Goal: Information Seeking & Learning: Check status

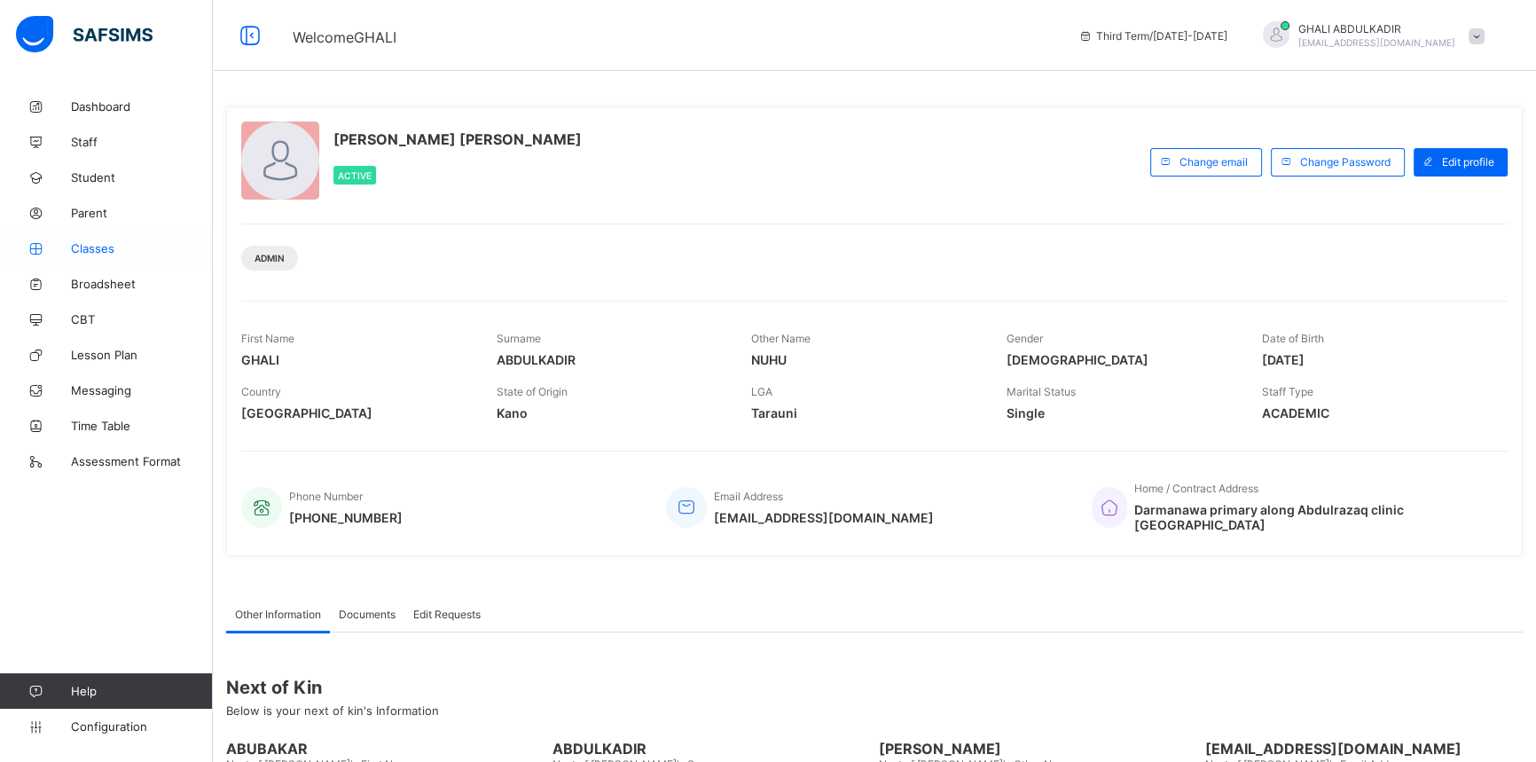
click at [90, 248] on span "Classes" at bounding box center [142, 248] width 142 height 14
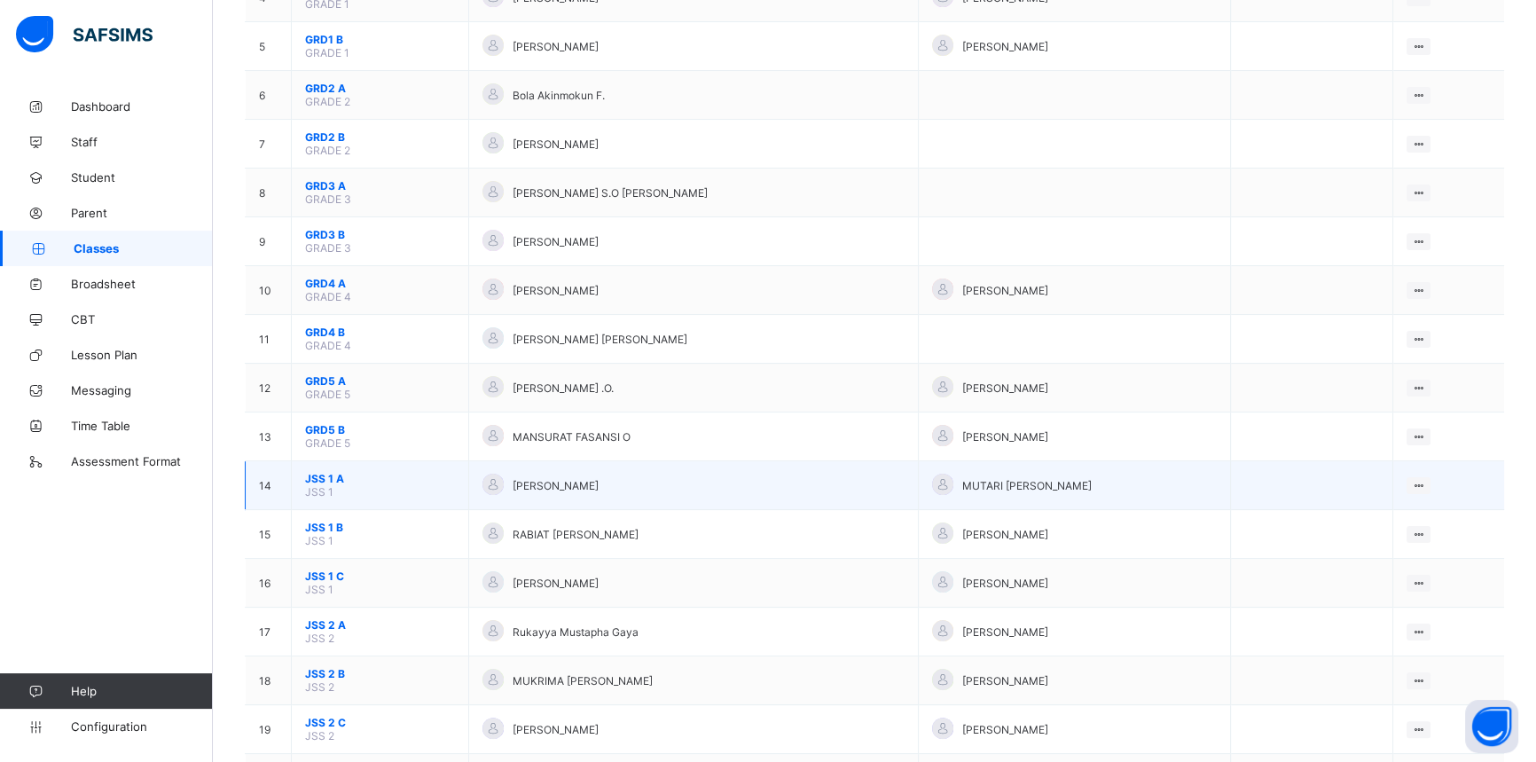
scroll to position [402, 0]
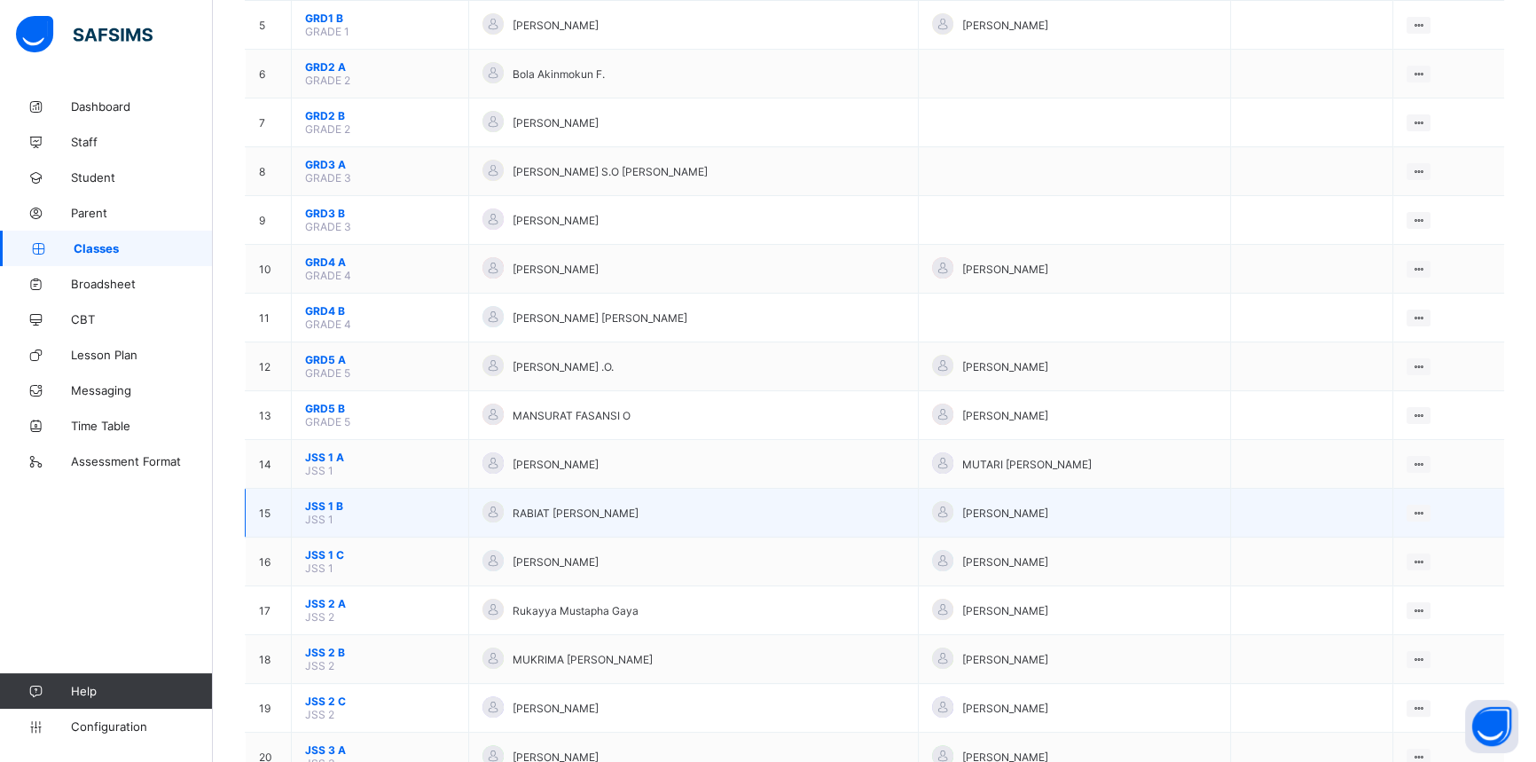
click at [612, 506] on span "RABIAT MOHD MUSA" at bounding box center [575, 512] width 126 height 13
click at [607, 506] on span "RABIAT MOHD MUSA" at bounding box center [575, 512] width 126 height 13
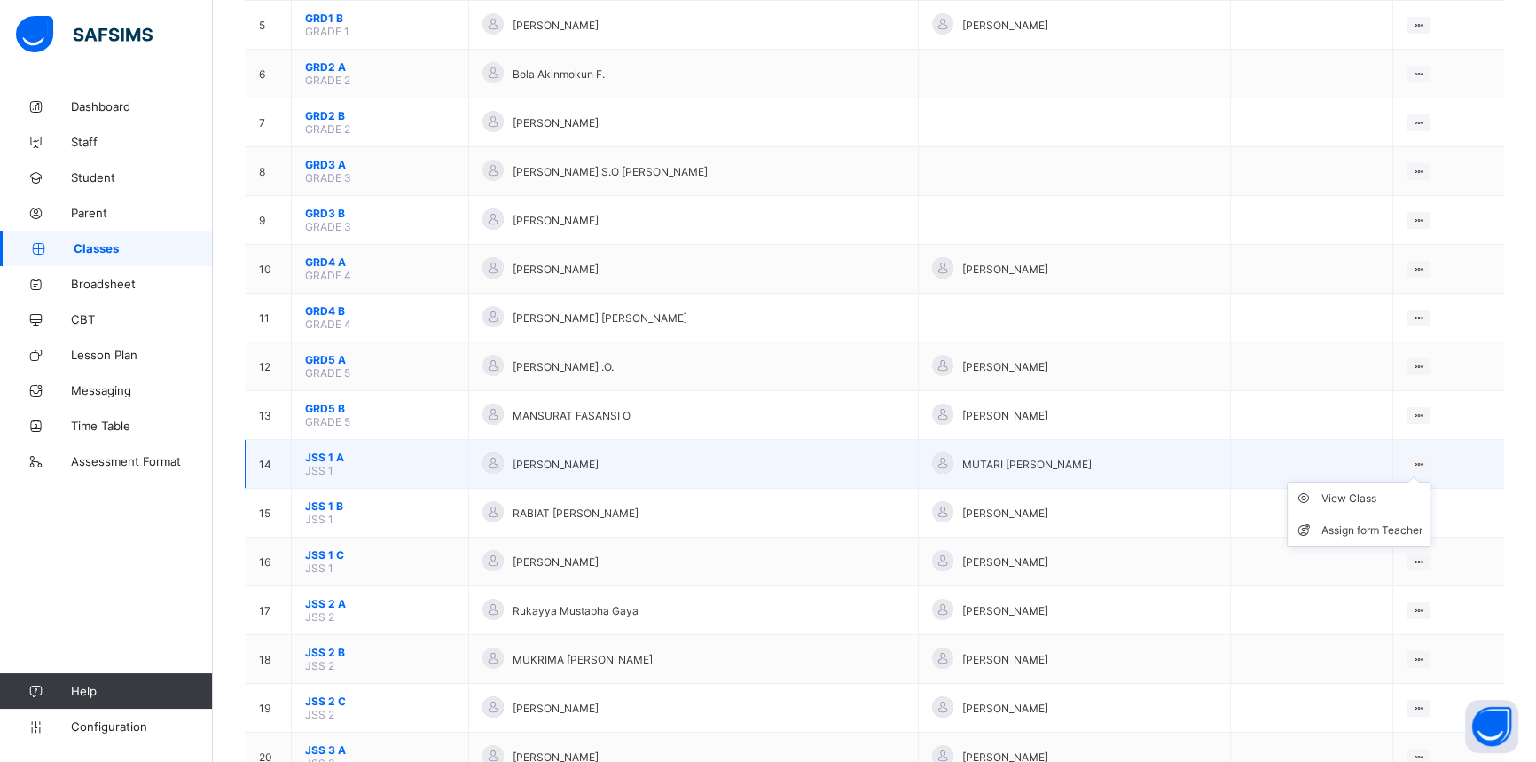
click at [1414, 481] on ul "View Class Assign form Teacher" at bounding box center [1358, 514] width 144 height 66
click at [1360, 489] on div "View Class" at bounding box center [1371, 498] width 101 height 18
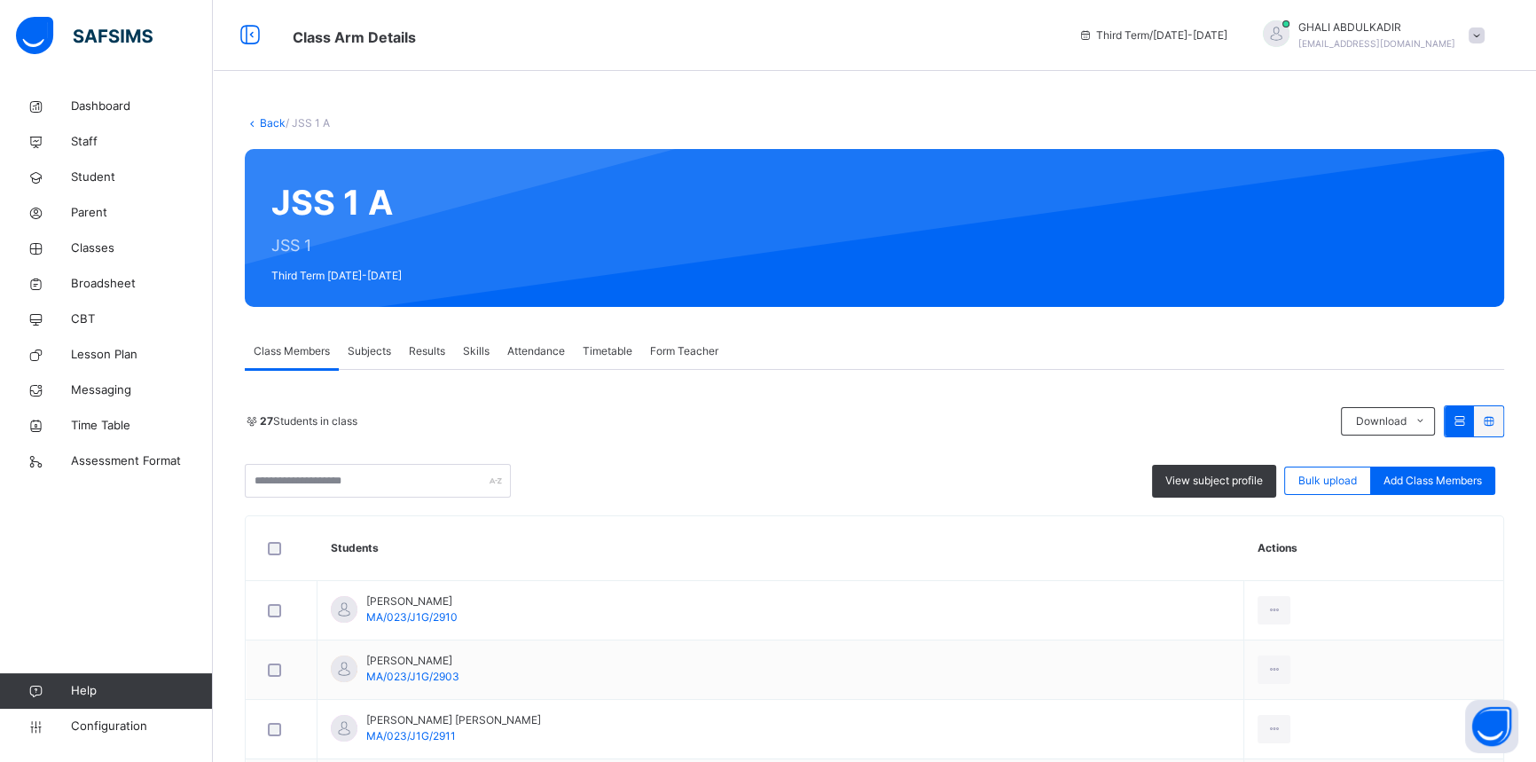
click at [434, 350] on span "Results" at bounding box center [427, 351] width 36 height 16
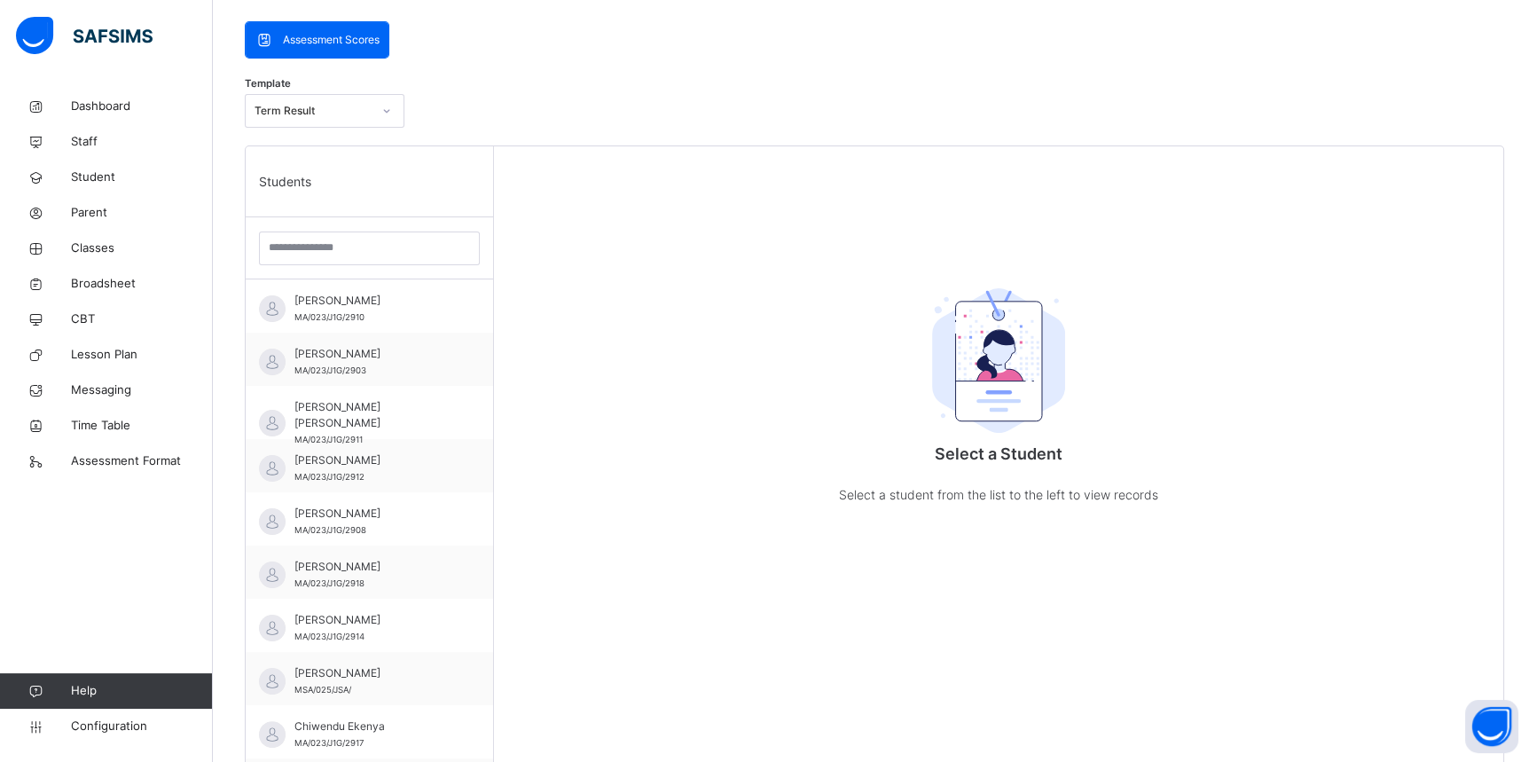
scroll to position [402, 0]
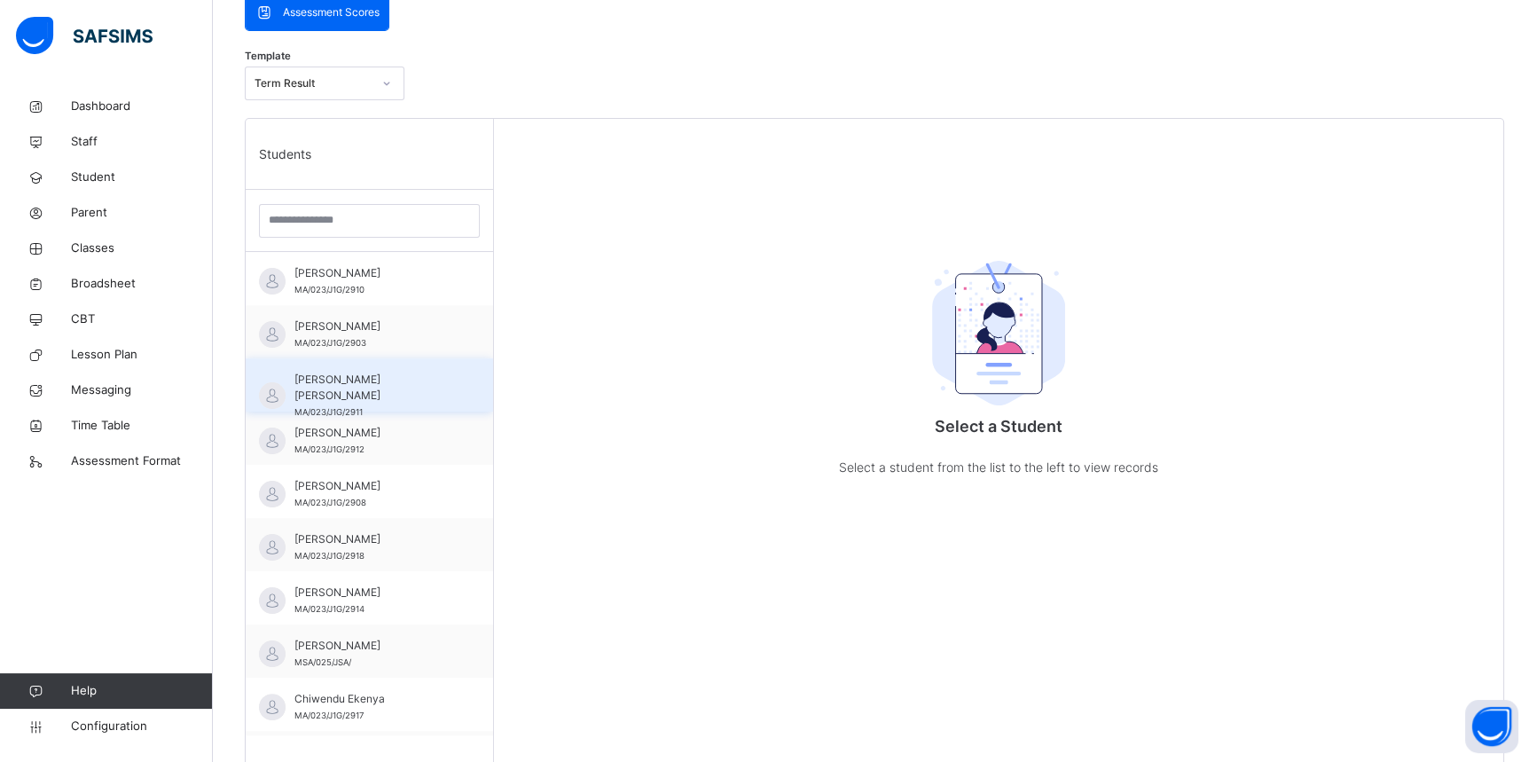
click at [375, 386] on span "Aisha Suleman Humaira" at bounding box center [373, 387] width 159 height 32
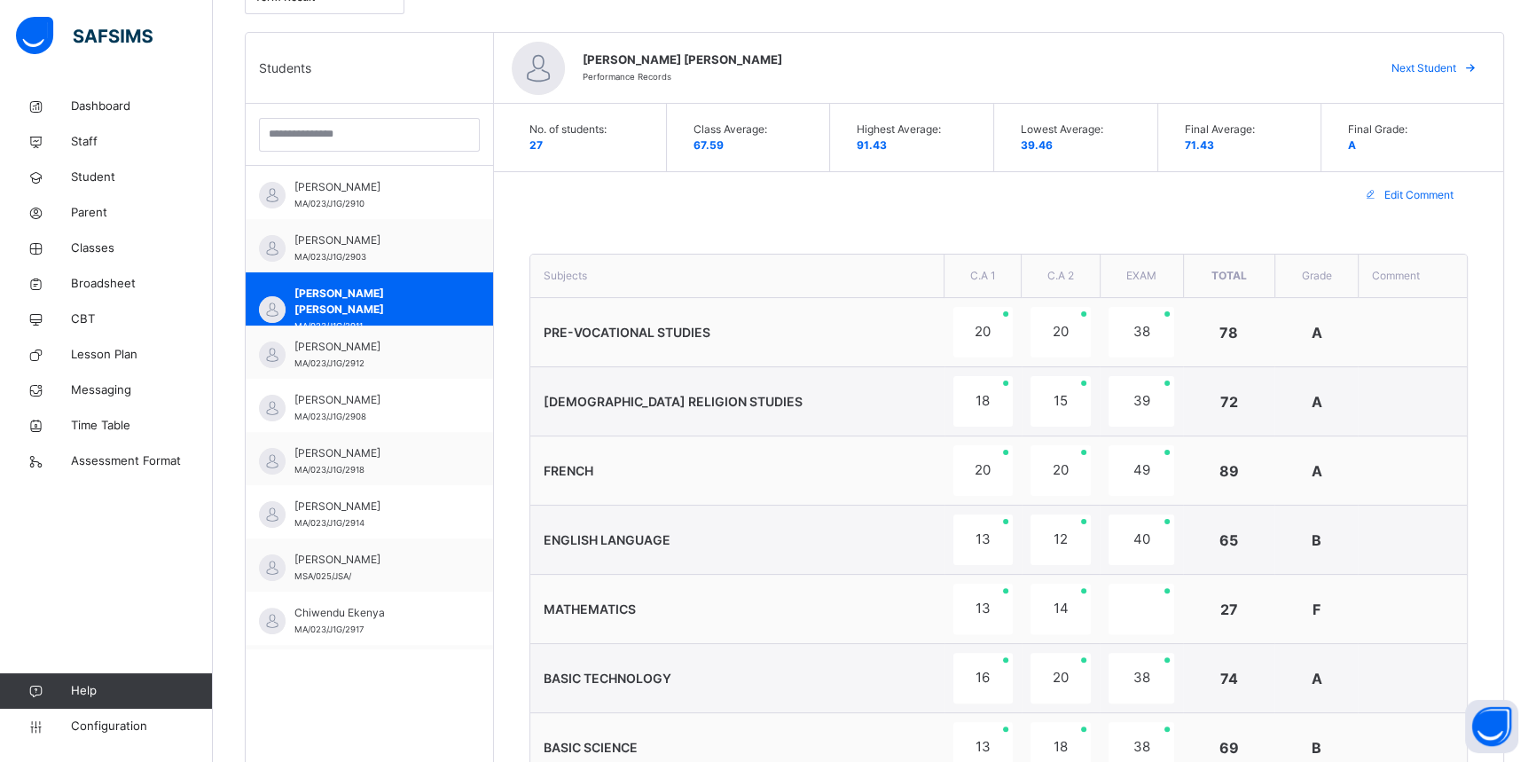
scroll to position [483, 0]
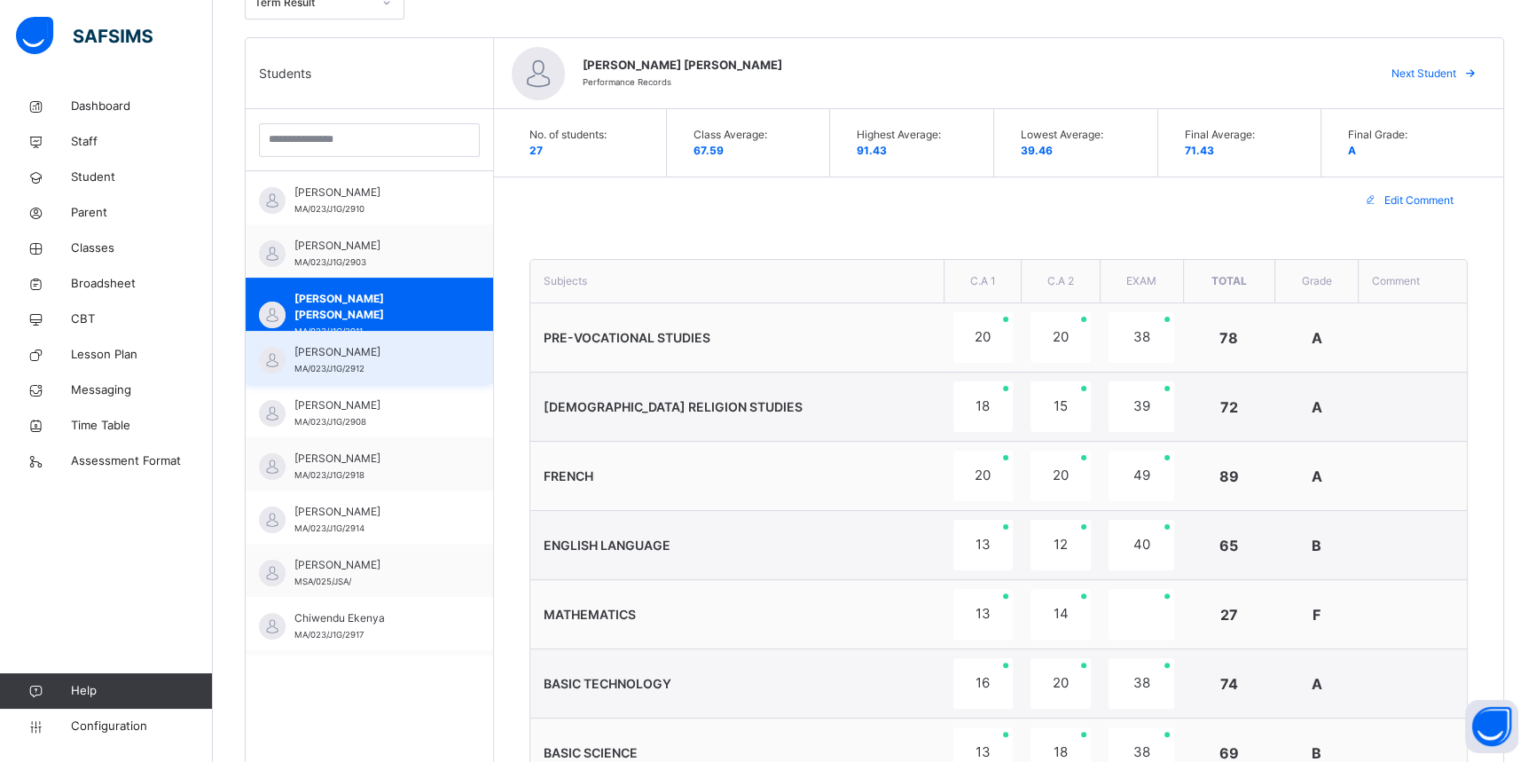
click at [362, 341] on div "Amina Abdulkadir MA/023/J1G/2912" at bounding box center [369, 357] width 247 height 53
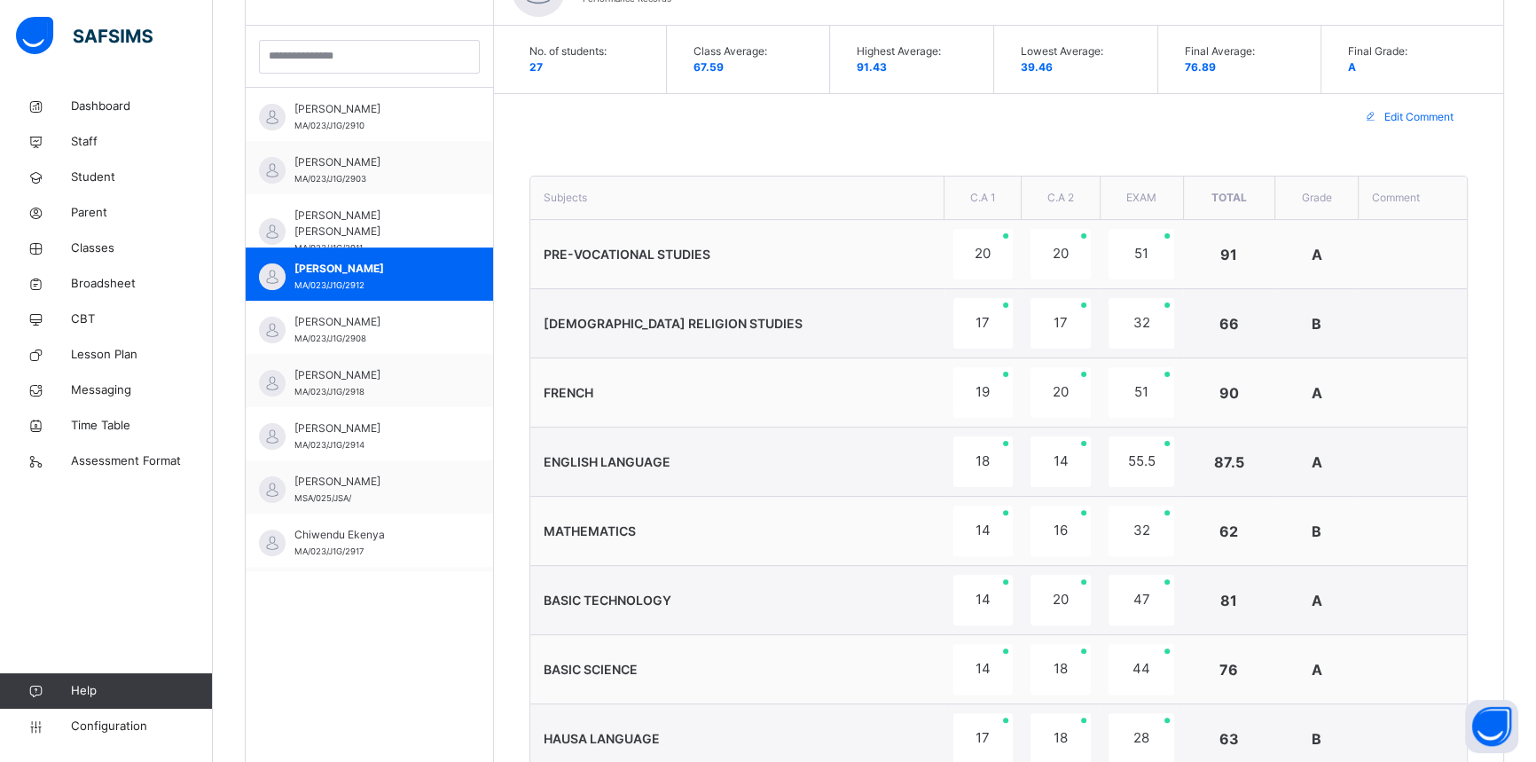
scroll to position [564, 0]
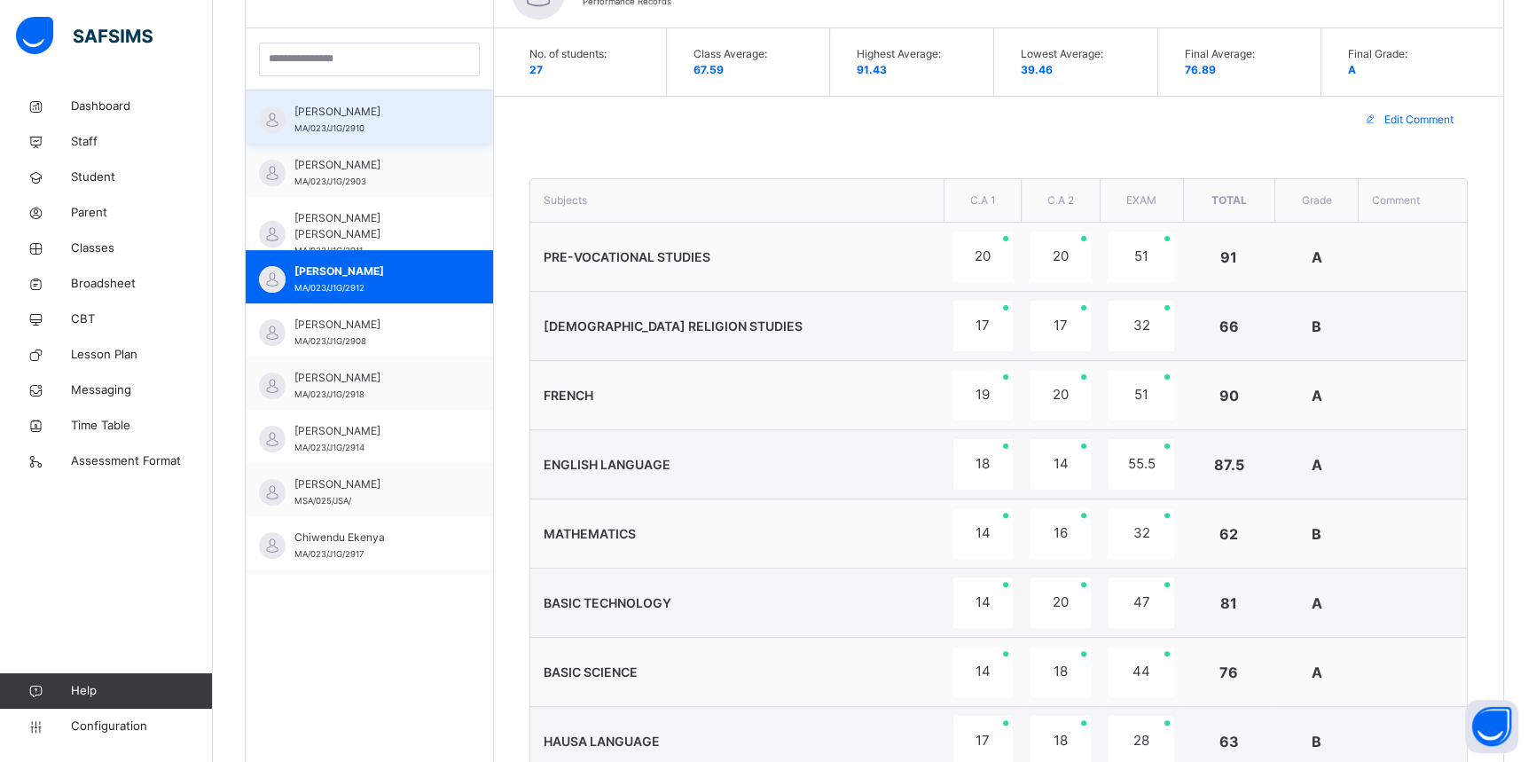
click at [356, 108] on span "Aisha Aruwa" at bounding box center [373, 112] width 159 height 16
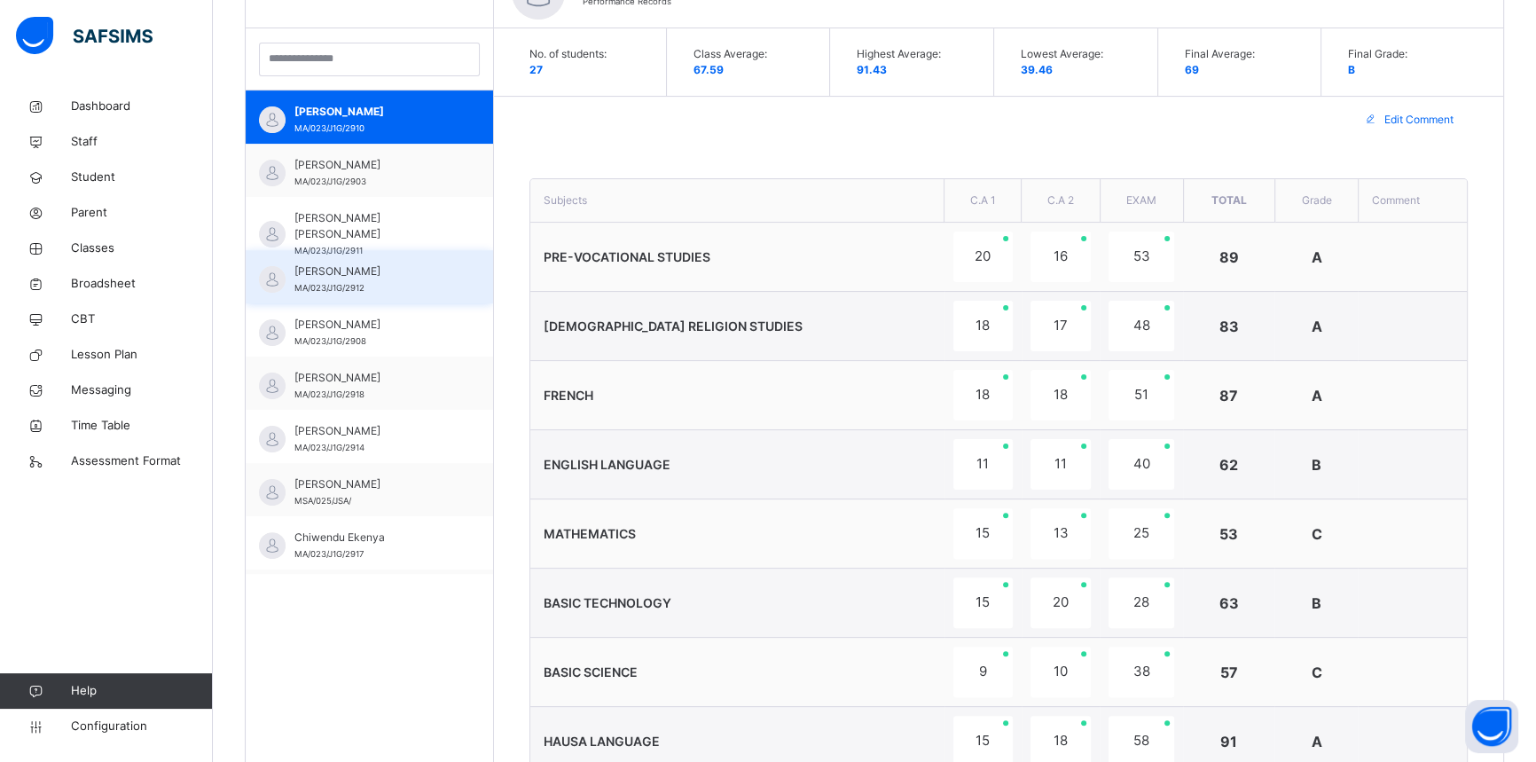
click at [401, 277] on span "Amina Abdulkadir" at bounding box center [373, 271] width 159 height 16
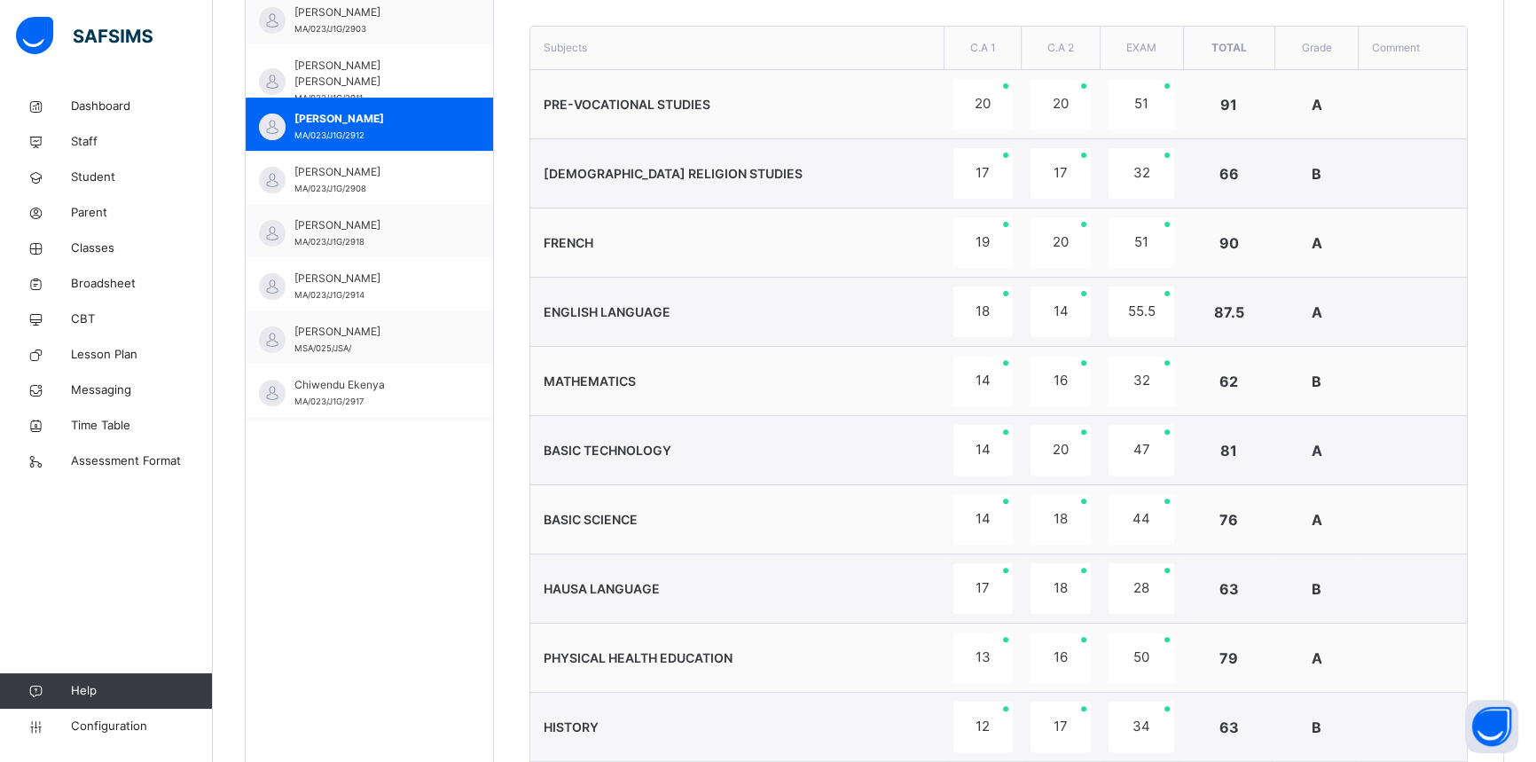
scroll to position [645, 0]
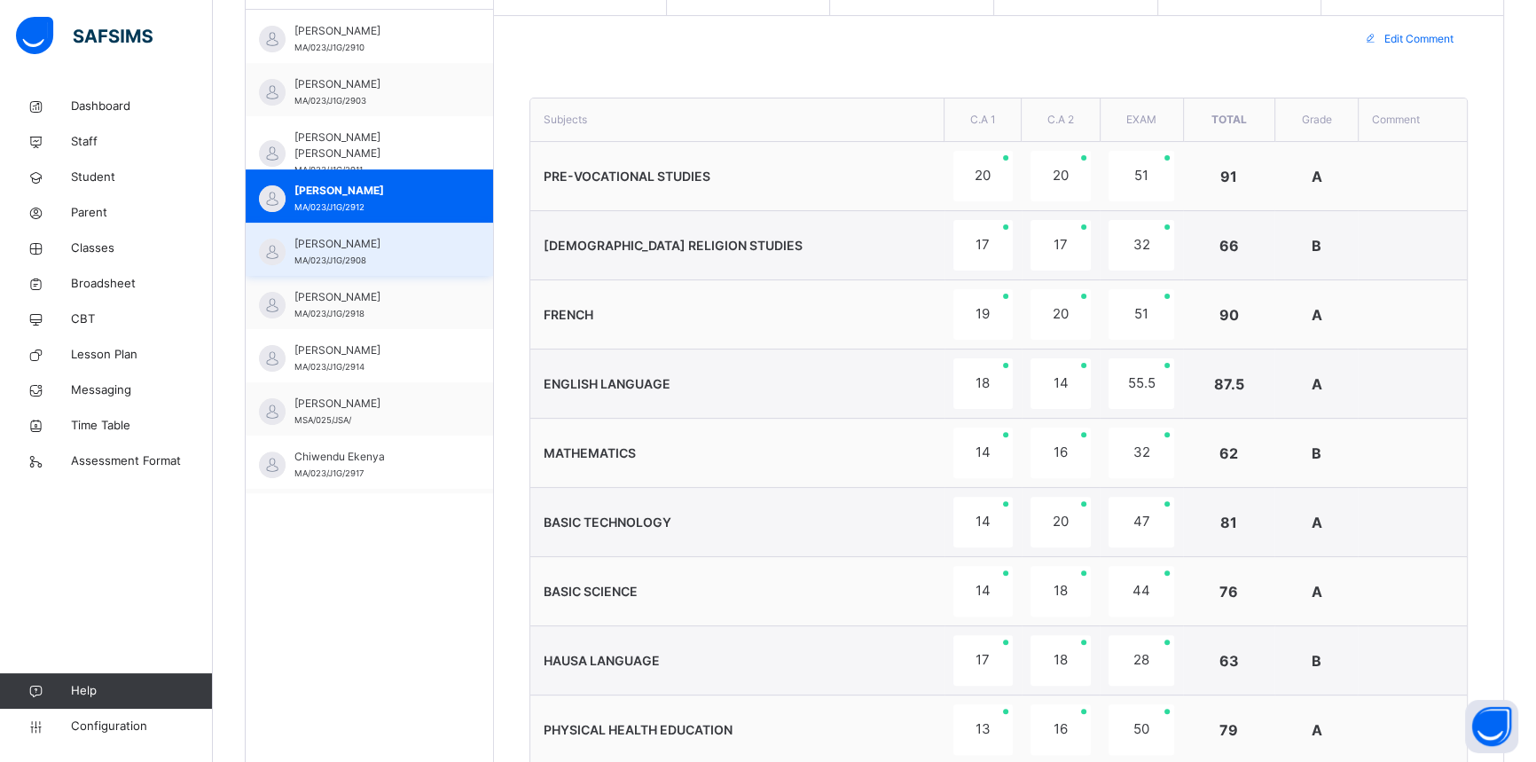
click at [346, 268] on div "Amina Musa MA/023/J1G/2908" at bounding box center [369, 249] width 247 height 53
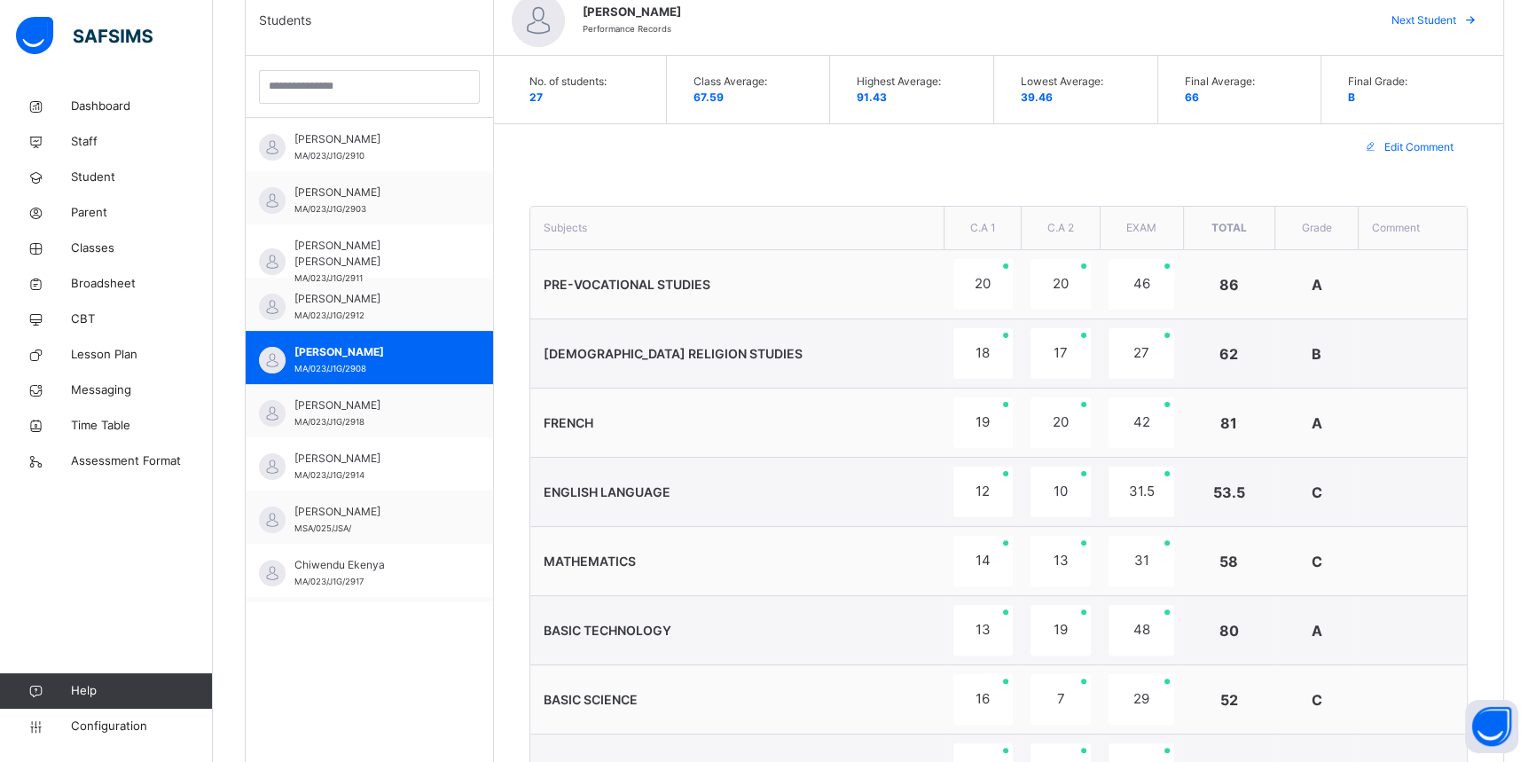
scroll to position [483, 0]
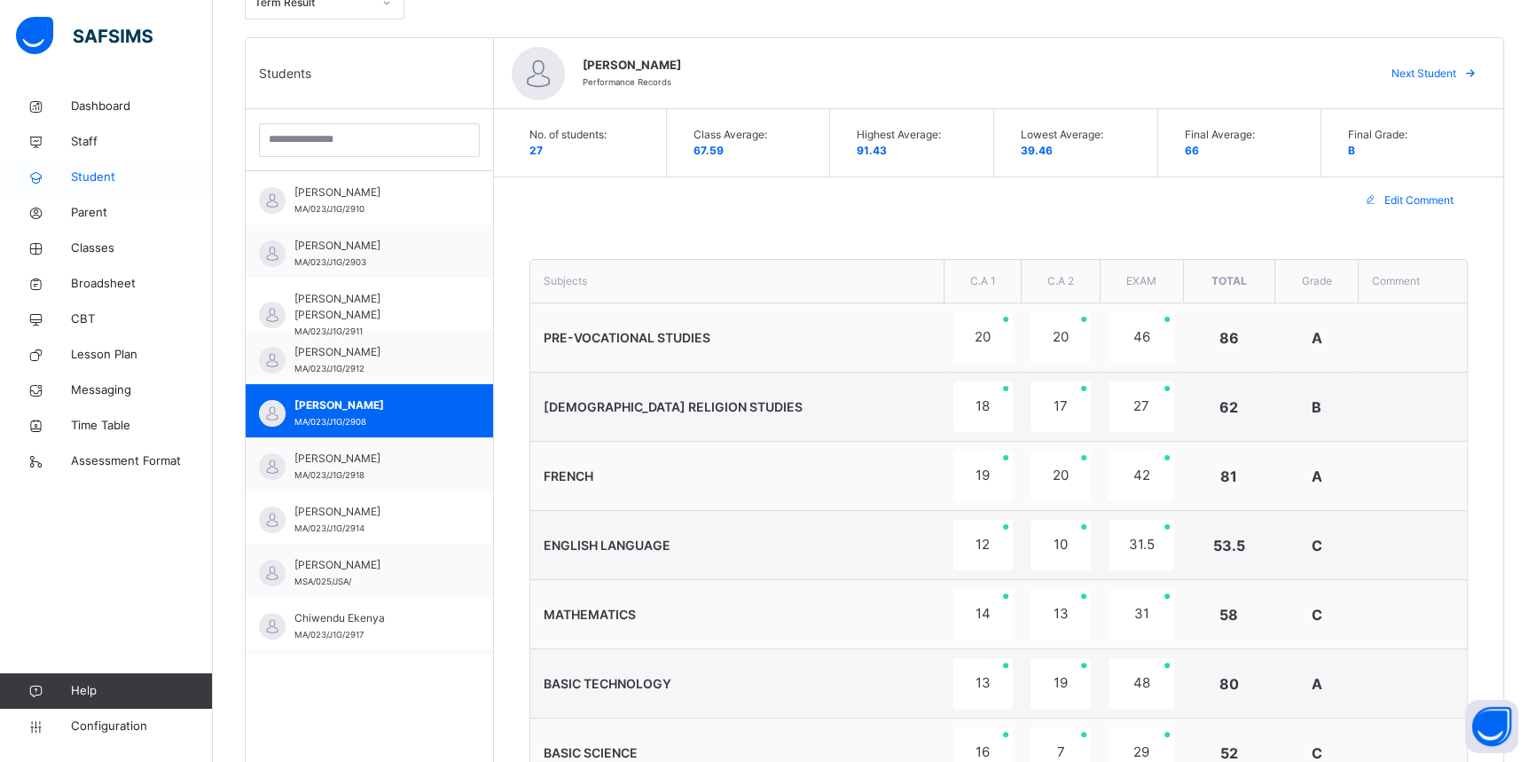
click at [94, 171] on span "Student" at bounding box center [142, 177] width 142 height 18
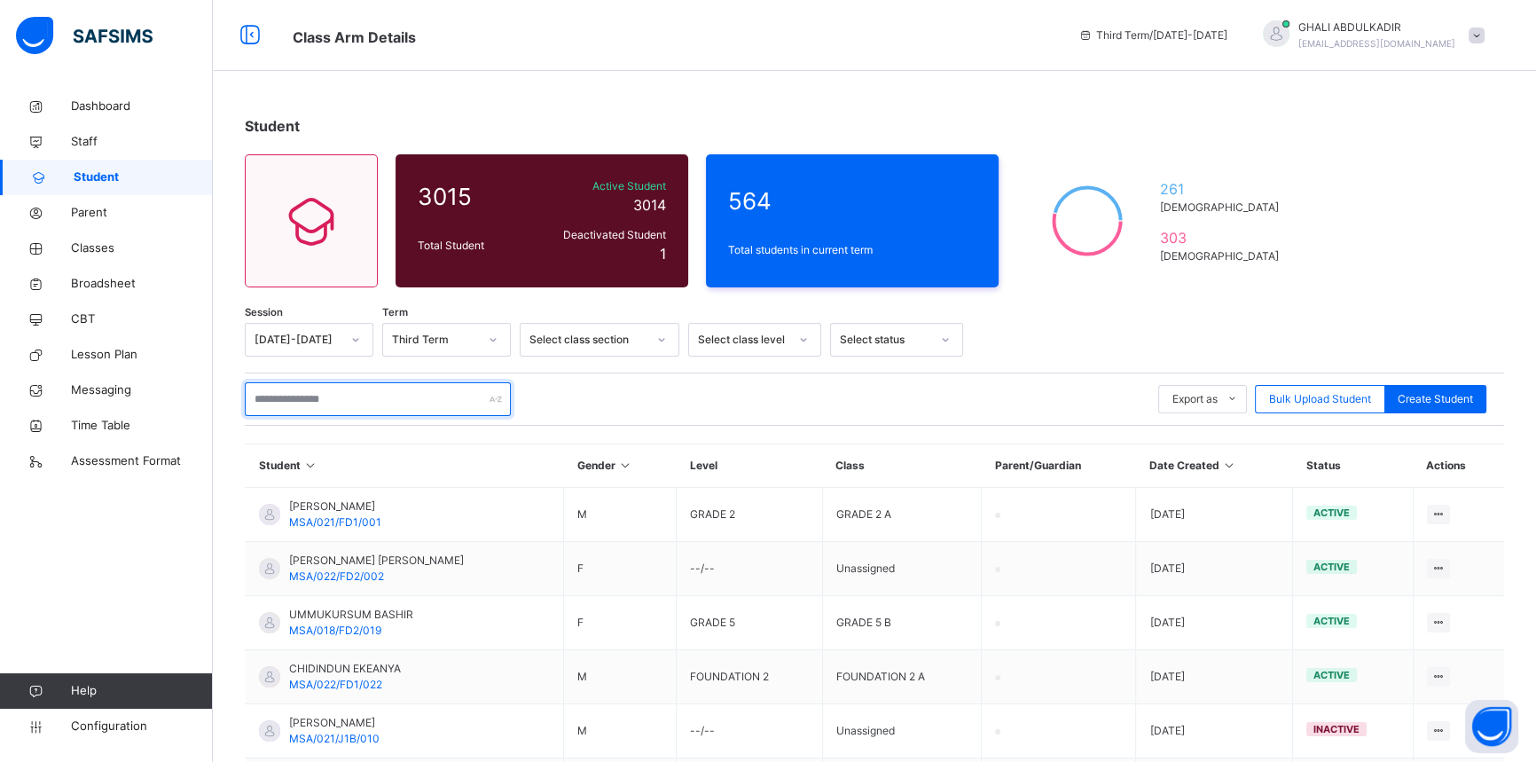
click at [346, 393] on input "text" at bounding box center [378, 399] width 266 height 34
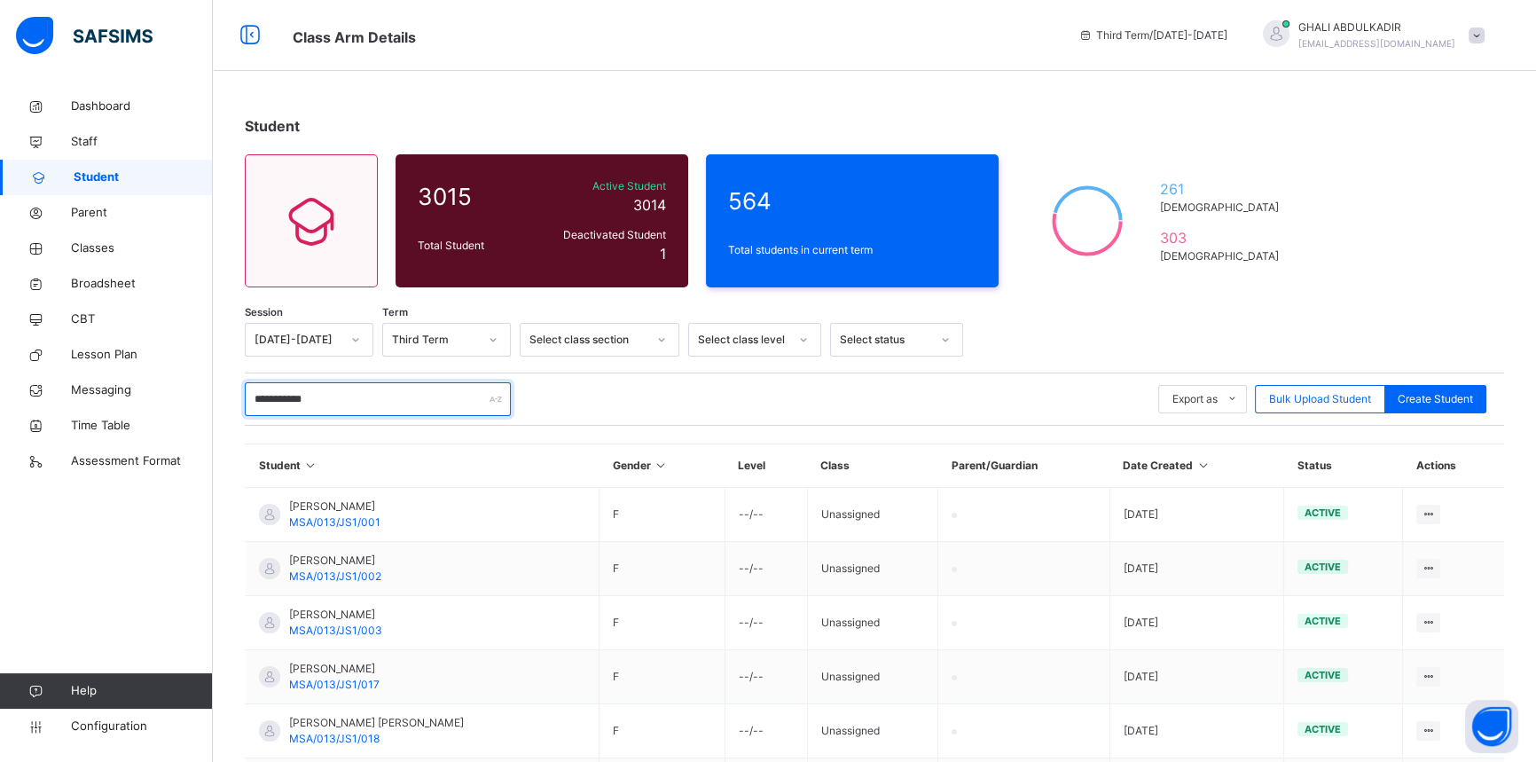
type input "**********"
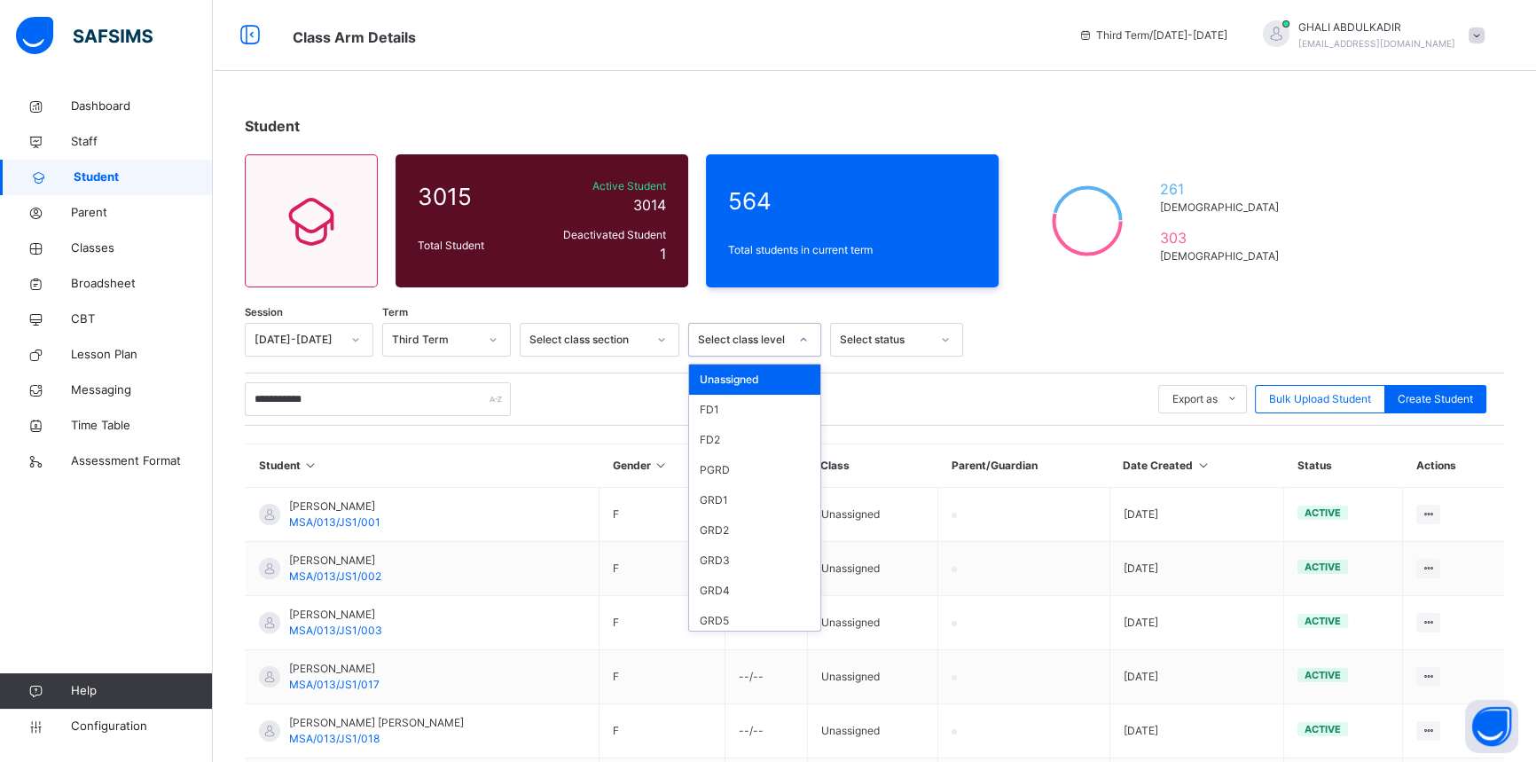
click at [815, 337] on div at bounding box center [803, 339] width 30 height 28
click at [703, 420] on div "JSS 1" at bounding box center [754, 422] width 131 height 30
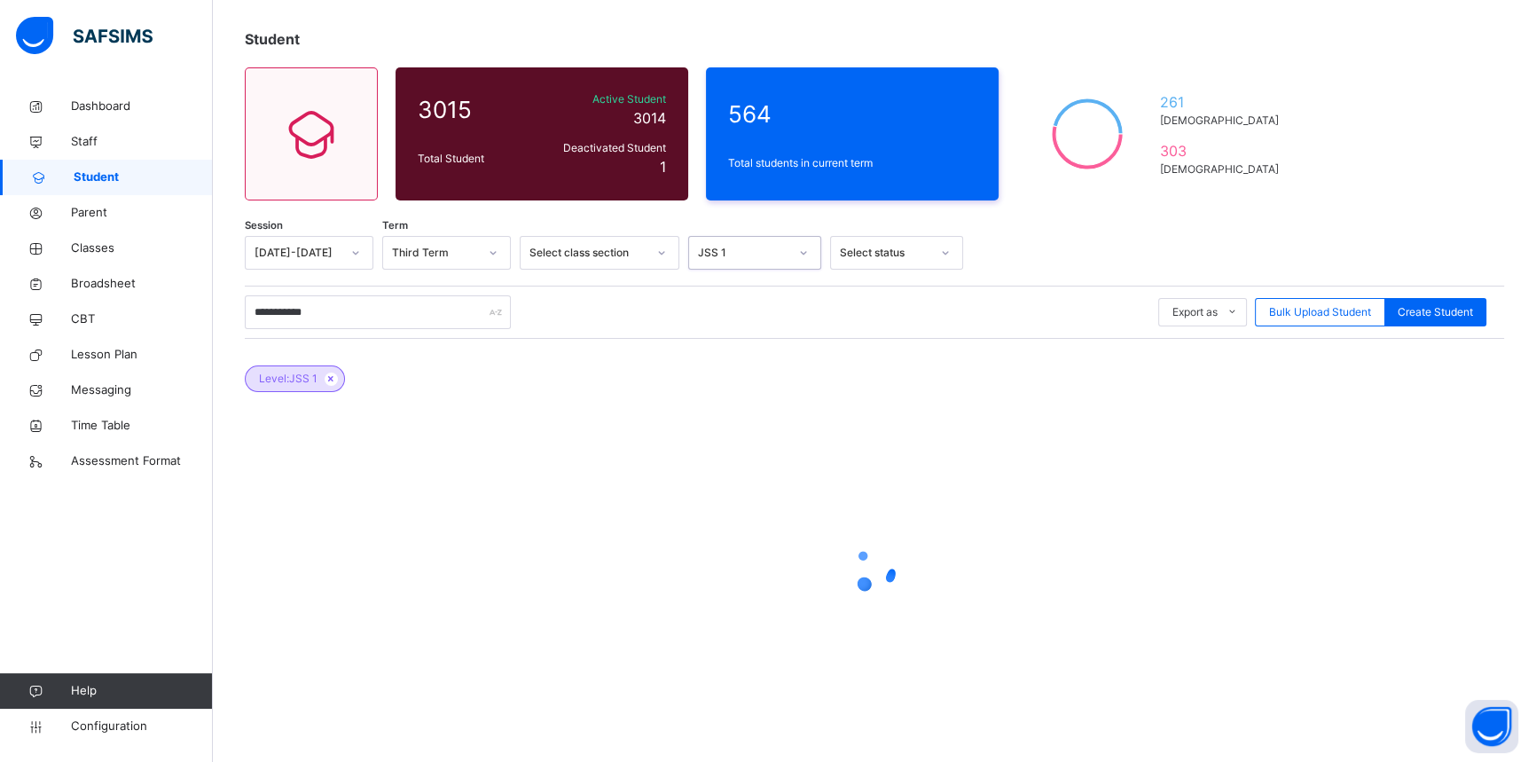
scroll to position [89, 0]
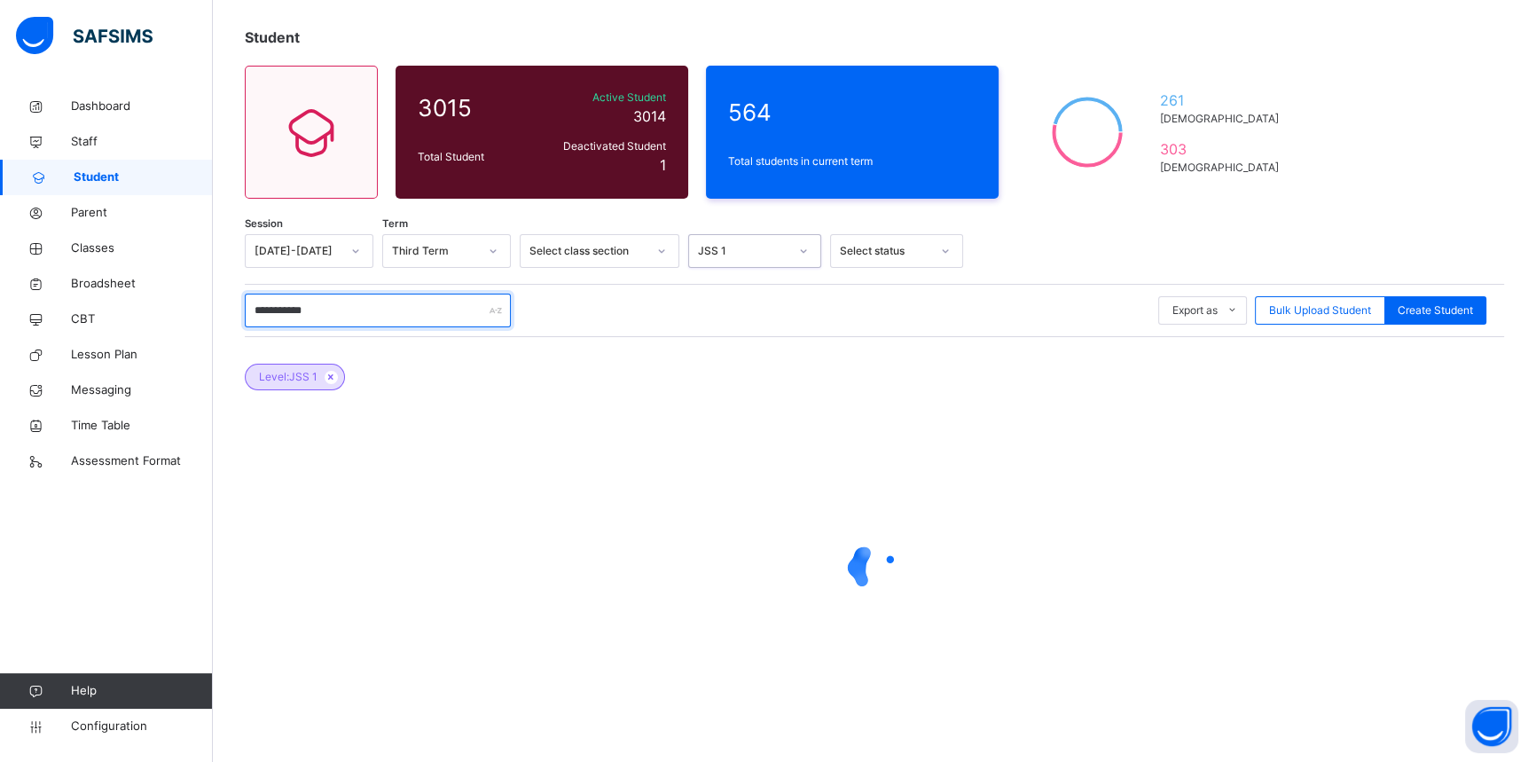
click at [380, 304] on input "**********" at bounding box center [378, 310] width 266 height 34
click at [488, 248] on icon at bounding box center [493, 251] width 11 height 18
click at [653, 248] on div at bounding box center [661, 251] width 30 height 28
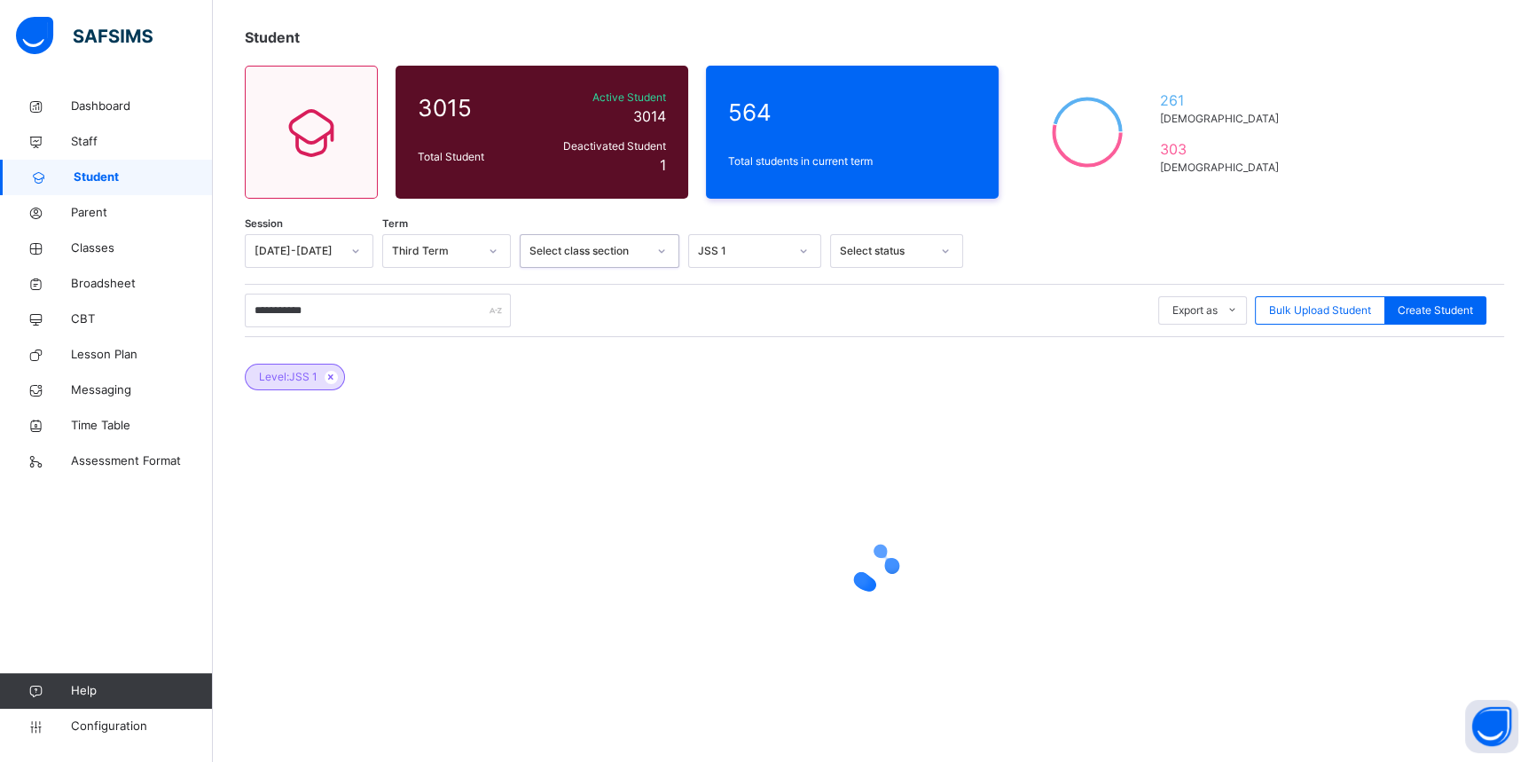
click at [941, 254] on icon at bounding box center [945, 251] width 11 height 18
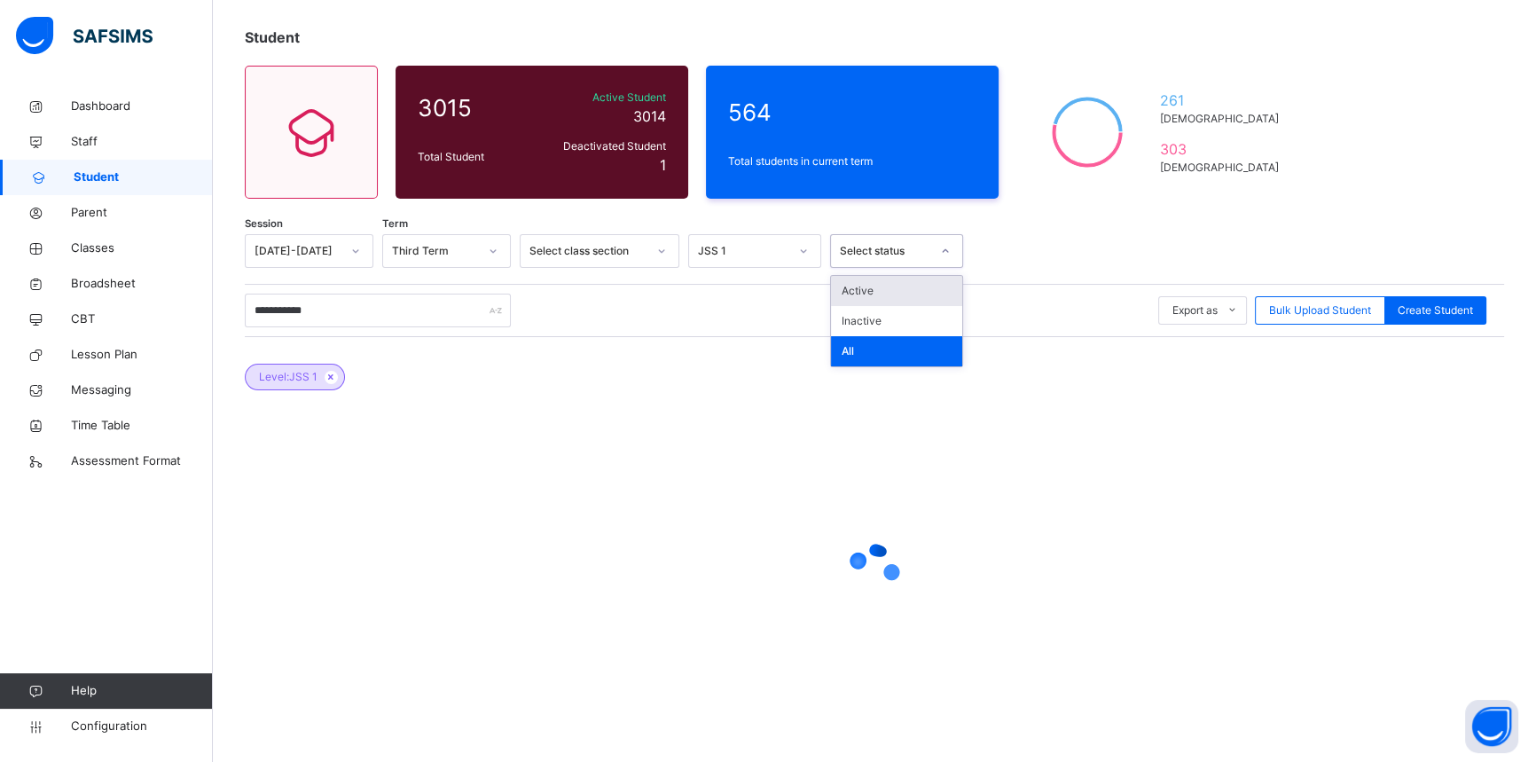
click at [941, 251] on icon at bounding box center [945, 251] width 11 height 18
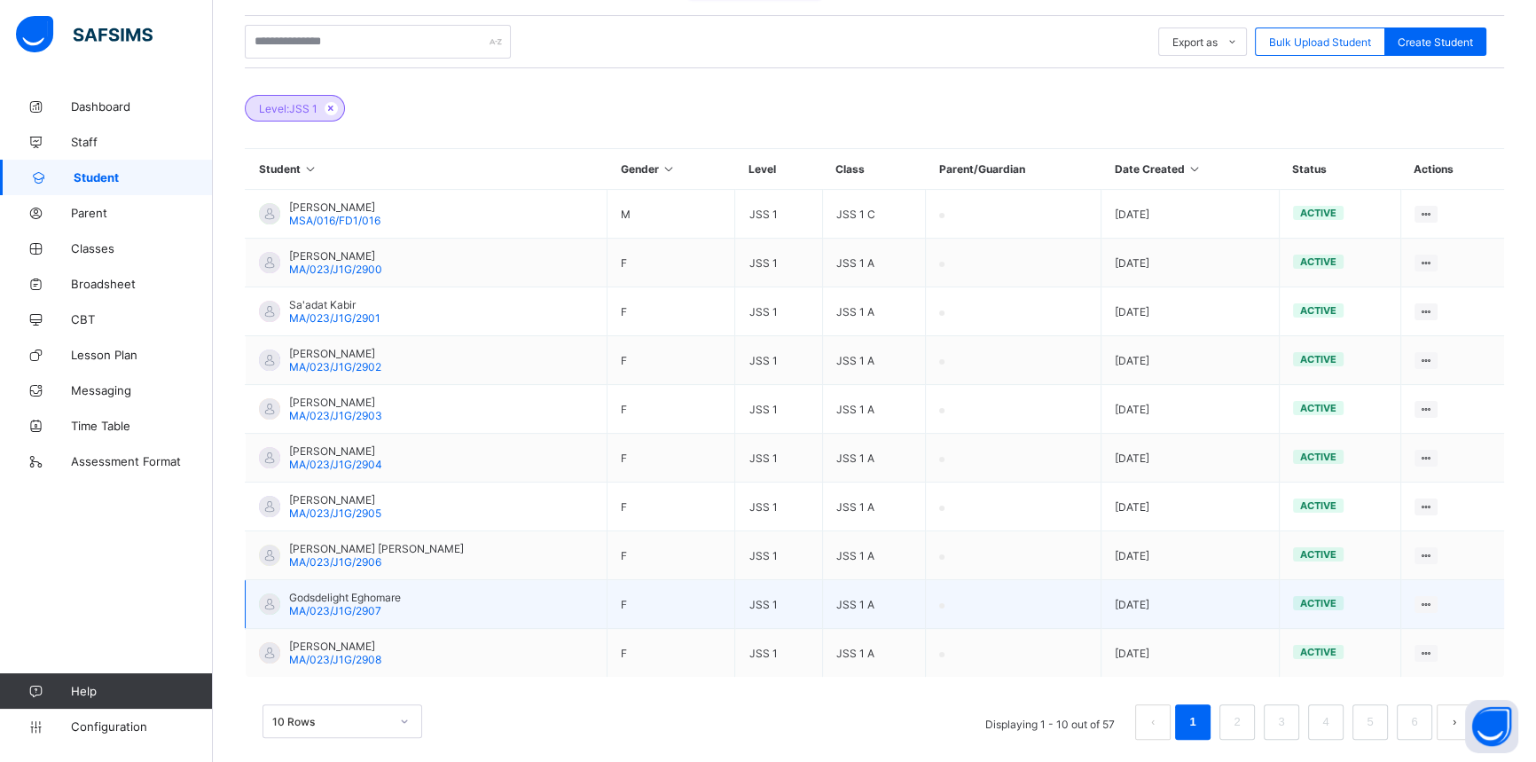
scroll to position [366, 0]
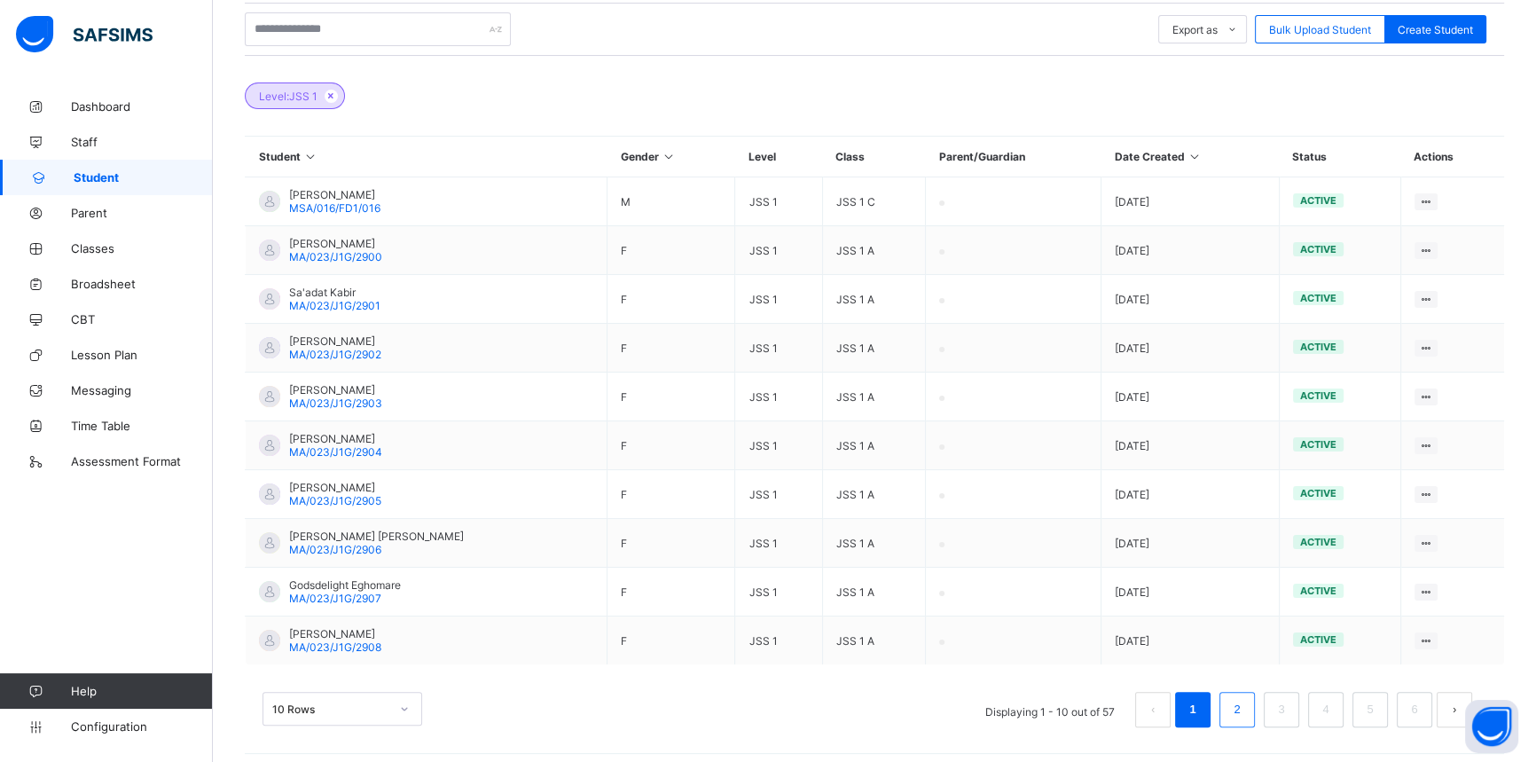
click at [1245, 698] on link "2" at bounding box center [1236, 709] width 17 height 23
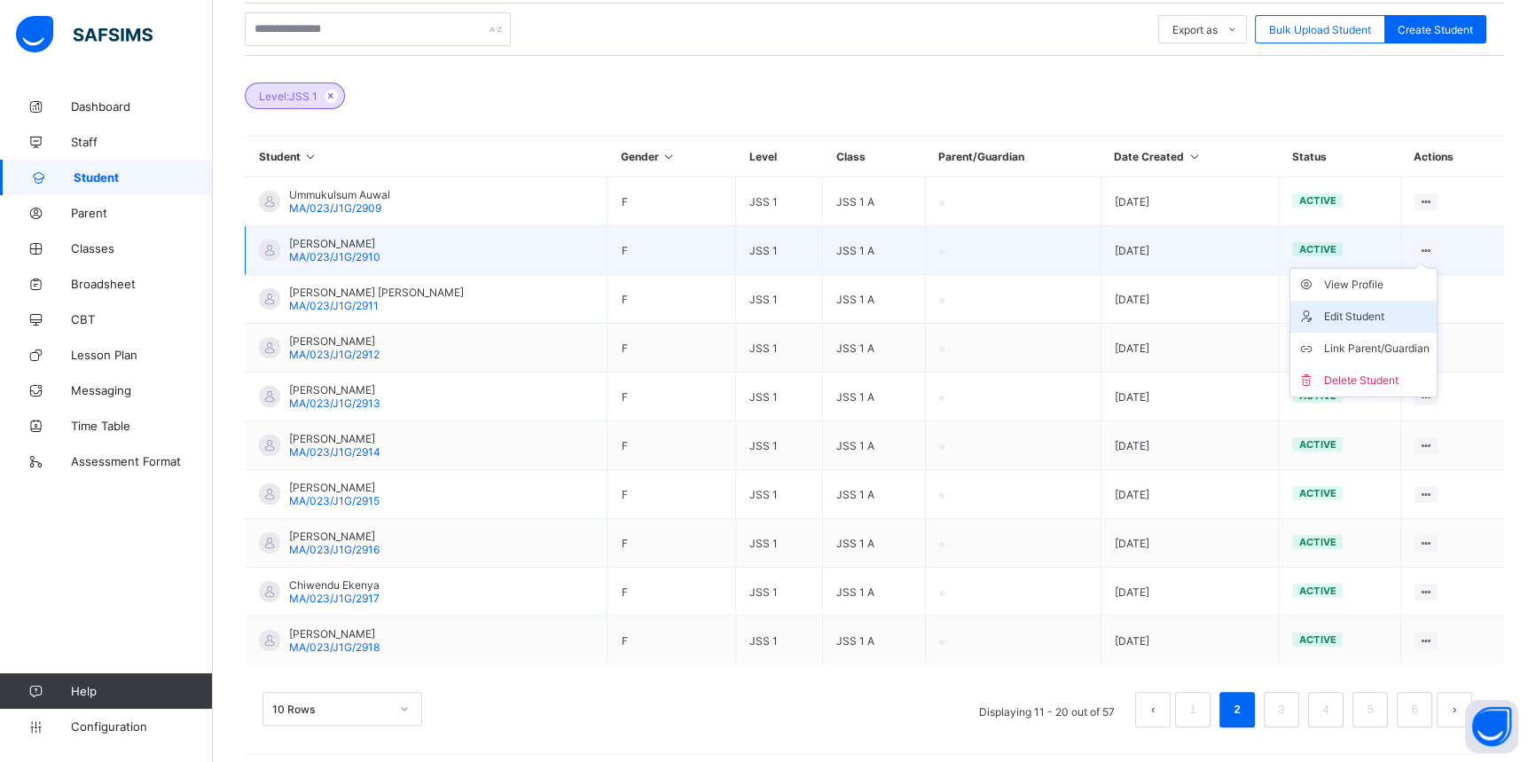
click at [1356, 312] on div "Edit Student" at bounding box center [1377, 317] width 106 height 18
select select "**"
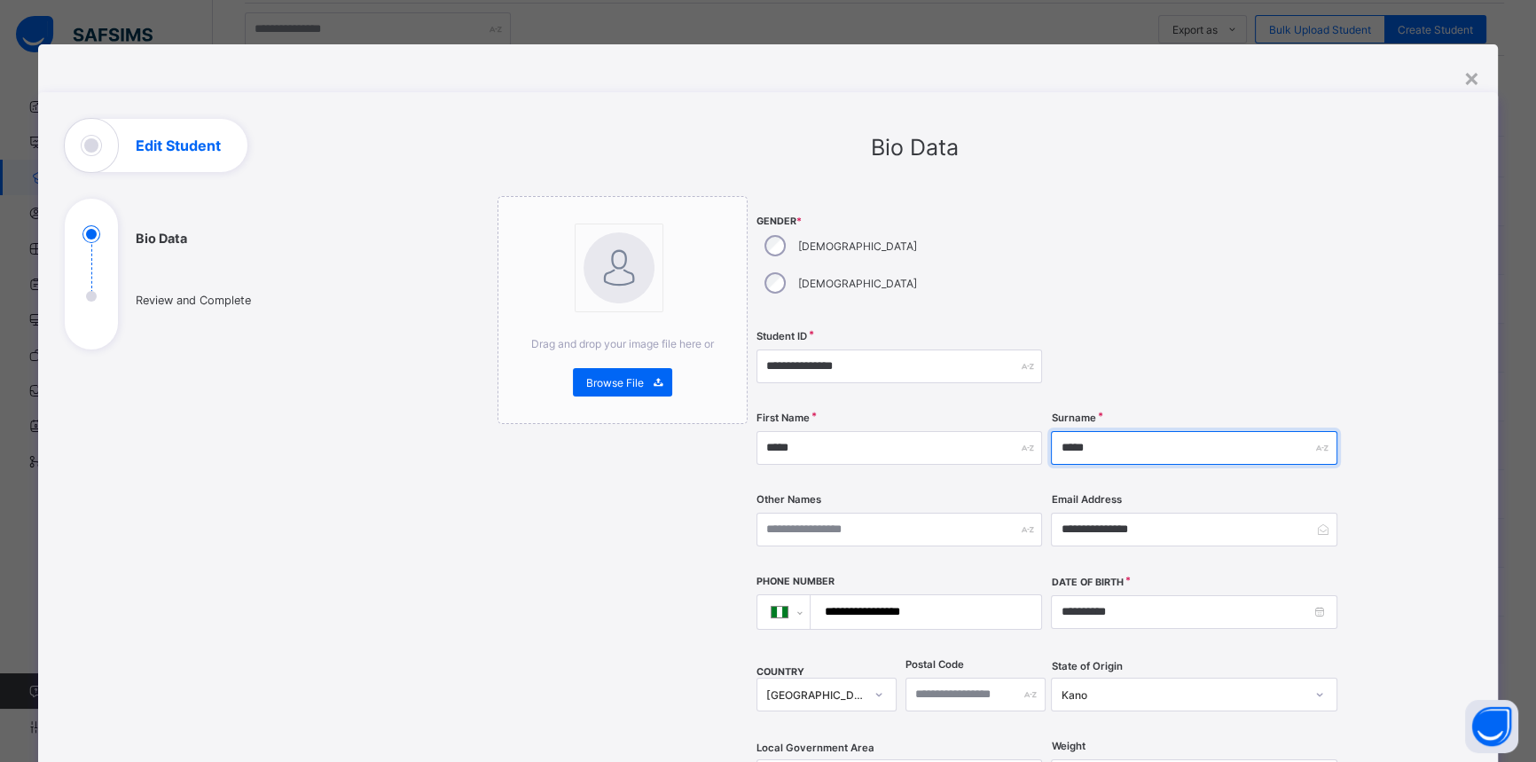
drag, startPoint x: 1128, startPoint y: 414, endPoint x: 1032, endPoint y: 413, distance: 95.8
click at [1032, 413] on div "**********" at bounding box center [1047, 545] width 583 height 698
type input "****"
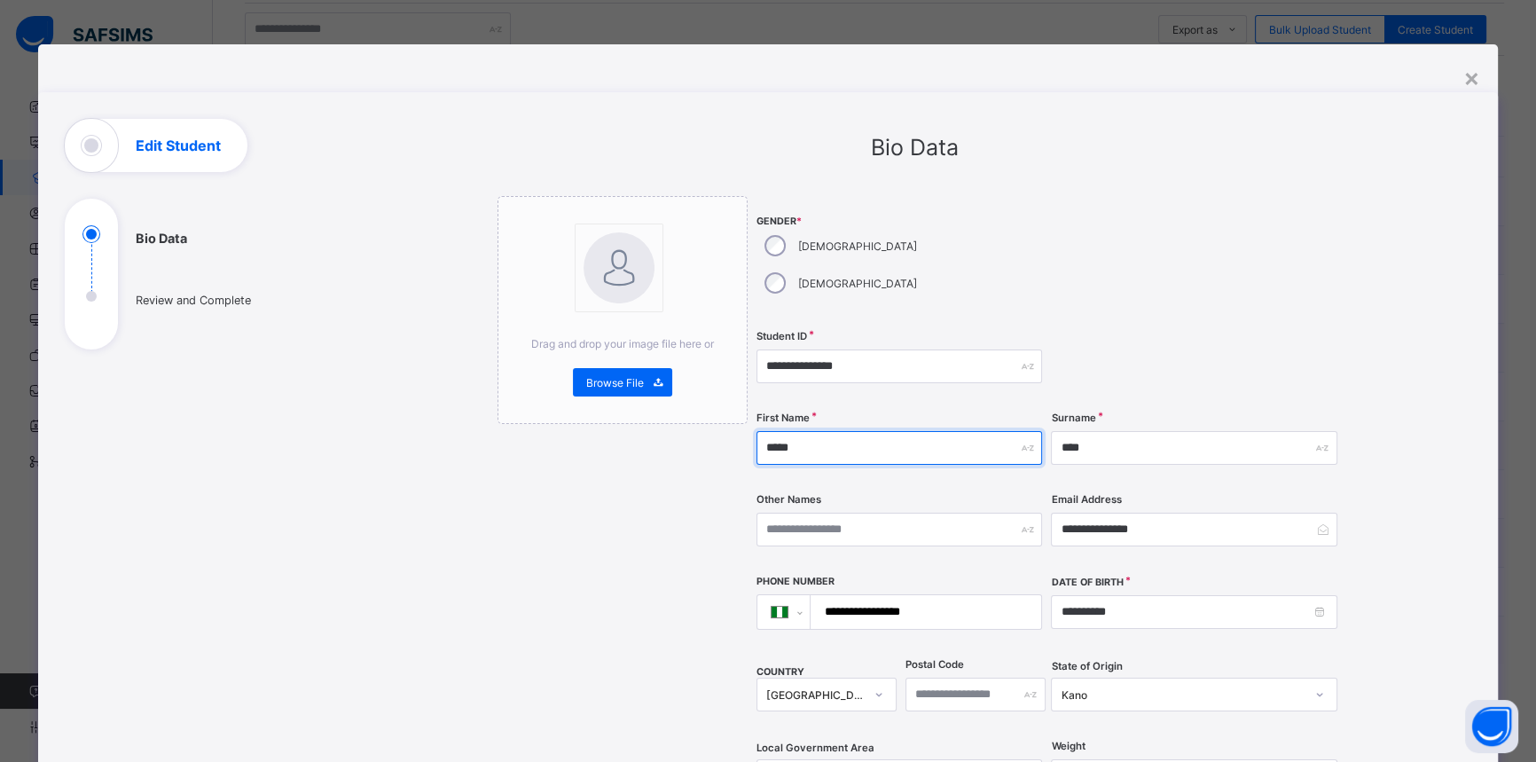
drag, startPoint x: 827, startPoint y: 412, endPoint x: 738, endPoint y: 414, distance: 89.6
click at [738, 414] on div "**********" at bounding box center [913, 702] width 833 height 1012
type input "*******"
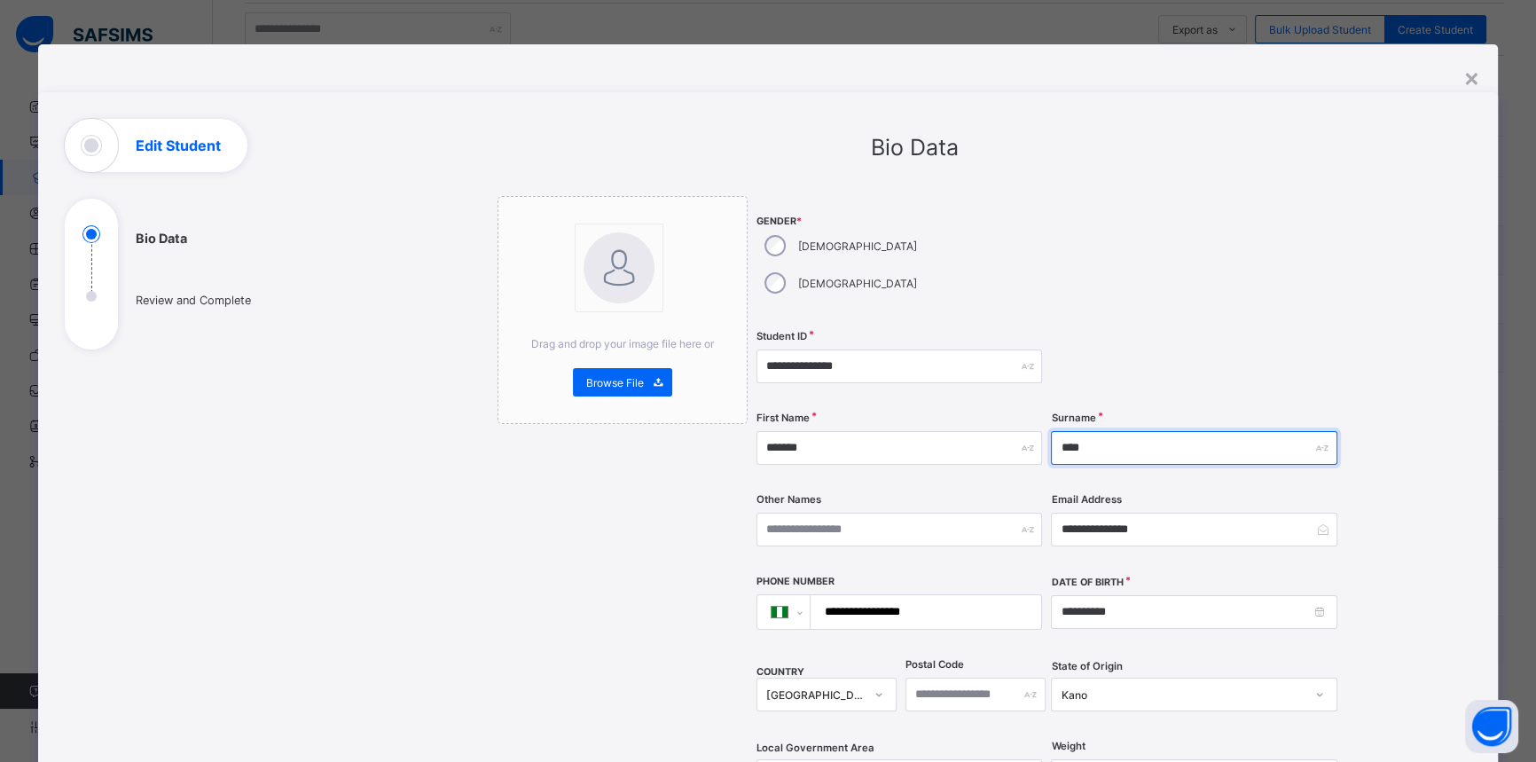
drag, startPoint x: 1100, startPoint y: 411, endPoint x: 1057, endPoint y: 412, distance: 43.5
click at [1057, 431] on input "****" at bounding box center [1193, 448] width 285 height 34
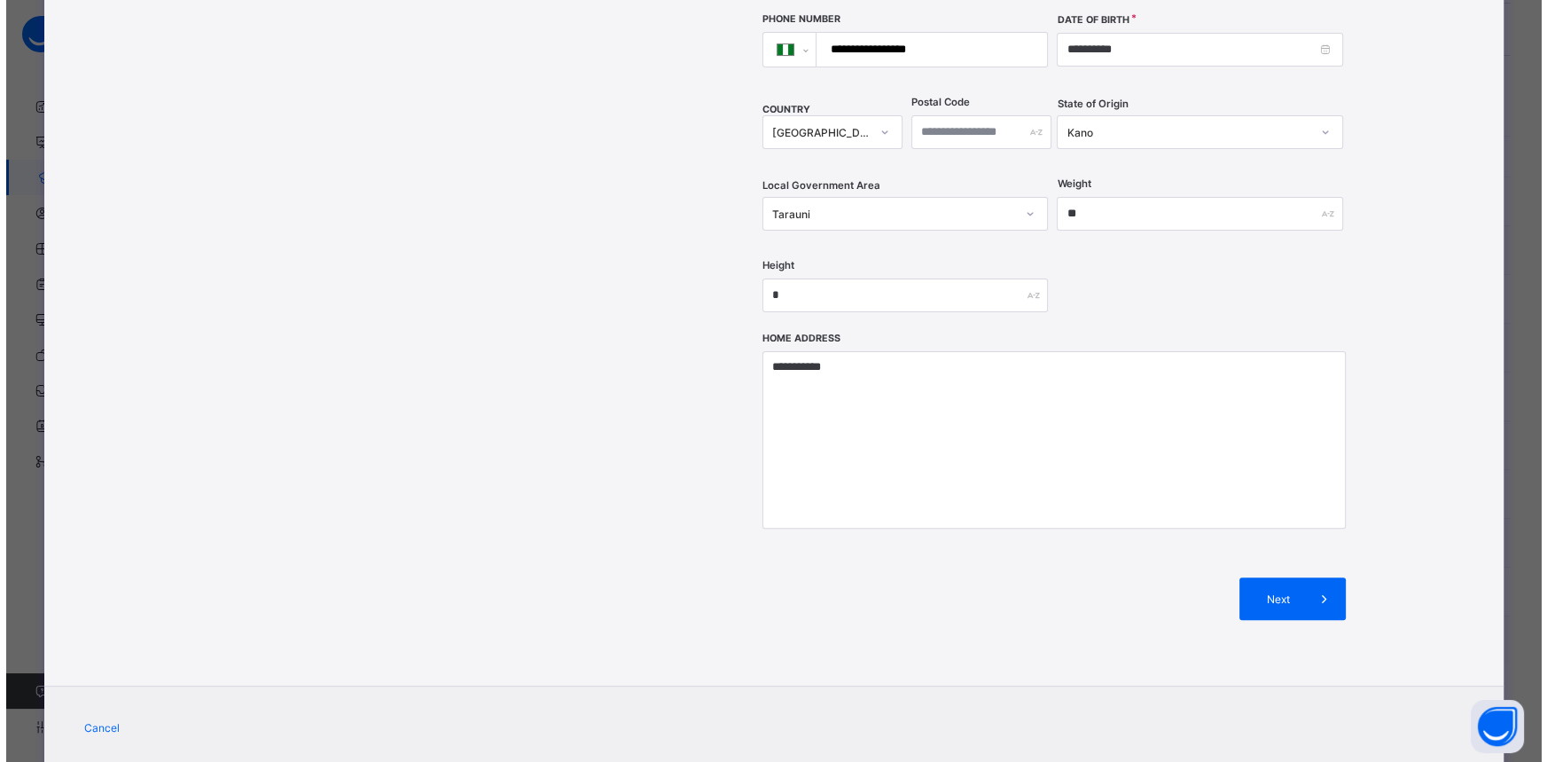
scroll to position [564, 0]
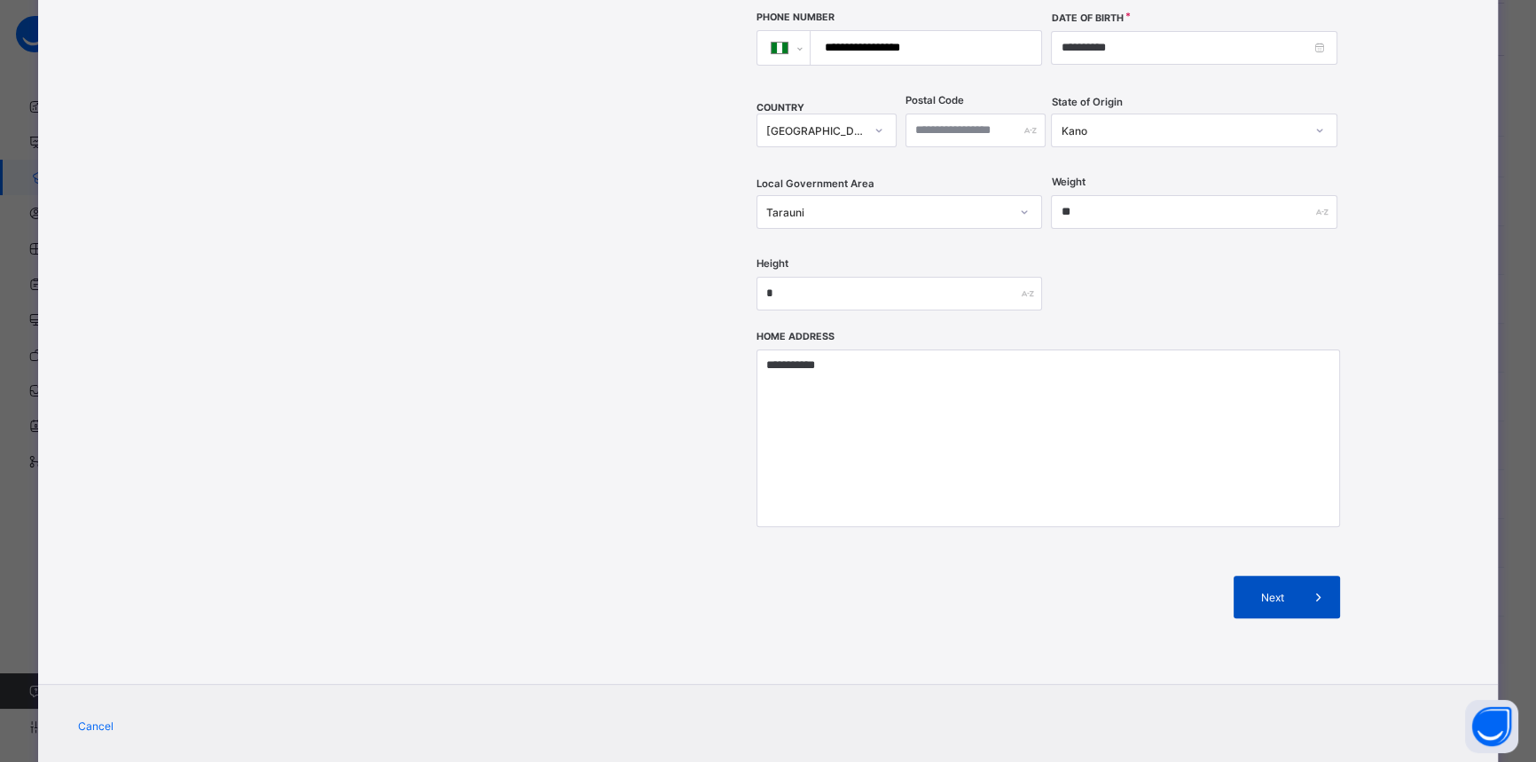
type input "****"
click at [1274, 590] on span "Next" at bounding box center [1271, 596] width 51 height 13
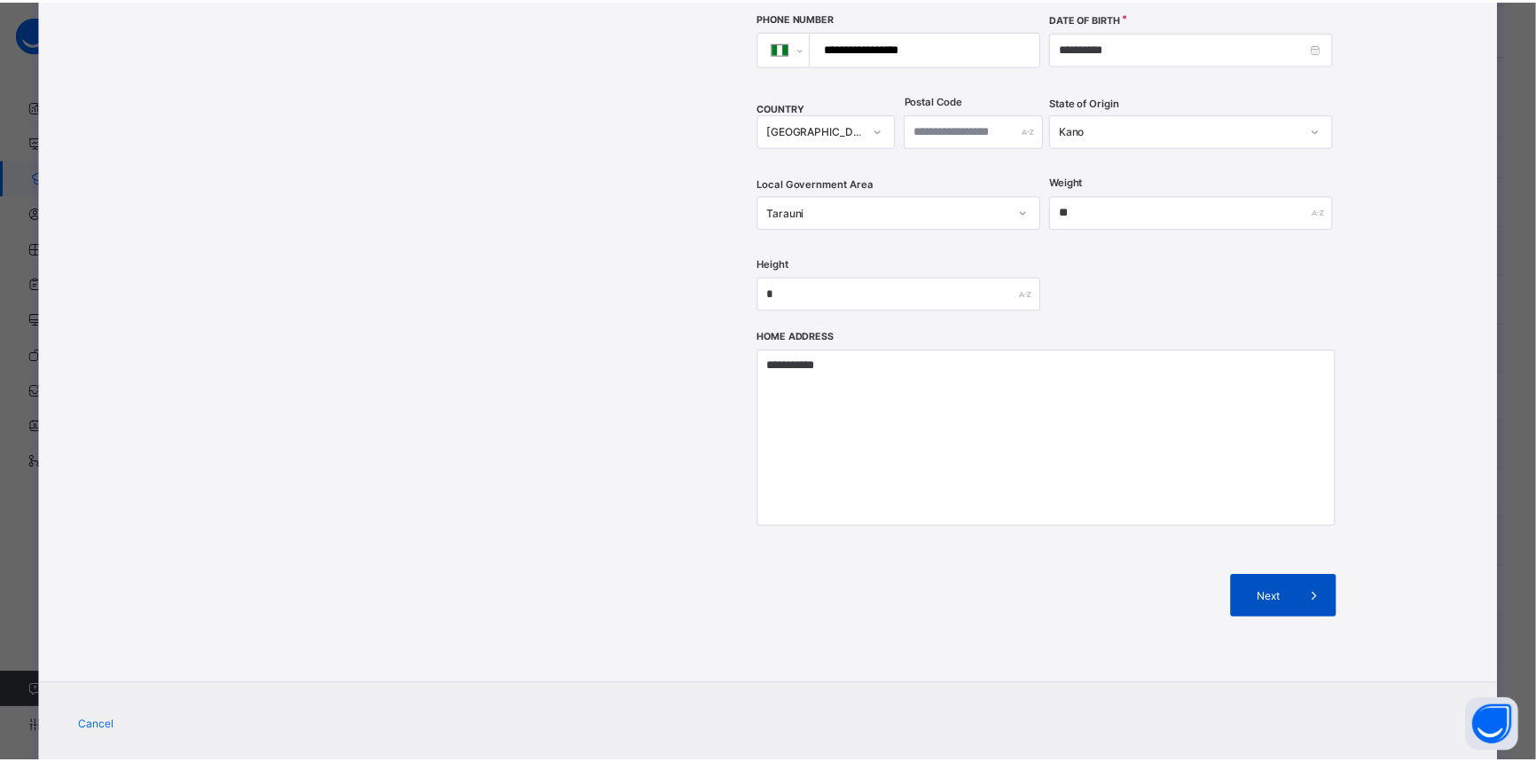
scroll to position [153, 0]
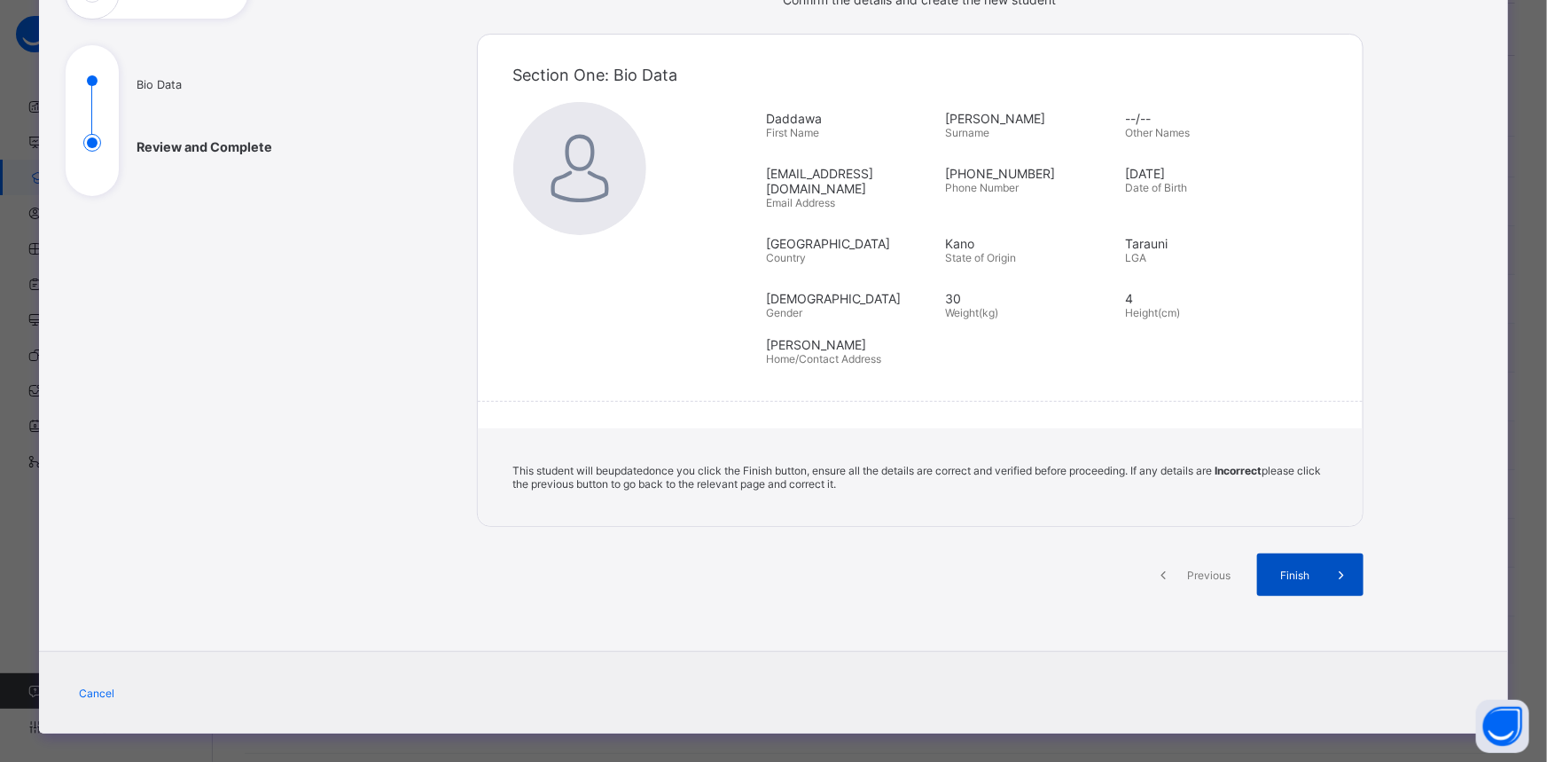
click at [1282, 568] on span "Finish" at bounding box center [1295, 574] width 51 height 13
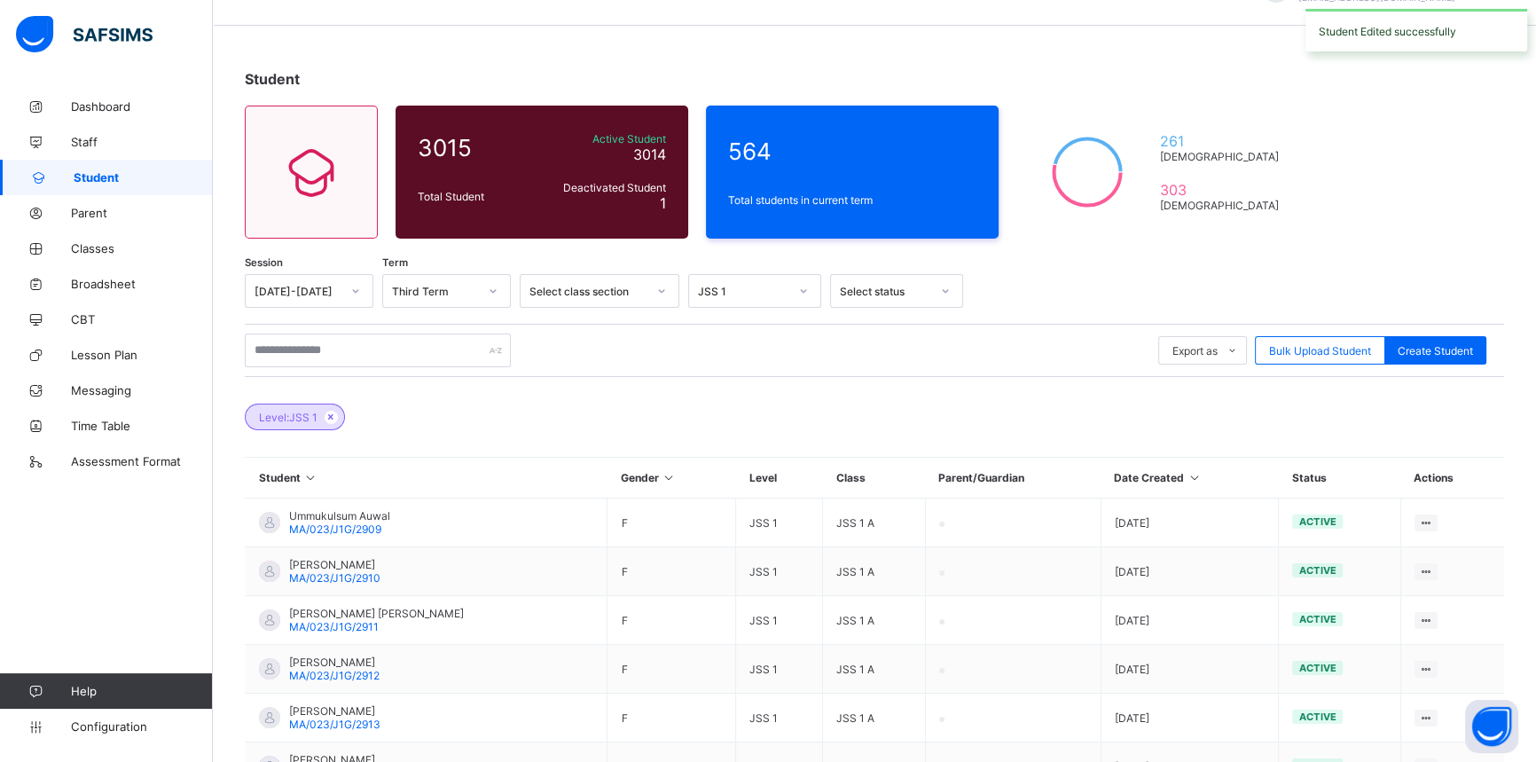
scroll to position [44, 0]
click at [102, 284] on span "Broadsheet" at bounding box center [142, 284] width 142 height 14
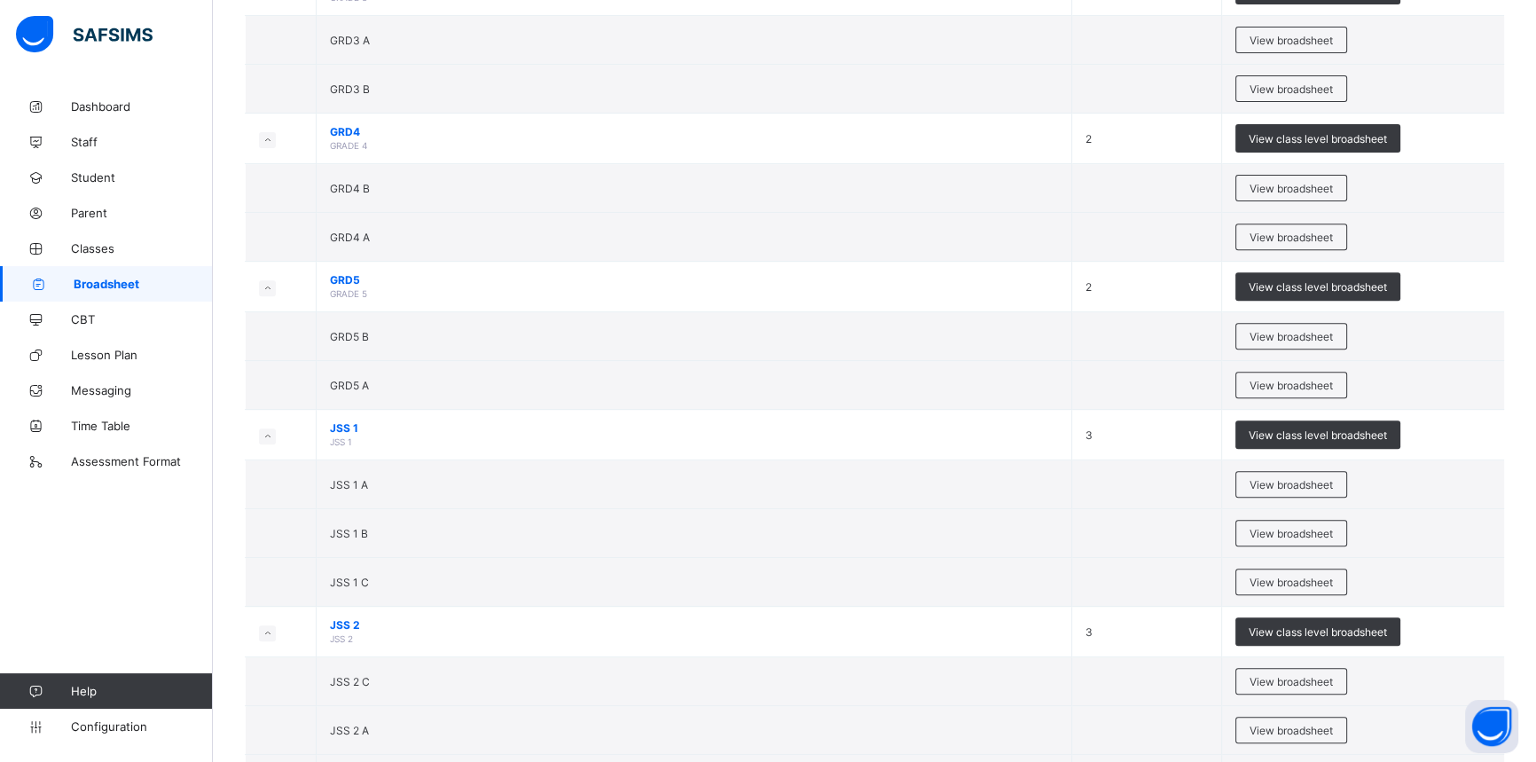
scroll to position [887, 0]
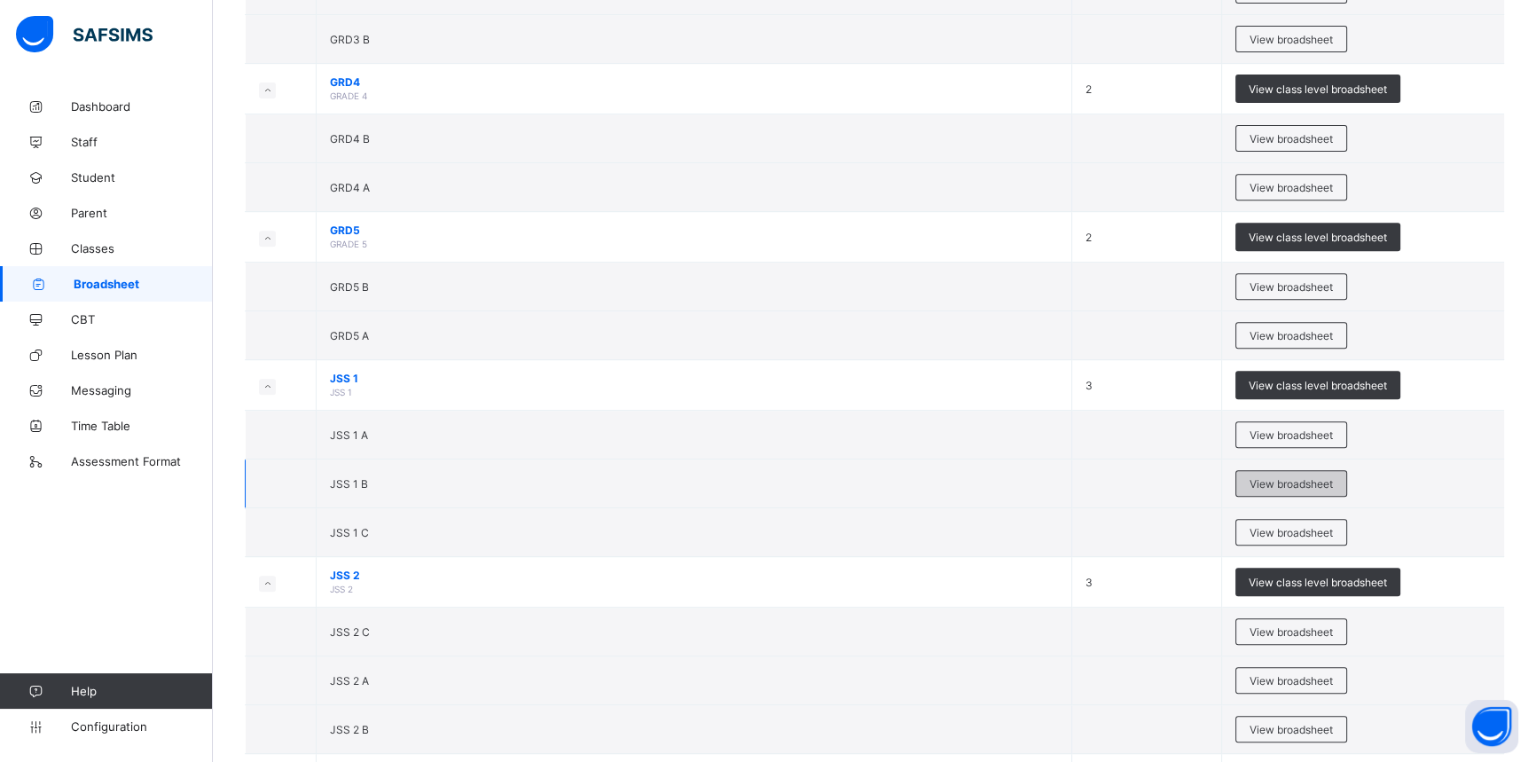
click at [1318, 471] on div "View broadsheet" at bounding box center [1291, 483] width 112 height 27
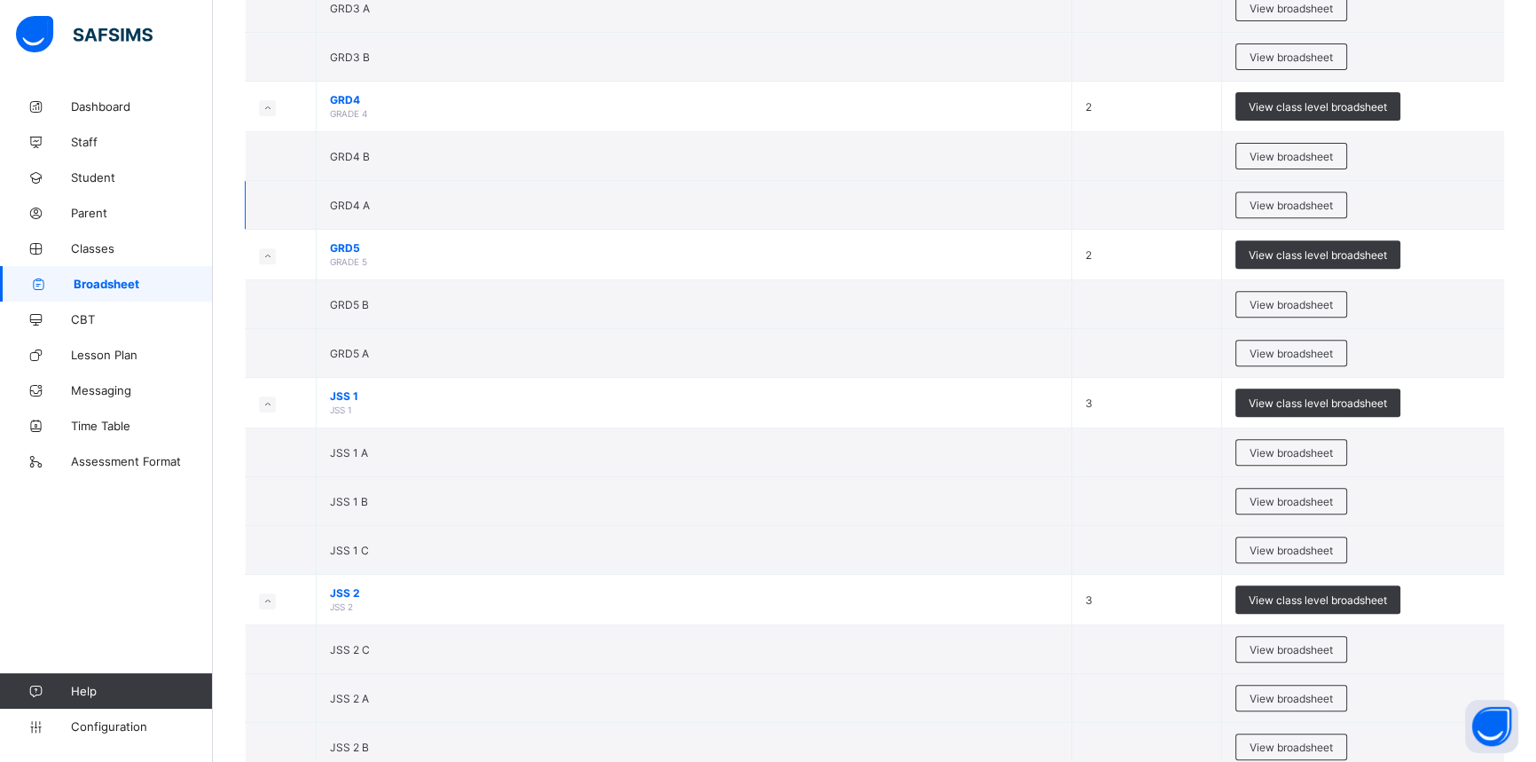
scroll to position [887, 0]
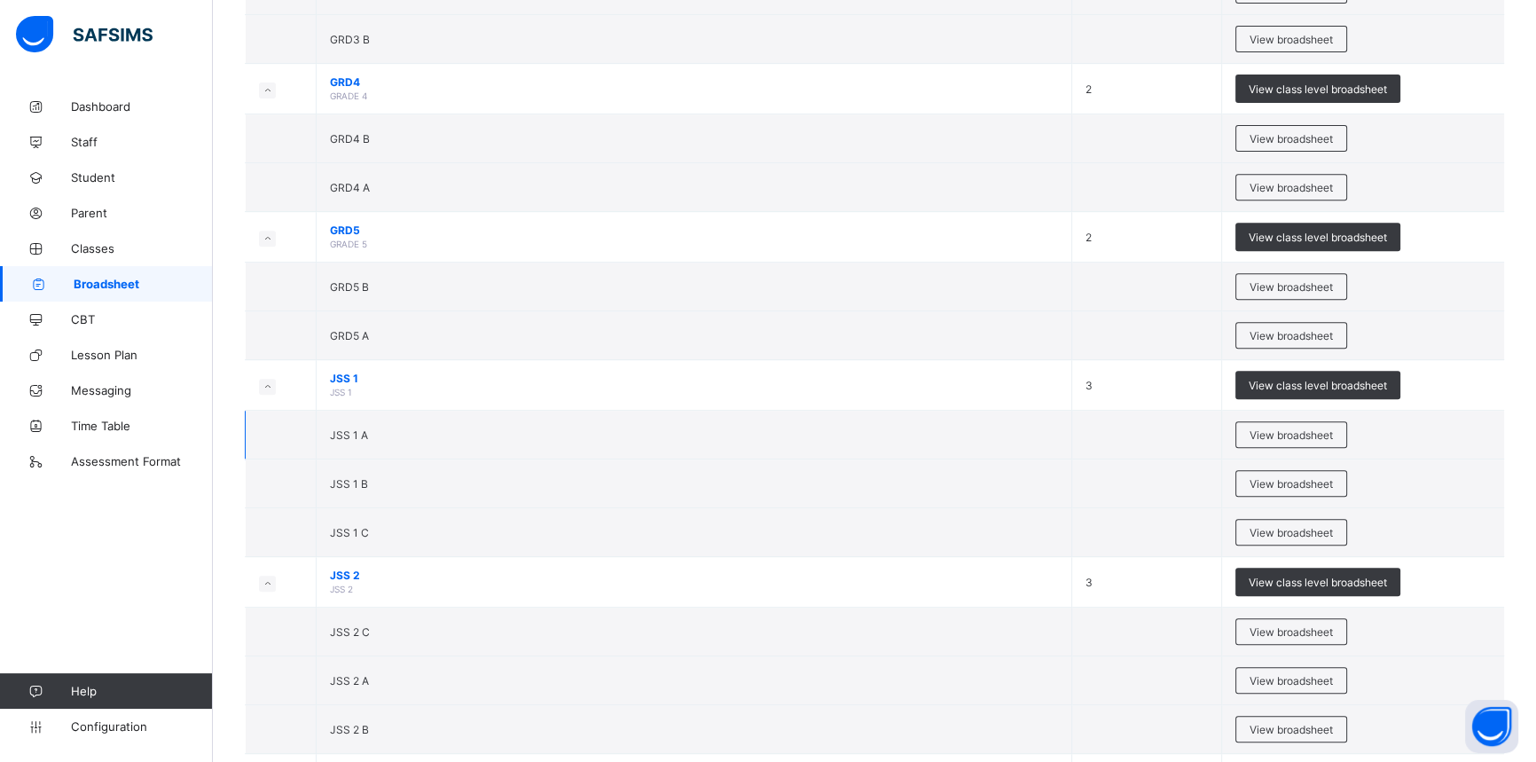
click at [395, 427] on td "JSS 1 A" at bounding box center [694, 434] width 755 height 49
click at [1288, 432] on span "View broadsheet" at bounding box center [1290, 434] width 83 height 13
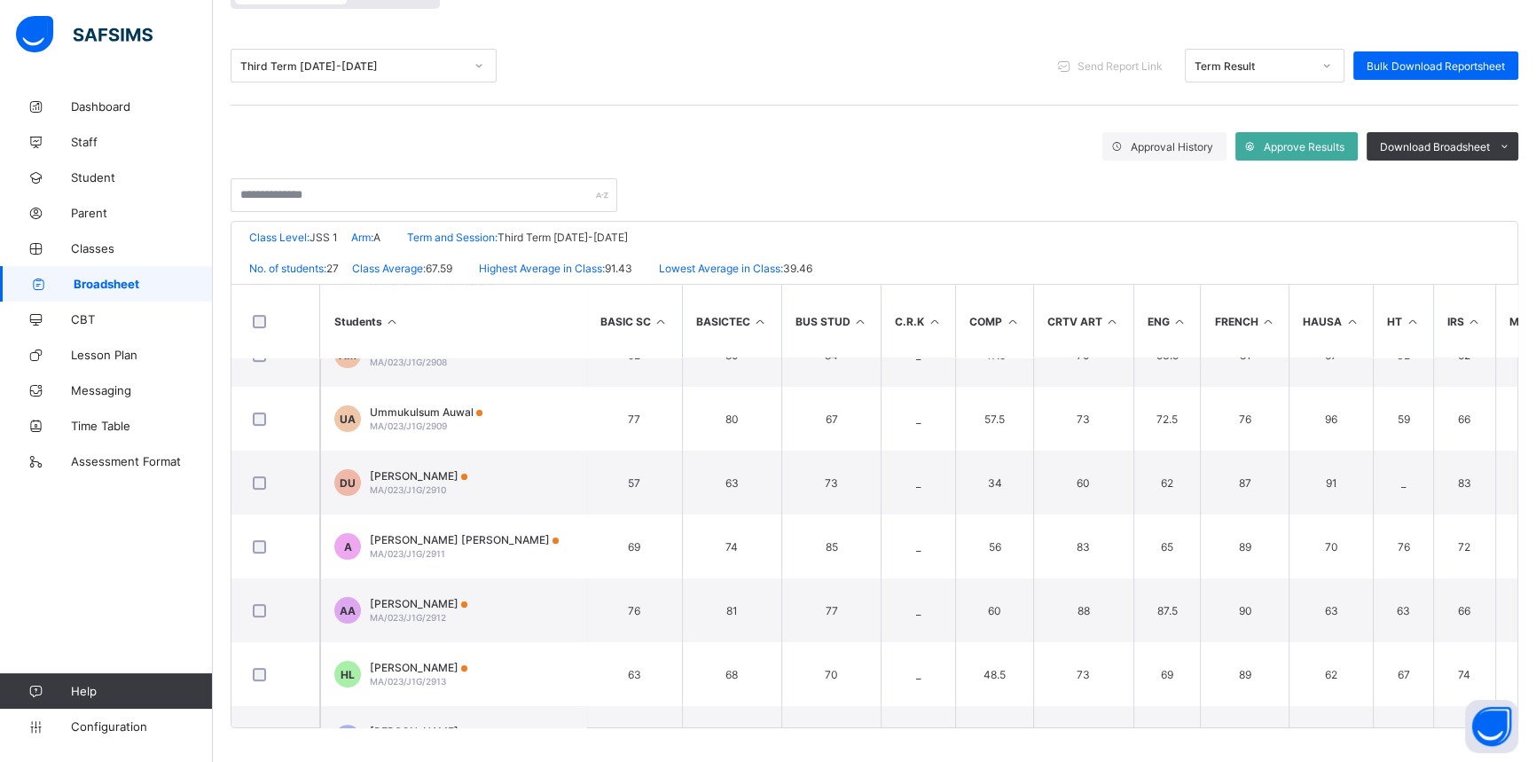
scroll to position [645, 0]
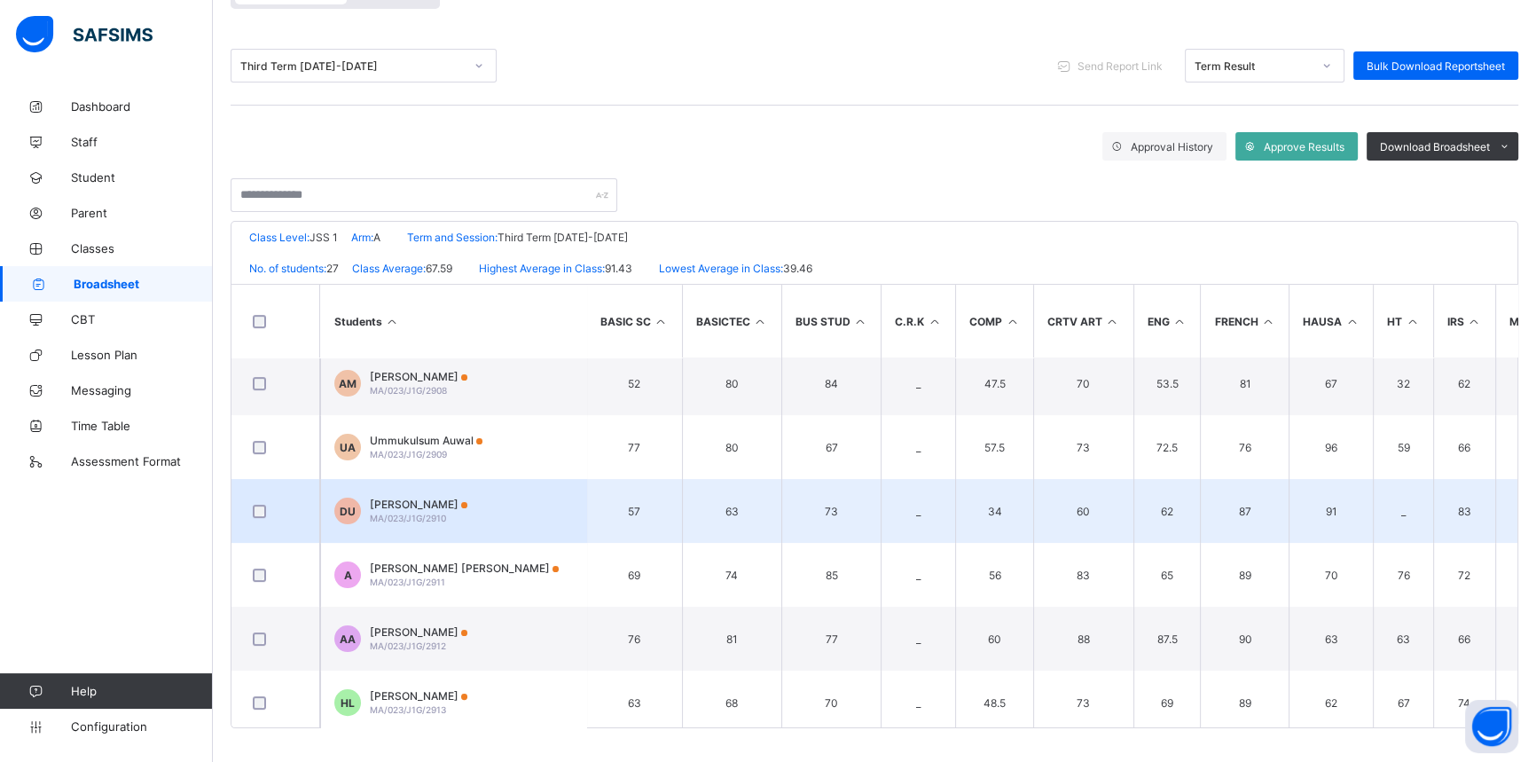
click at [474, 513] on td "DU Daddawa Umar MA/023/J1G/2910" at bounding box center [453, 511] width 266 height 64
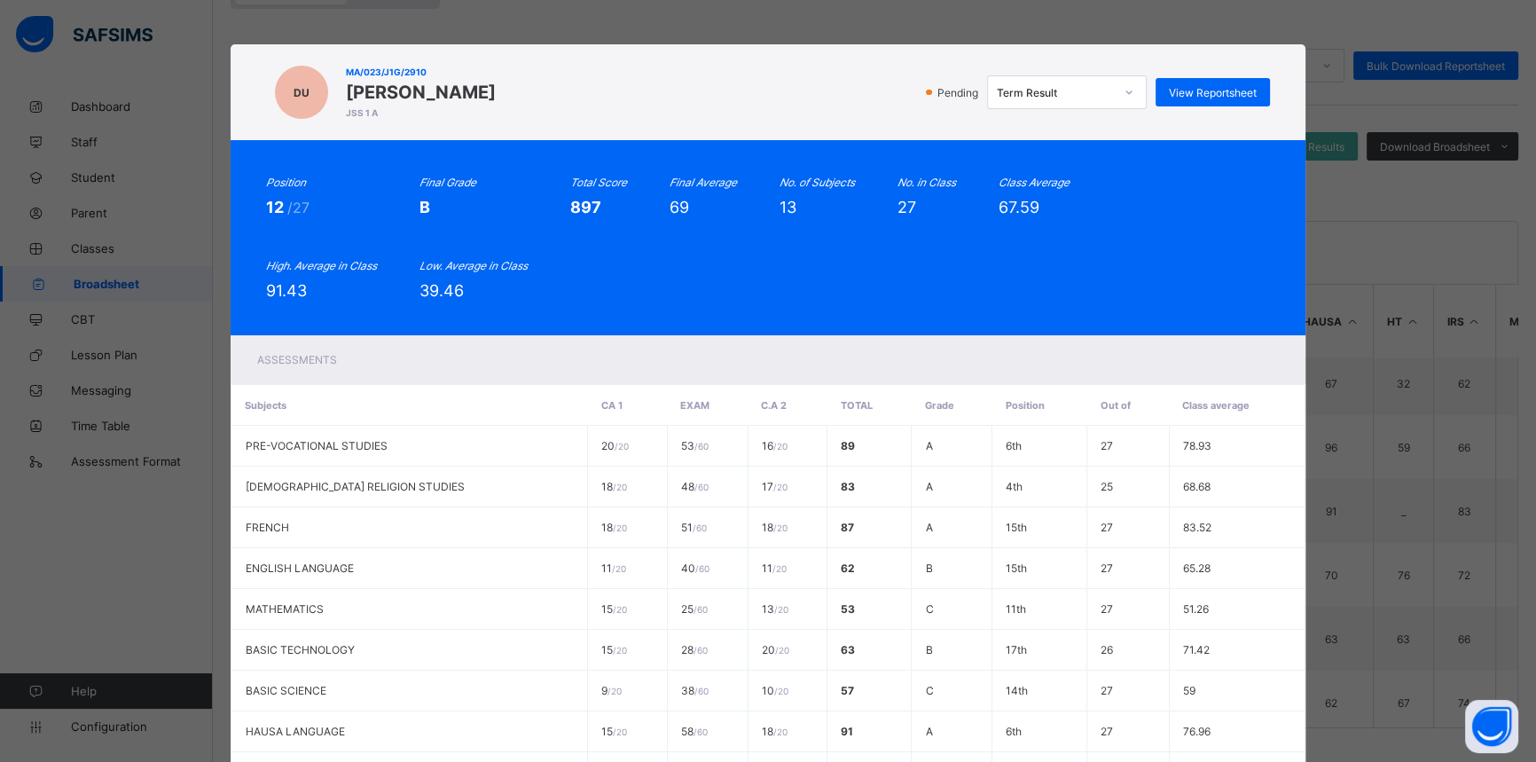
click at [1127, 91] on icon at bounding box center [1128, 92] width 11 height 18
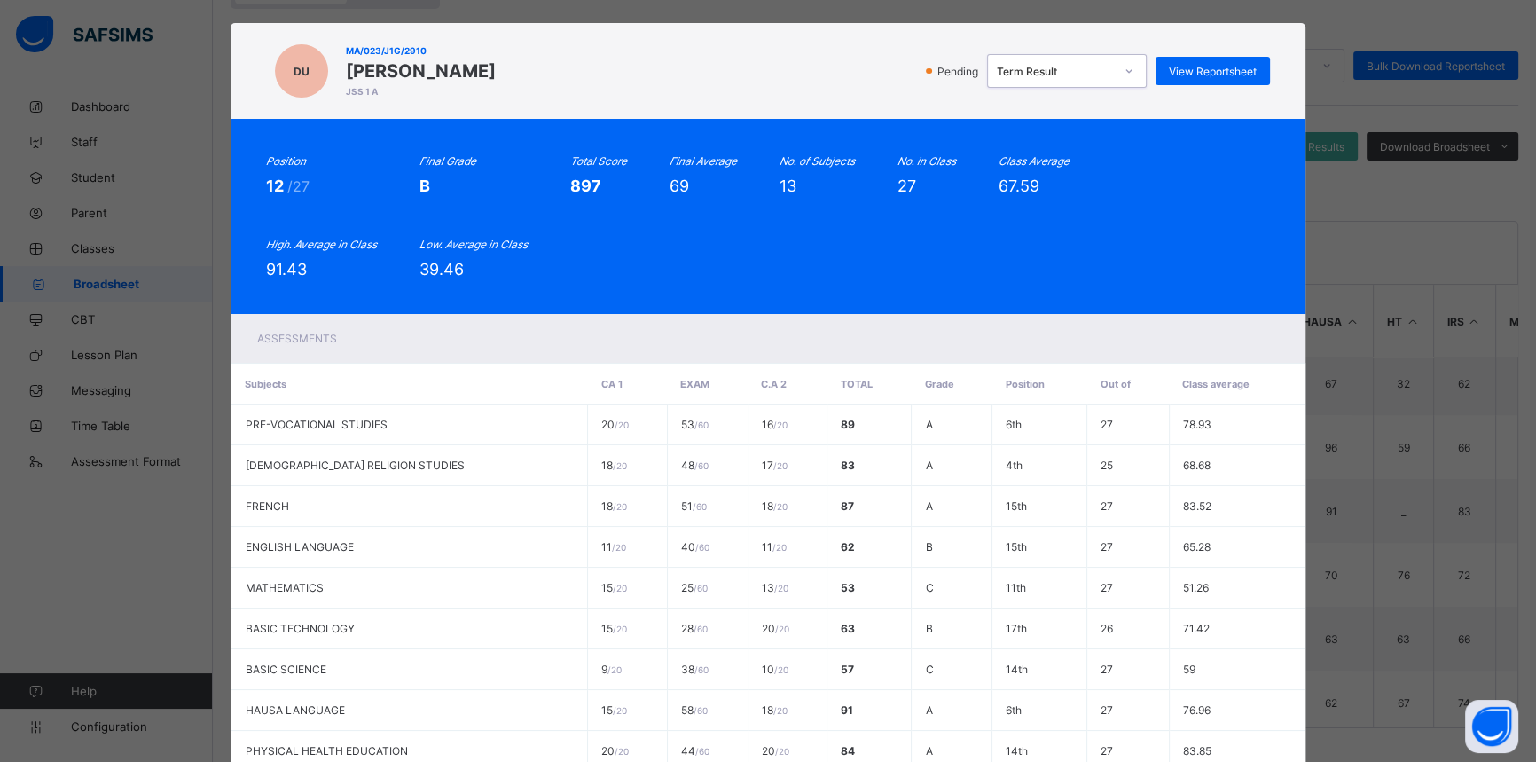
scroll to position [0, 0]
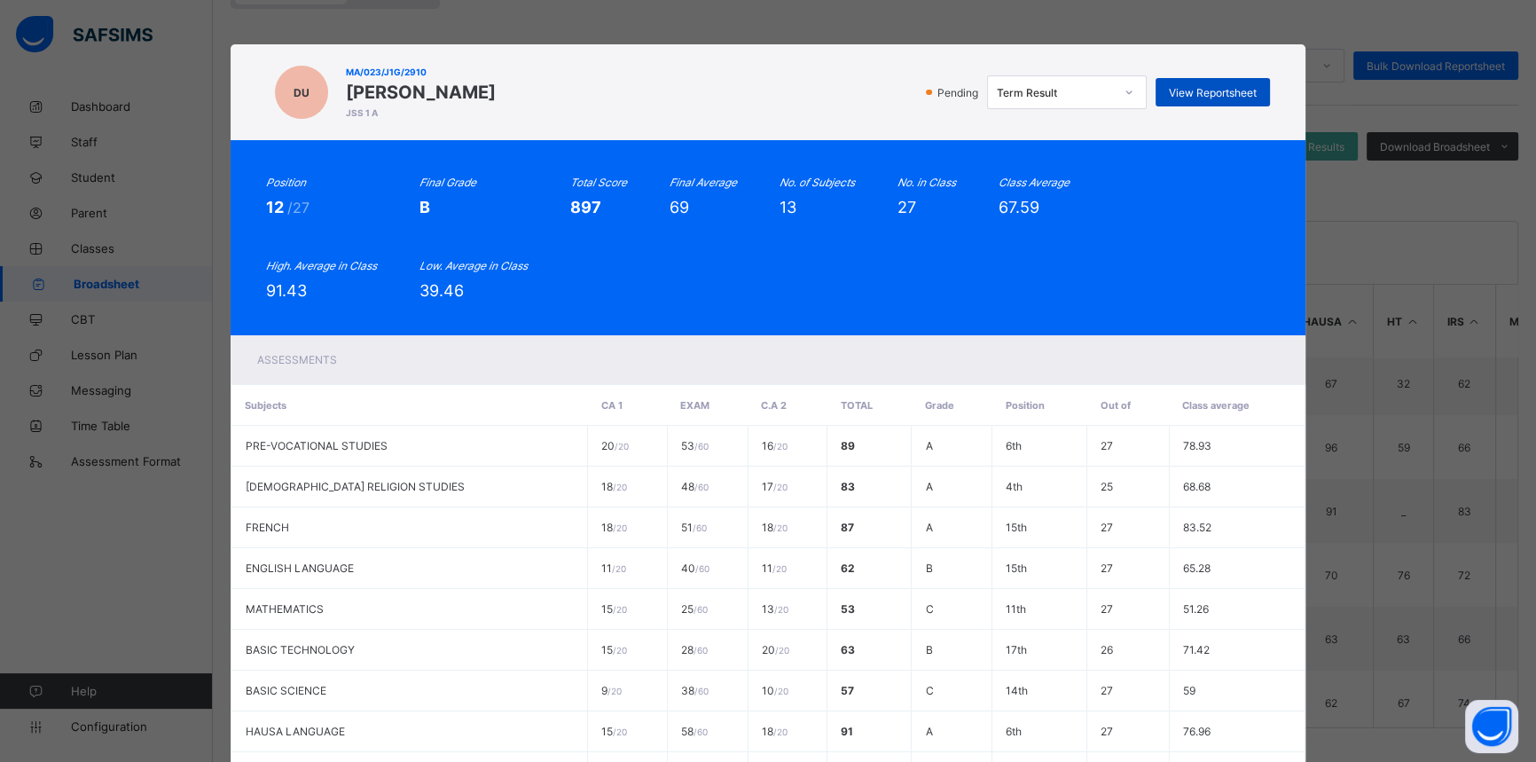
click at [1213, 90] on span "View Reportsheet" at bounding box center [1212, 92] width 88 height 13
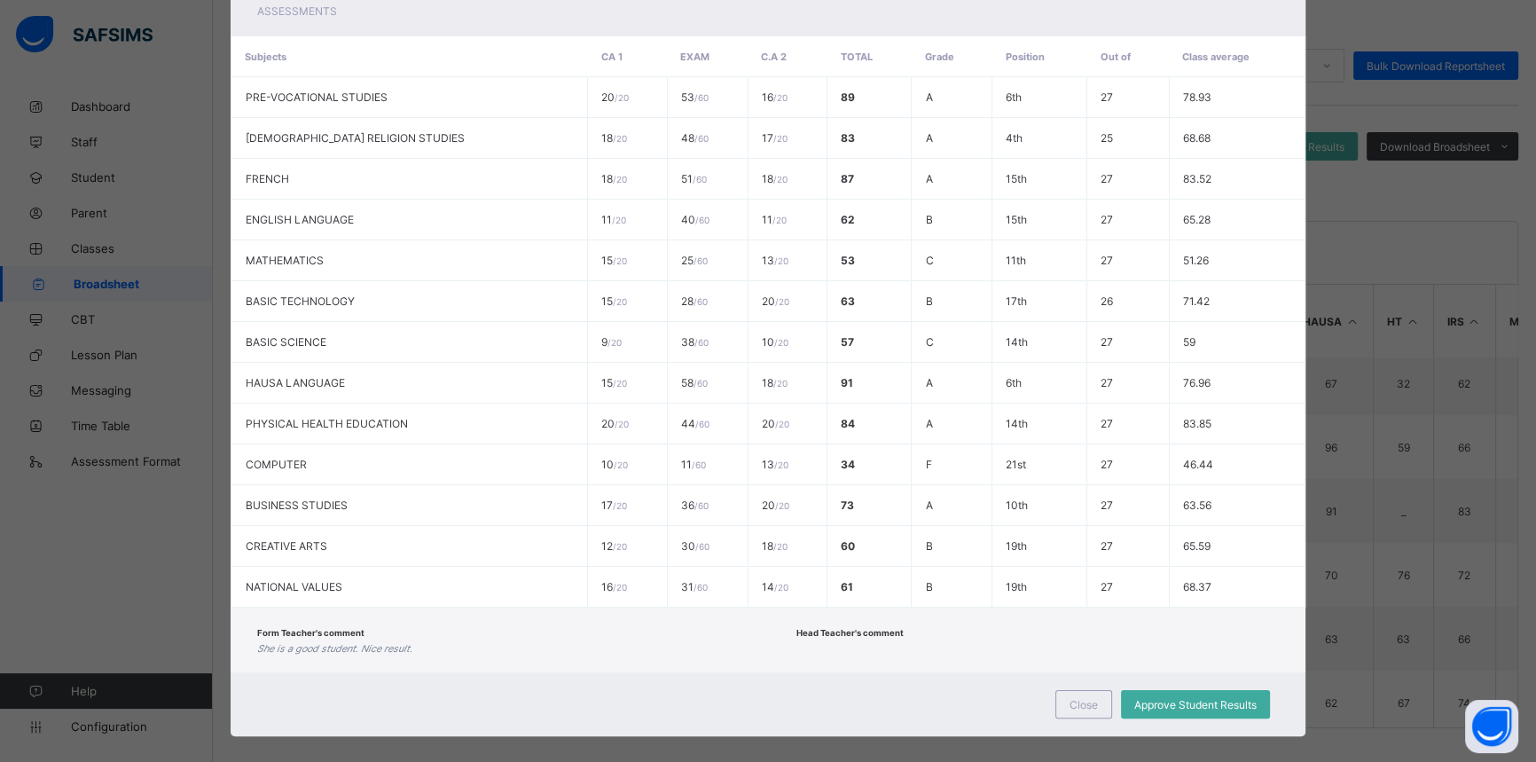
scroll to position [361, 0]
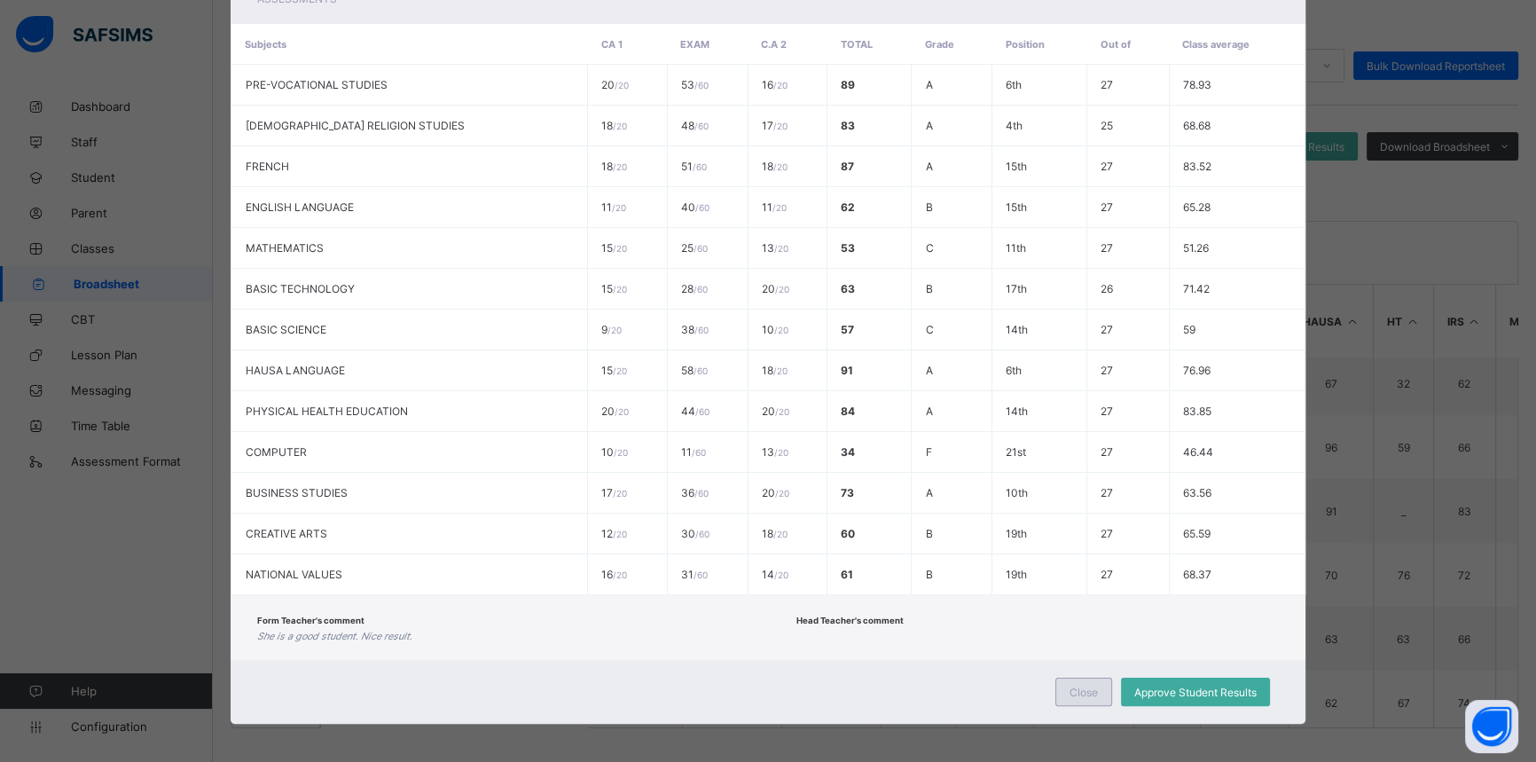
click at [1084, 687] on span "Close" at bounding box center [1083, 691] width 28 height 13
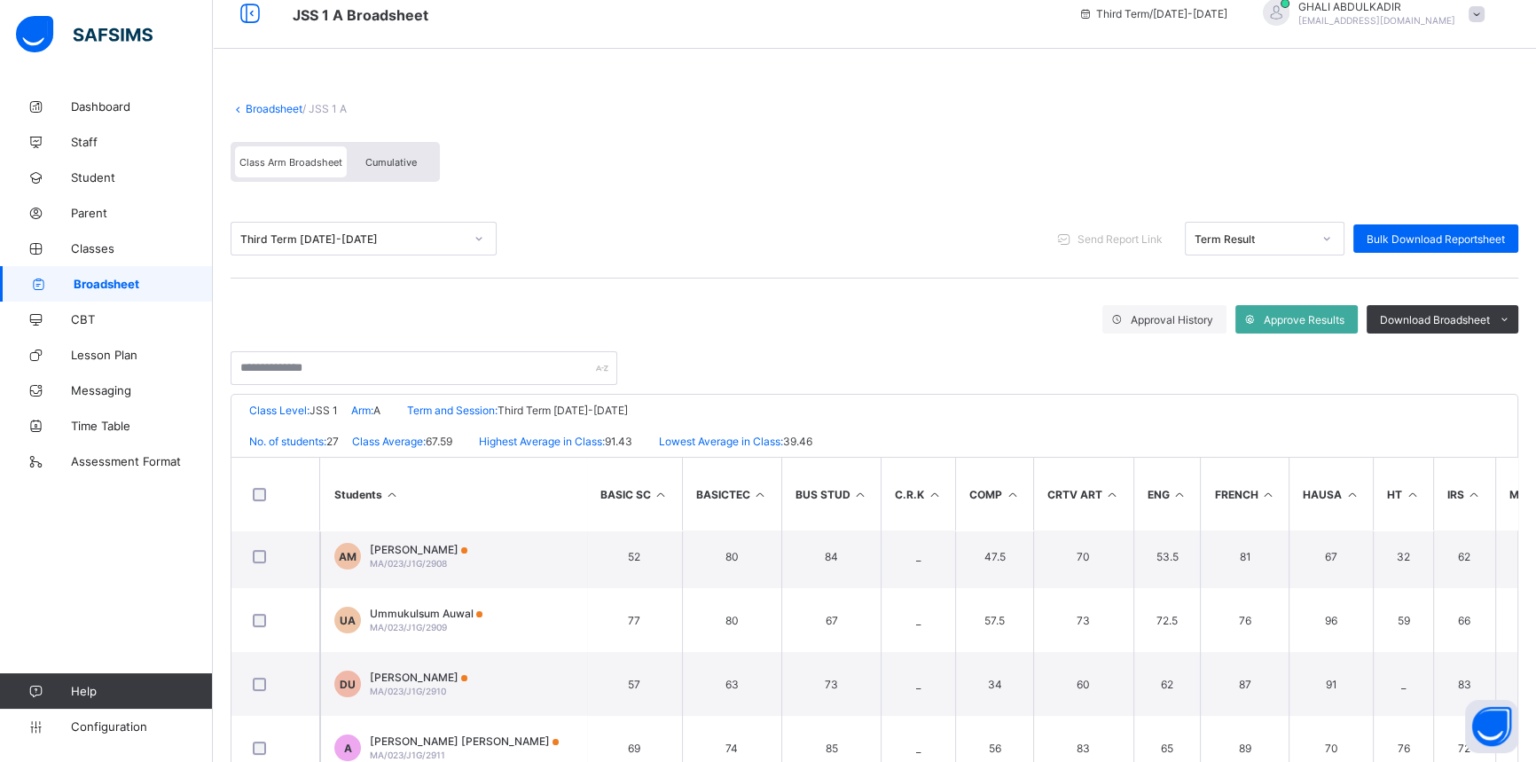
scroll to position [0, 0]
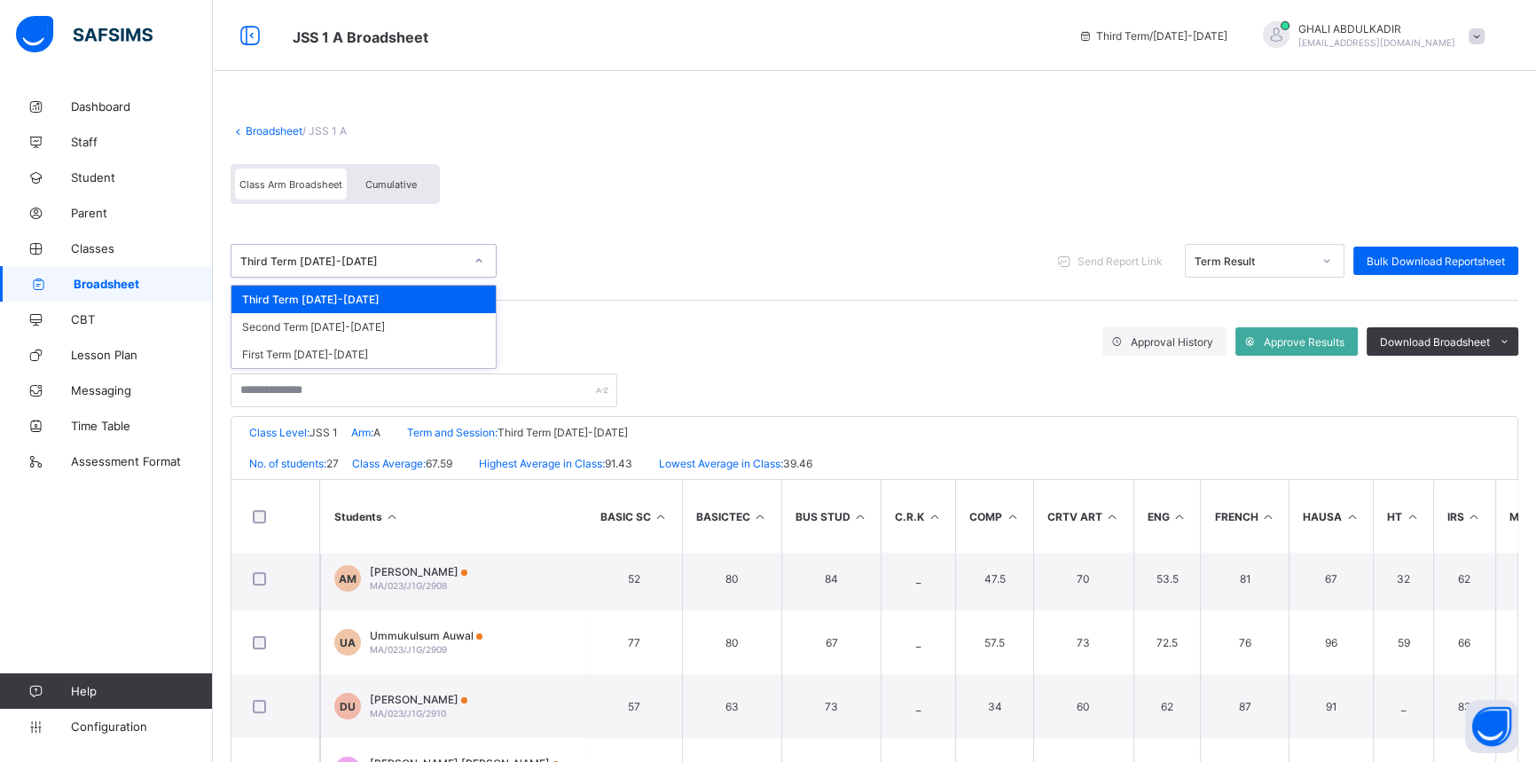
click at [475, 261] on icon at bounding box center [478, 261] width 11 height 18
click at [422, 313] on div "Second Term 2024-2025" at bounding box center [363, 326] width 264 height 27
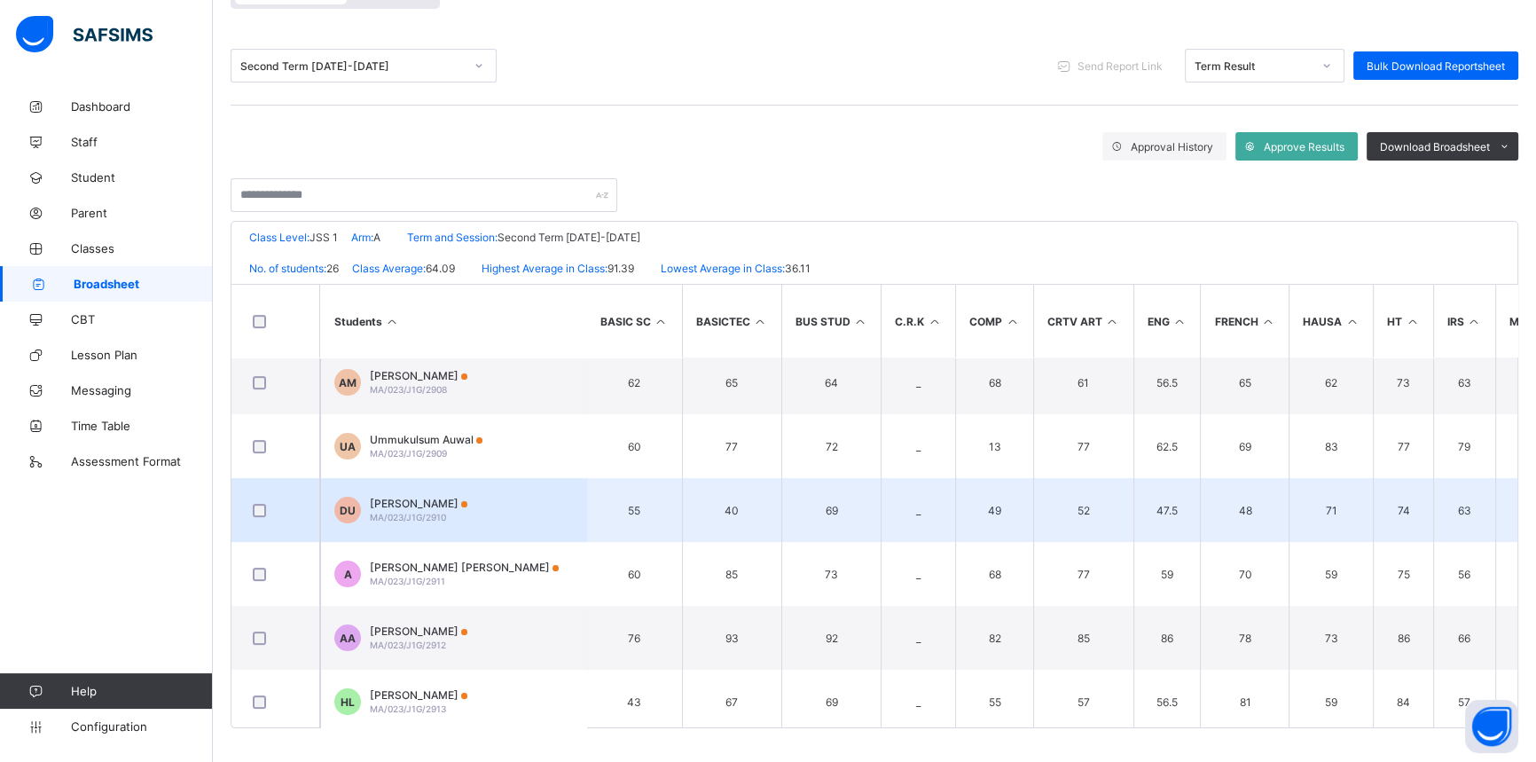
scroll to position [725, 0]
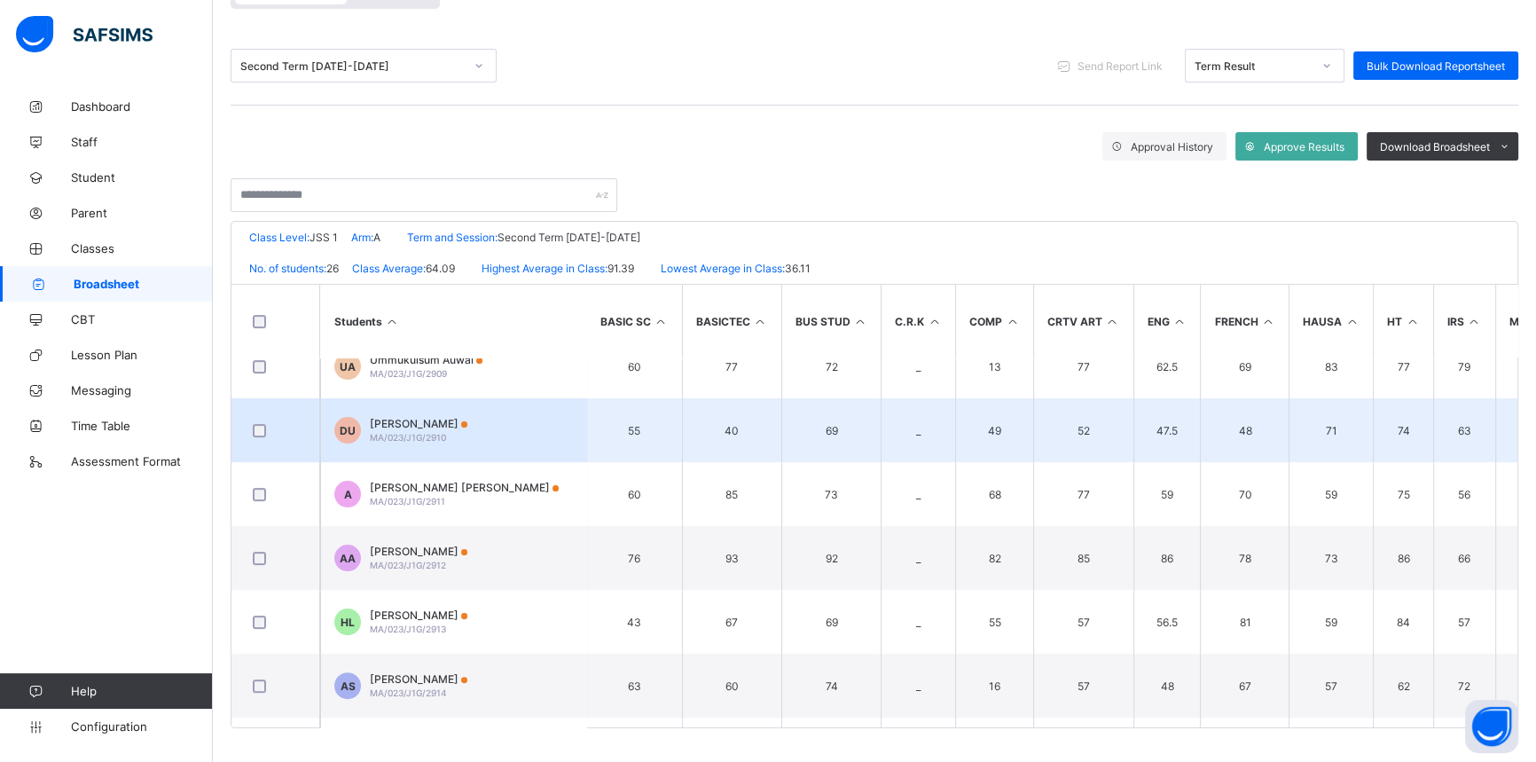
click at [526, 442] on td "DU Daddawa Umar MA/023/J1G/2910" at bounding box center [453, 430] width 266 height 64
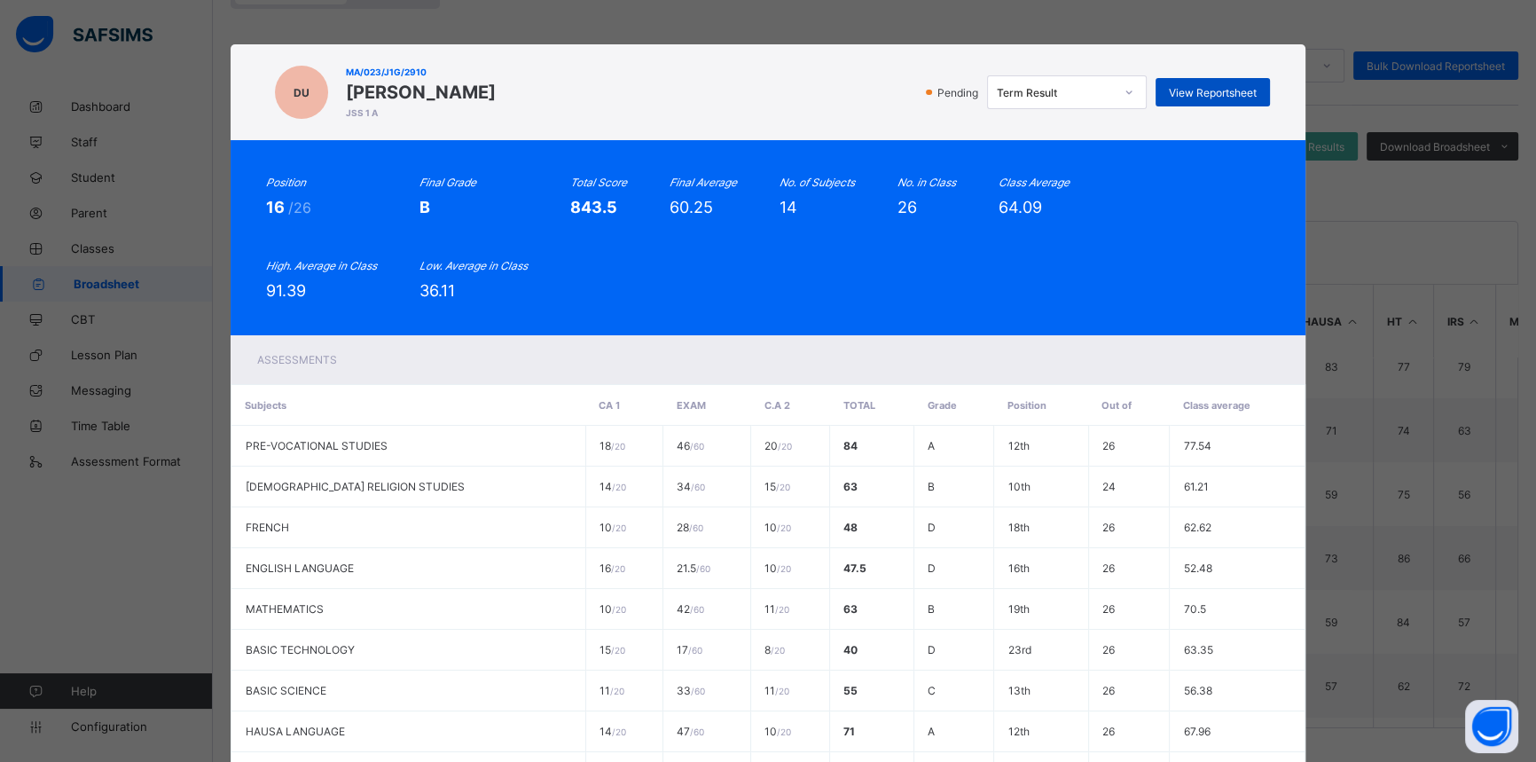
click at [1206, 89] on span "View Reportsheet" at bounding box center [1212, 92] width 88 height 13
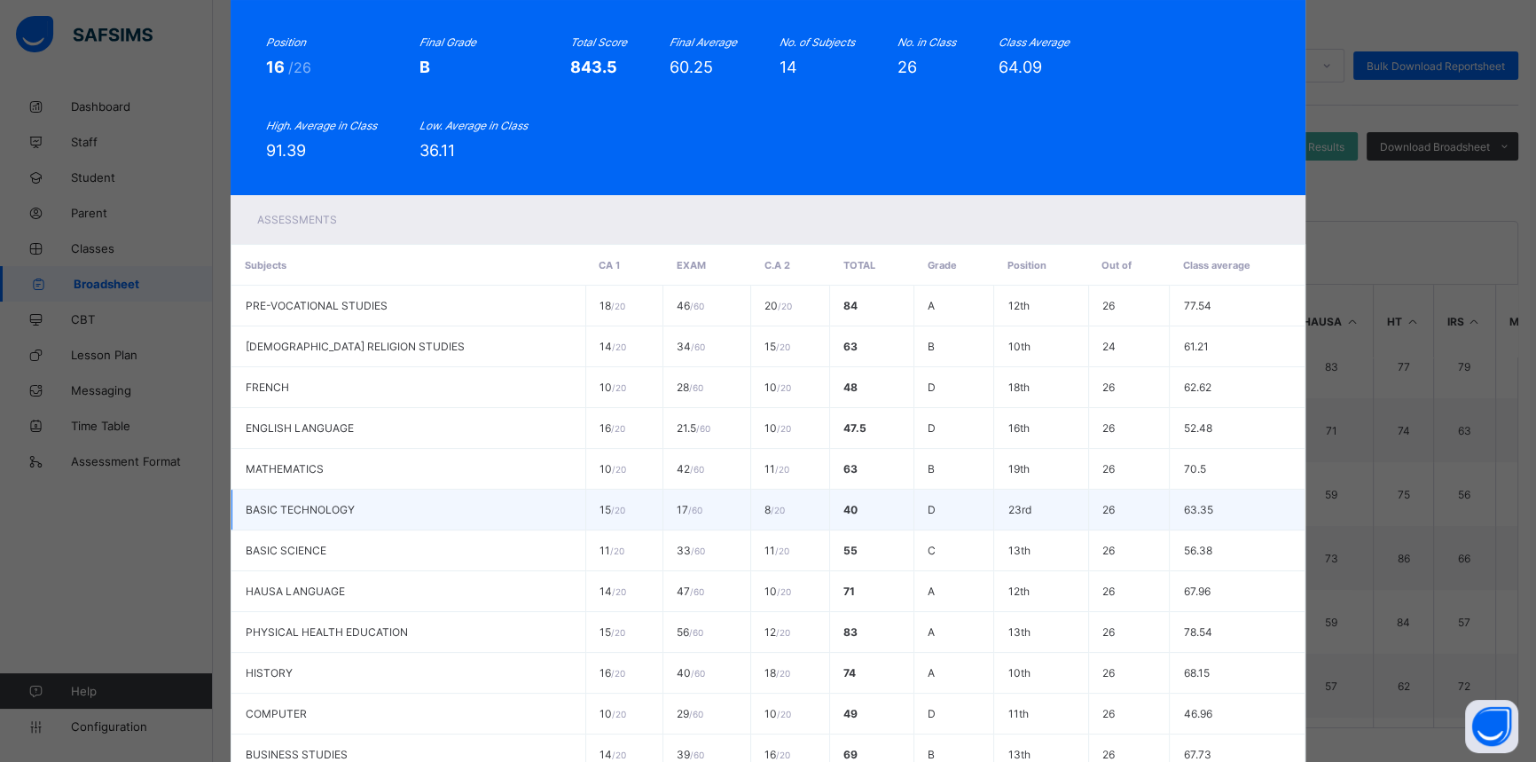
scroll to position [401, 0]
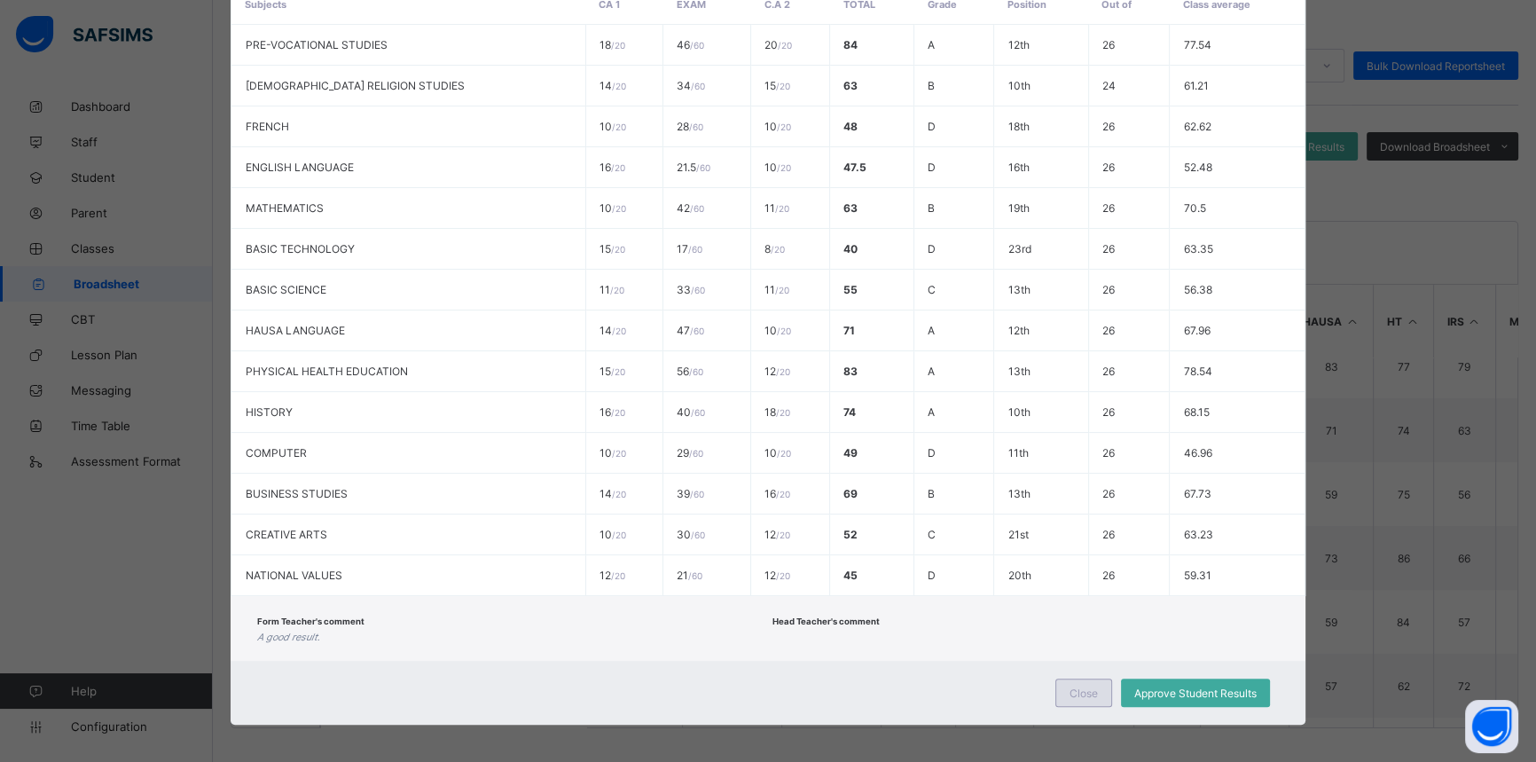
click at [1069, 686] on span "Close" at bounding box center [1083, 692] width 28 height 13
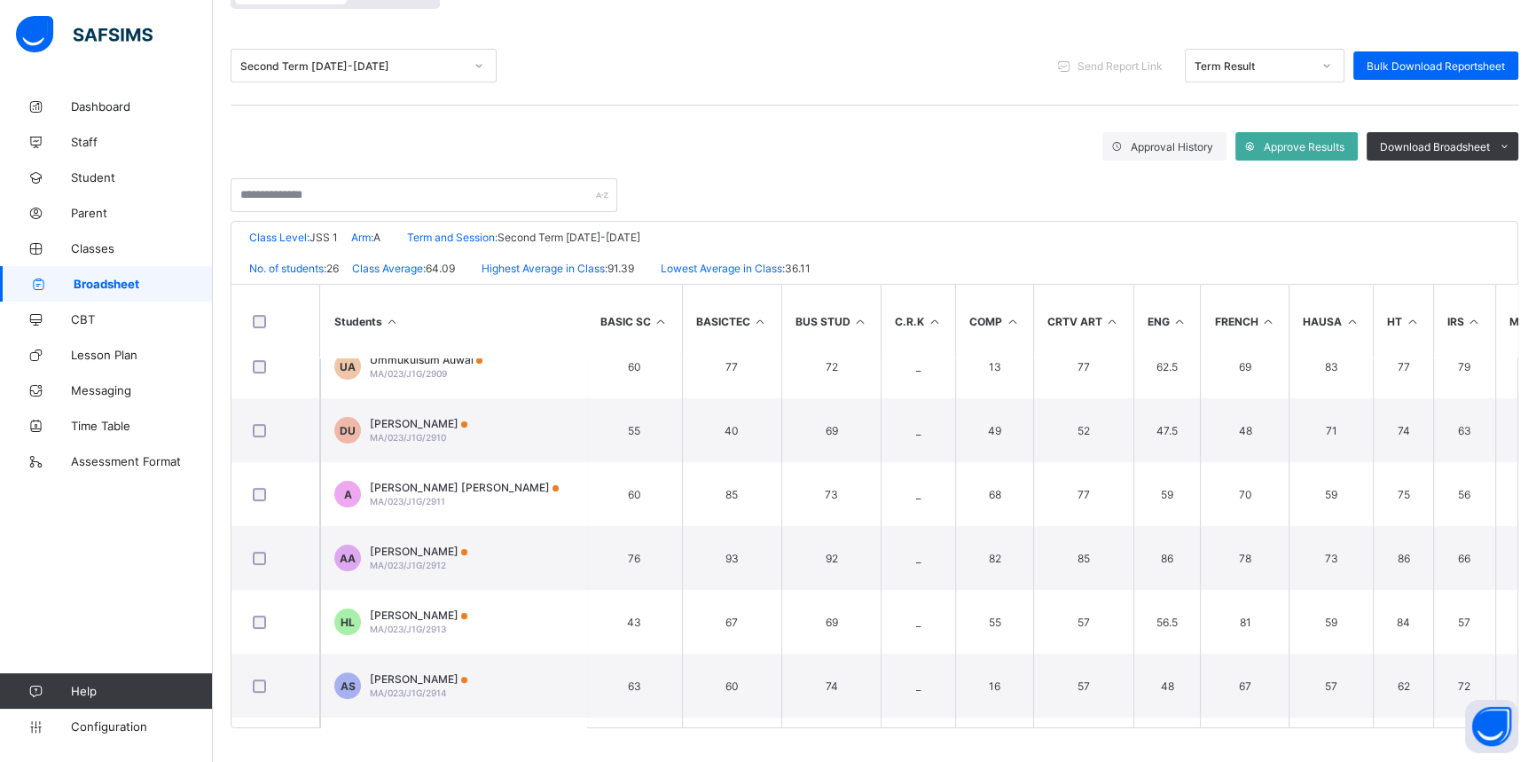
click at [442, 60] on div "Second Term 2024-2025" at bounding box center [351, 65] width 223 height 13
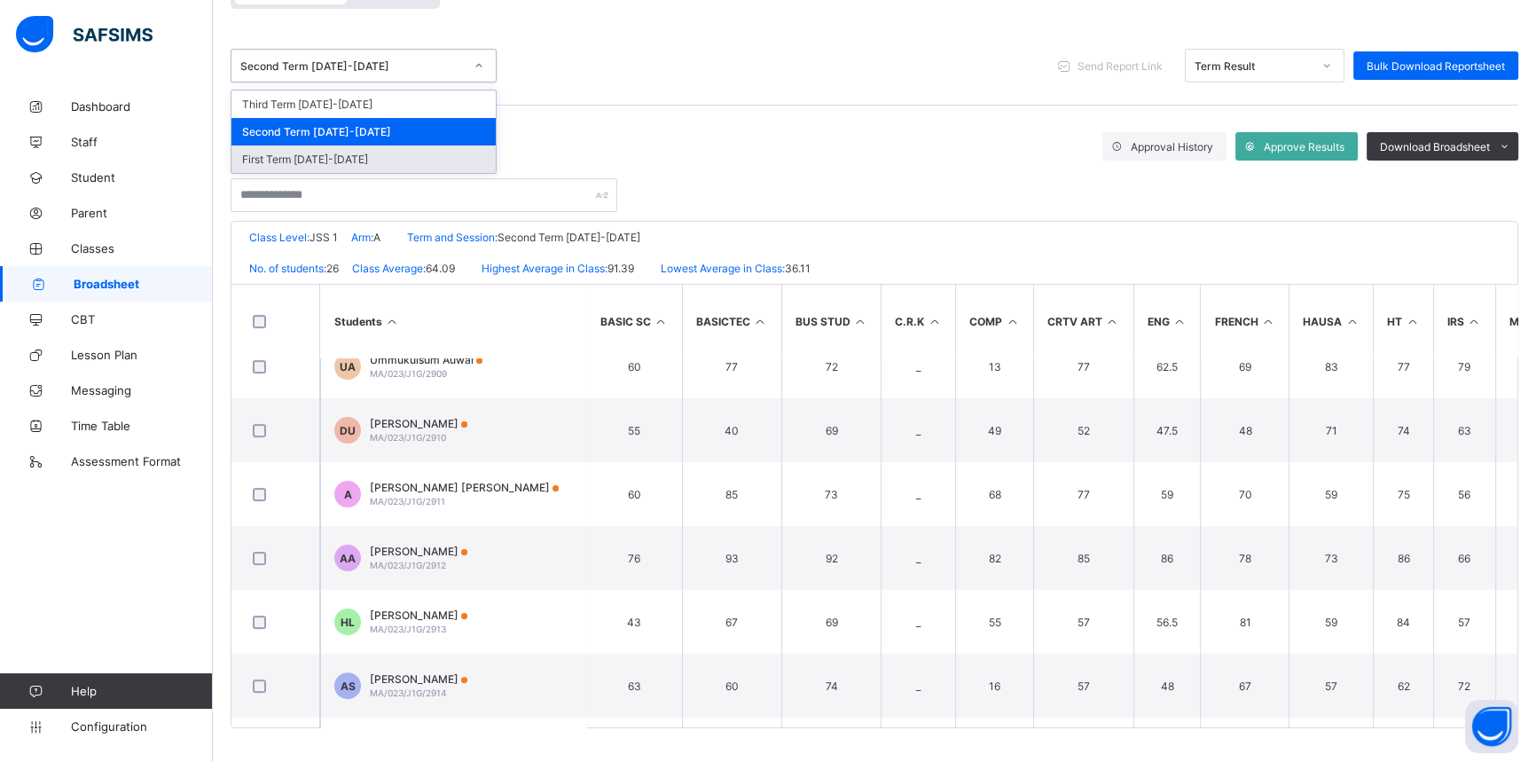
click at [356, 152] on div "First Term 2024-2025" at bounding box center [363, 158] width 264 height 27
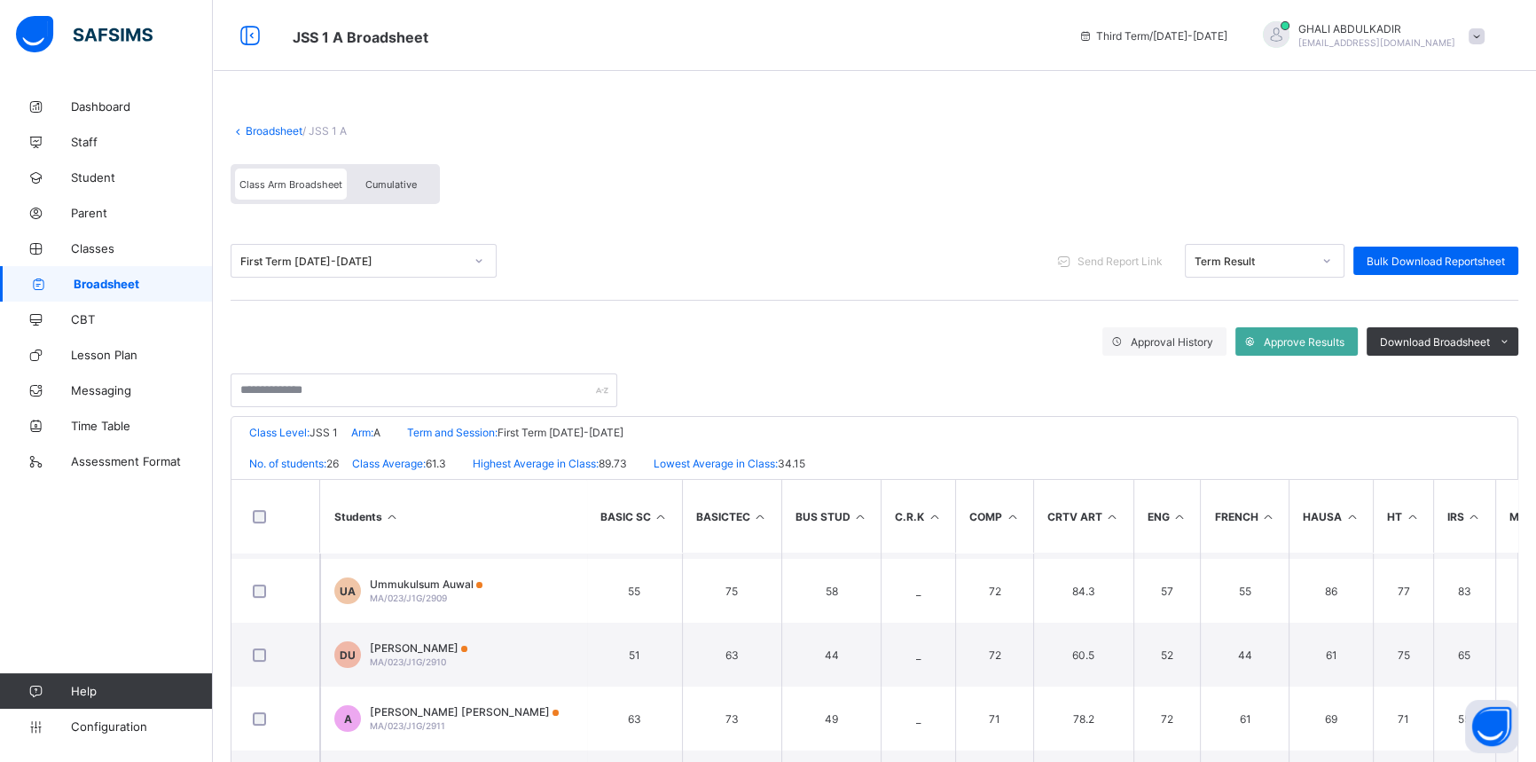
scroll to position [725, 0]
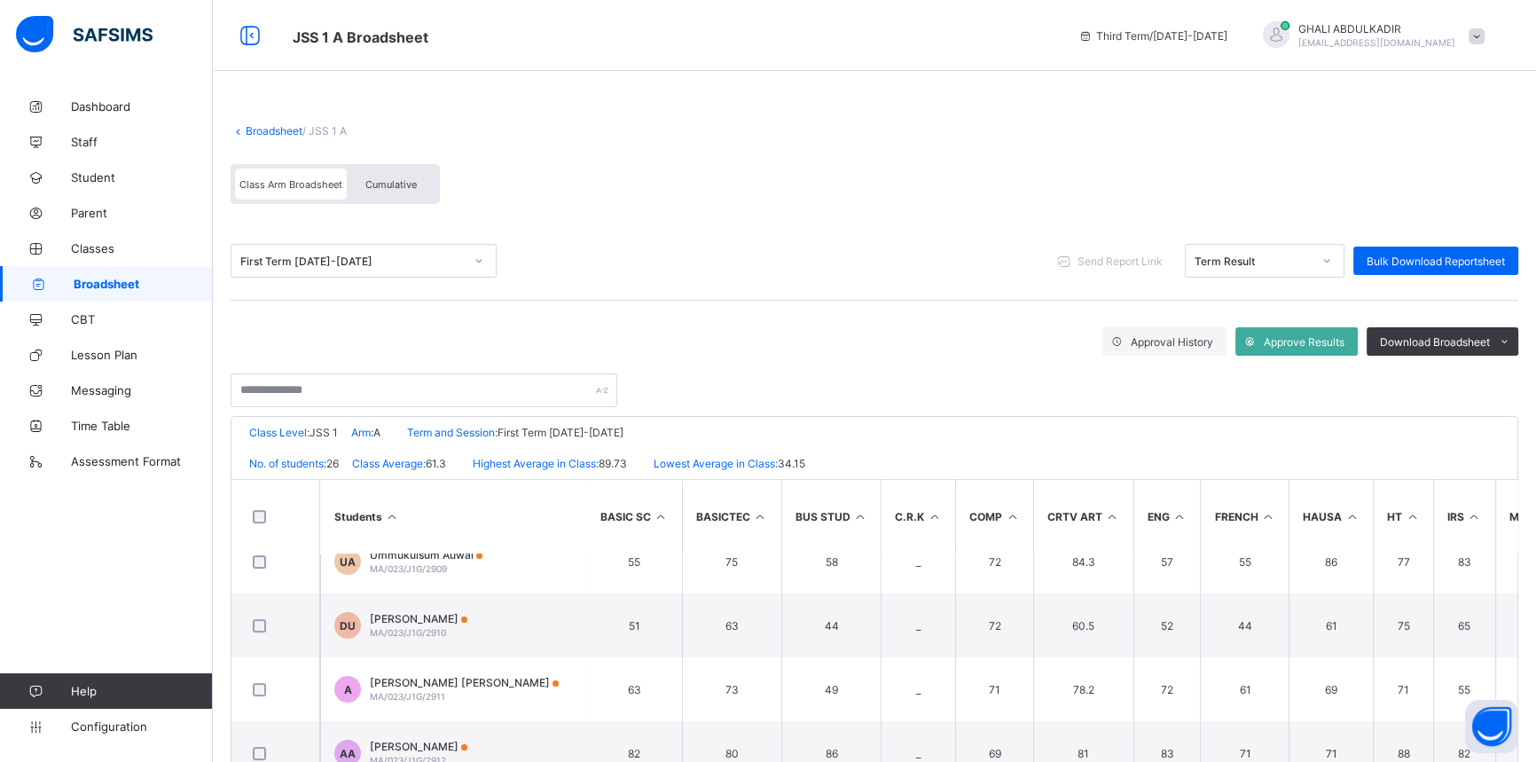
click at [554, 630] on td "DU Daddawa Umar MA/023/J1G/2910" at bounding box center [453, 625] width 266 height 64
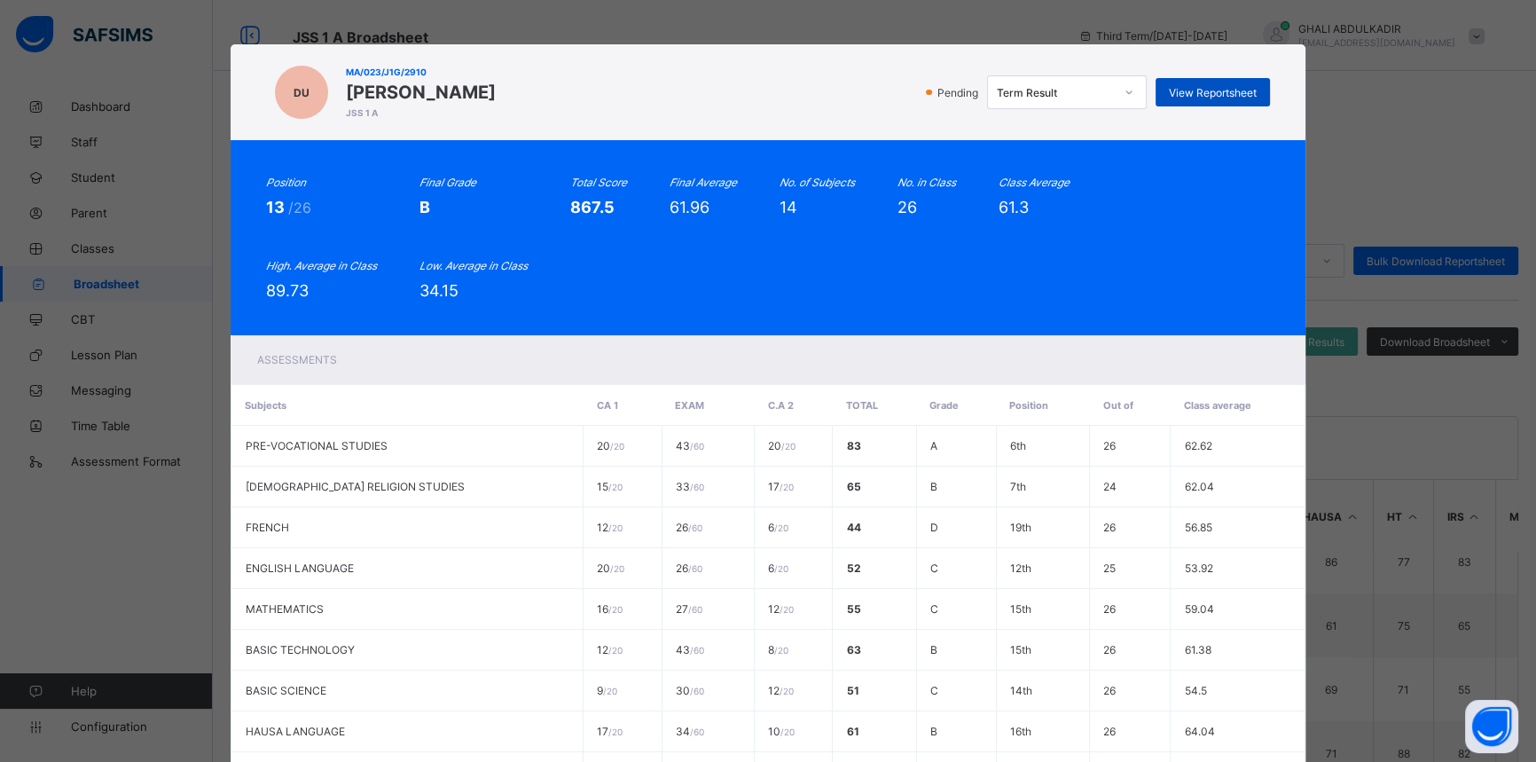
click at [1187, 96] on span "View Reportsheet" at bounding box center [1212, 92] width 88 height 13
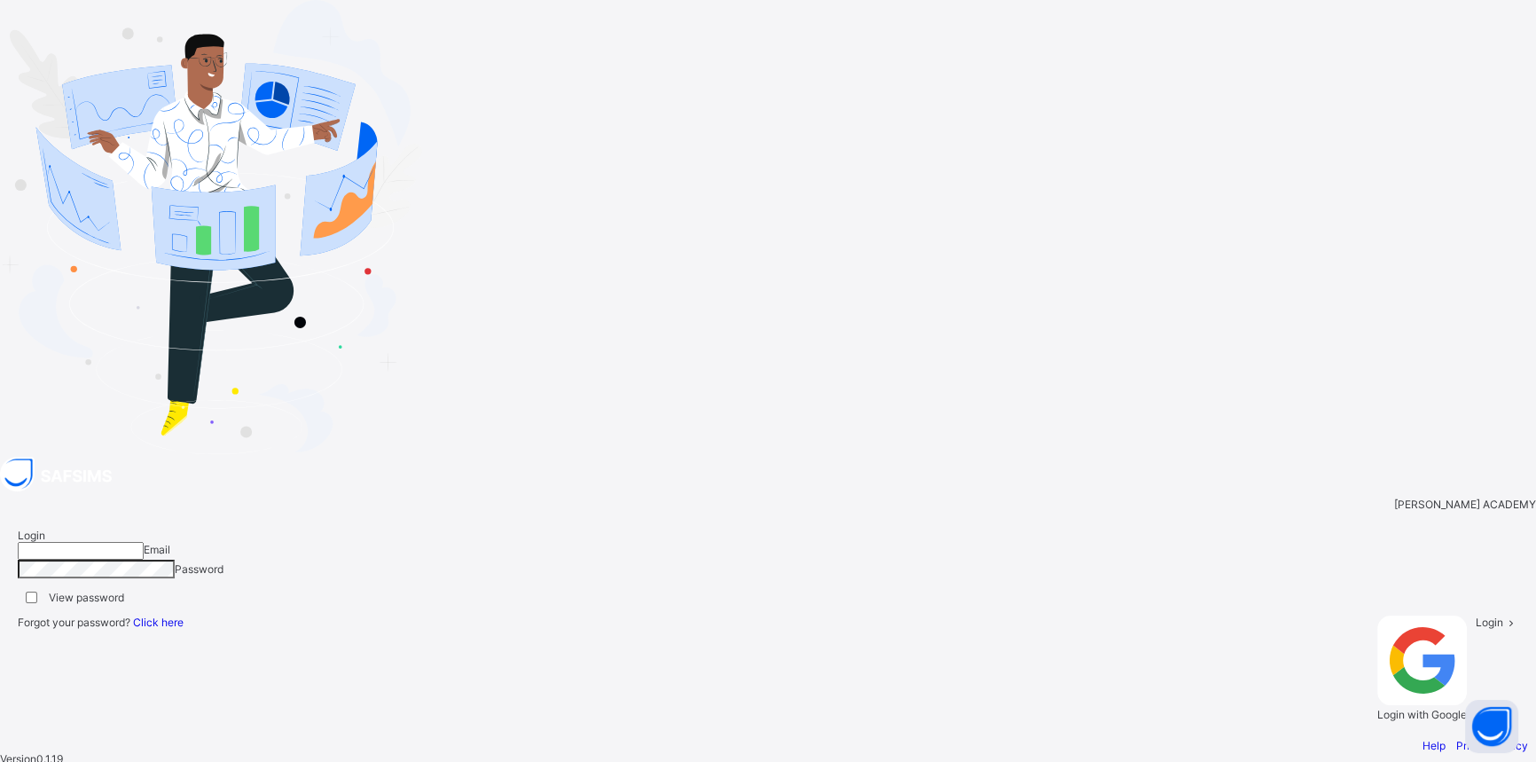
type input "**********"
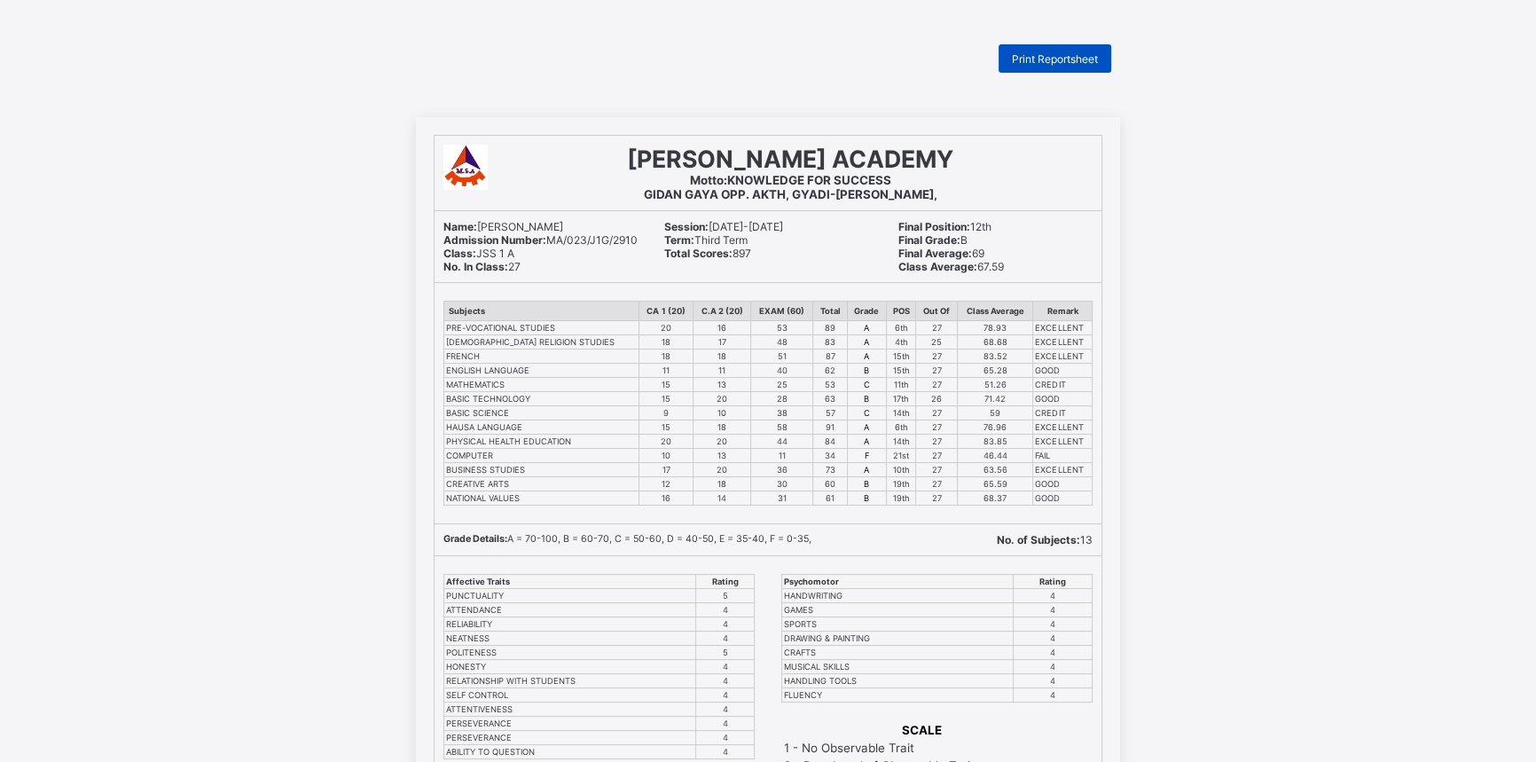
click at [1067, 57] on span "Print Reportsheet" at bounding box center [1055, 58] width 86 height 13
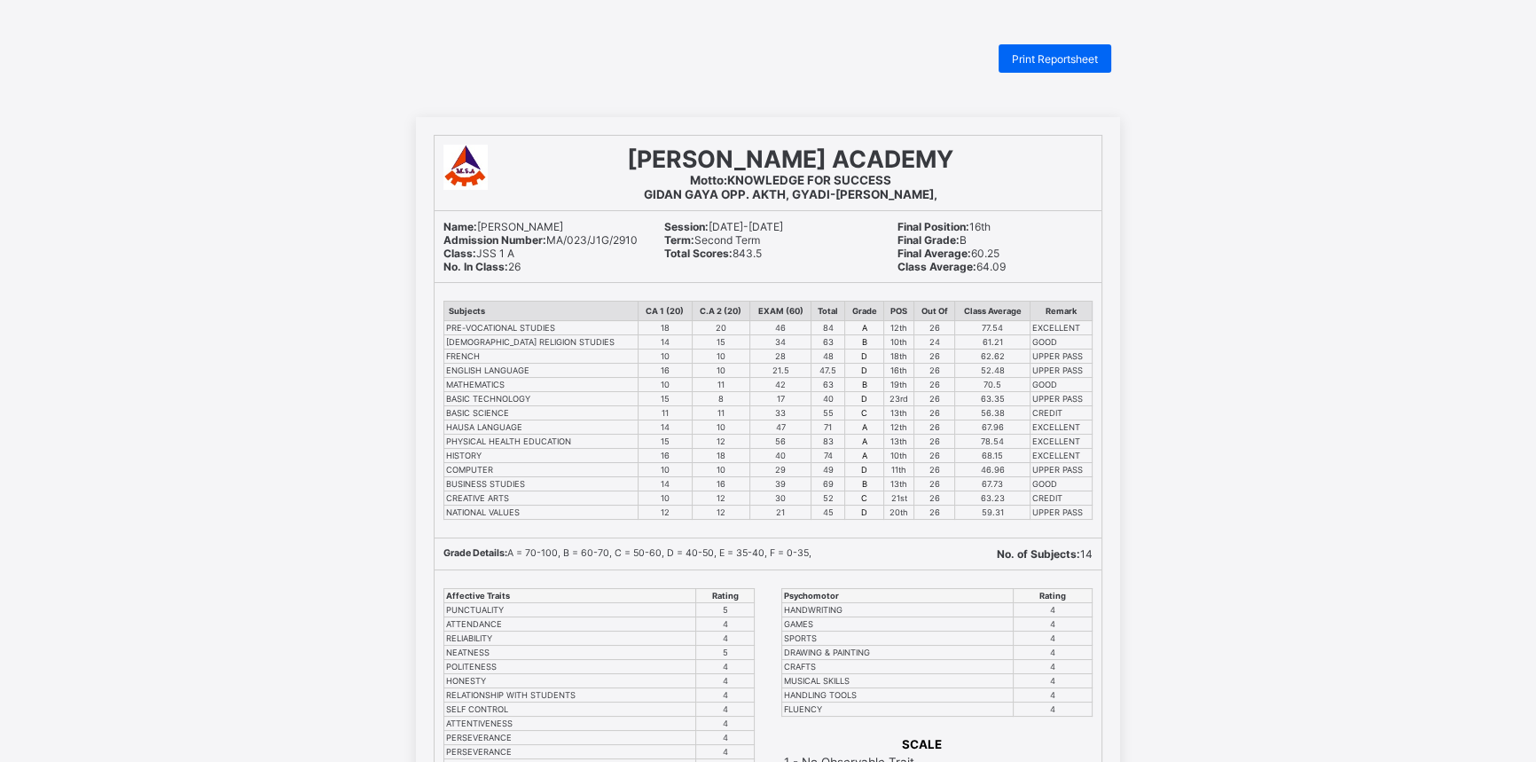
click at [1080, 53] on span "Print Reportsheet" at bounding box center [1055, 58] width 86 height 13
click at [1073, 58] on span "Print Reportsheet" at bounding box center [1055, 58] width 86 height 13
